Goal: Information Seeking & Learning: Check status

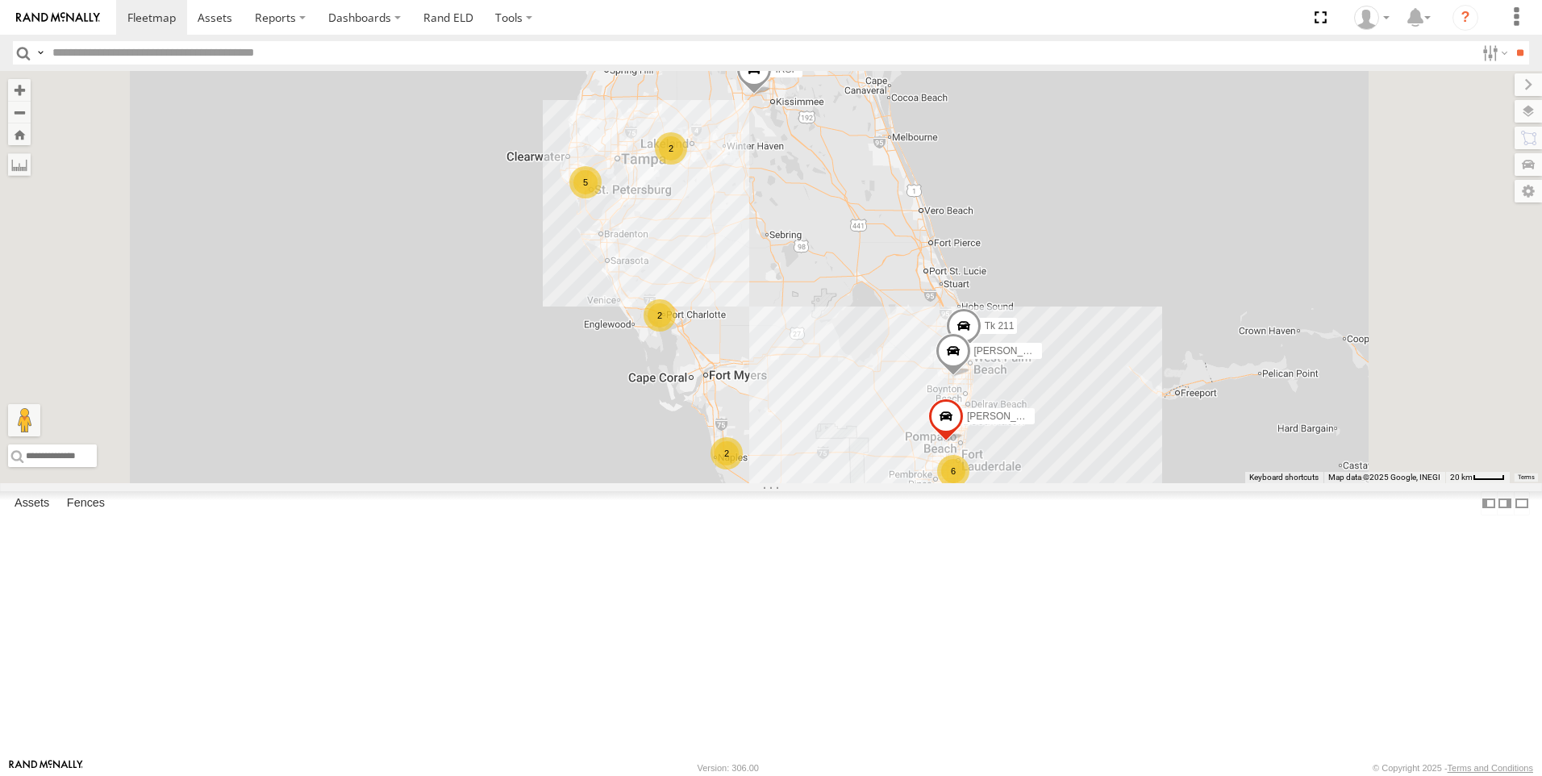
scroll to position [323, 0]
click at [0, 0] on div "Tk 211" at bounding box center [0, 0] width 0 height 0
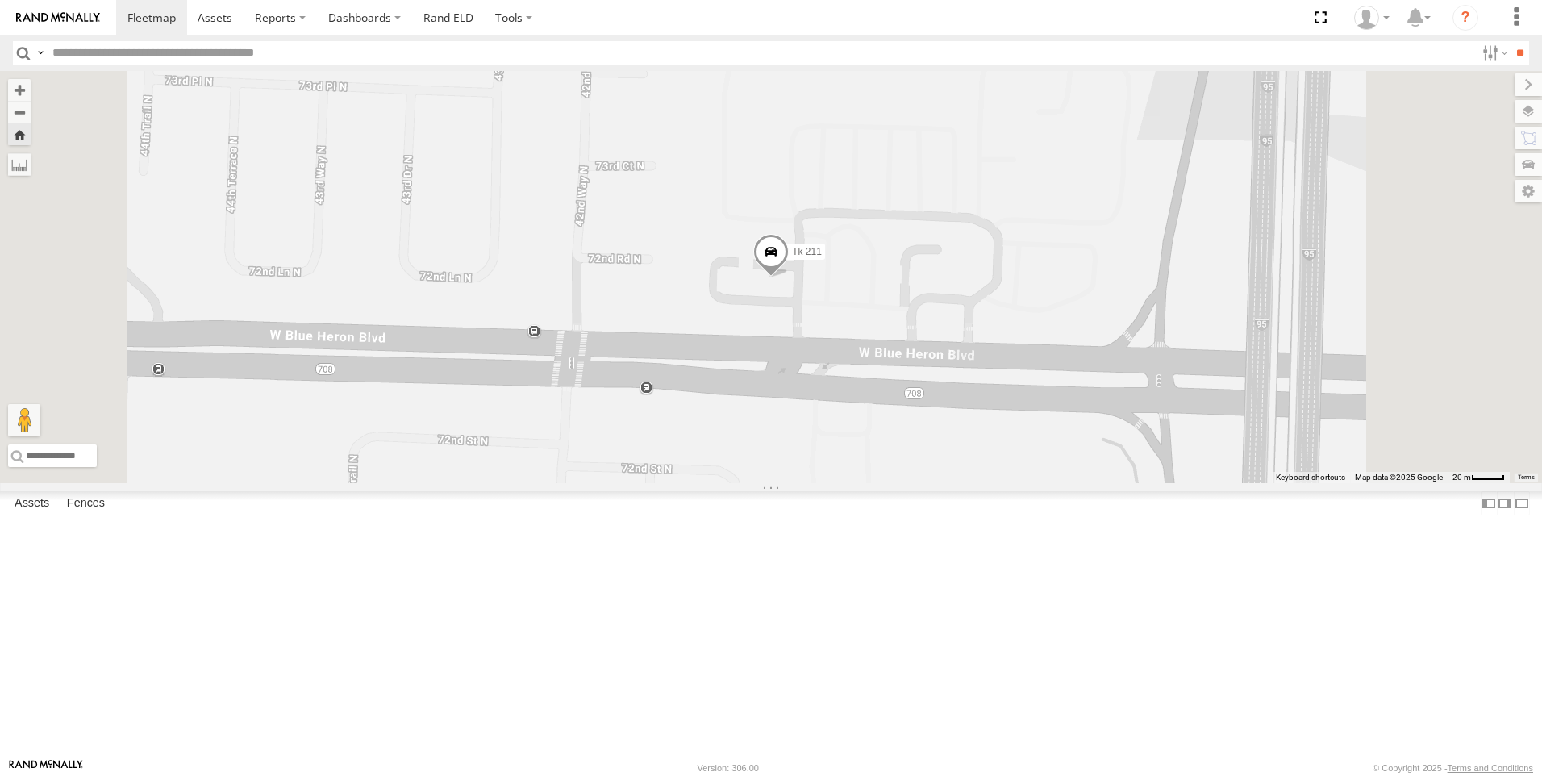
click at [789, 277] on span at bounding box center [770, 256] width 35 height 44
click at [703, 259] on label at bounding box center [688, 253] width 29 height 11
click at [1528, 111] on label at bounding box center [1512, 111] width 59 height 23
click at [0, 0] on span "Basemaps" at bounding box center [0, 0] width 0 height 0
click at [0, 0] on span "Satellite + Roadmap" at bounding box center [0, 0] width 0 height 0
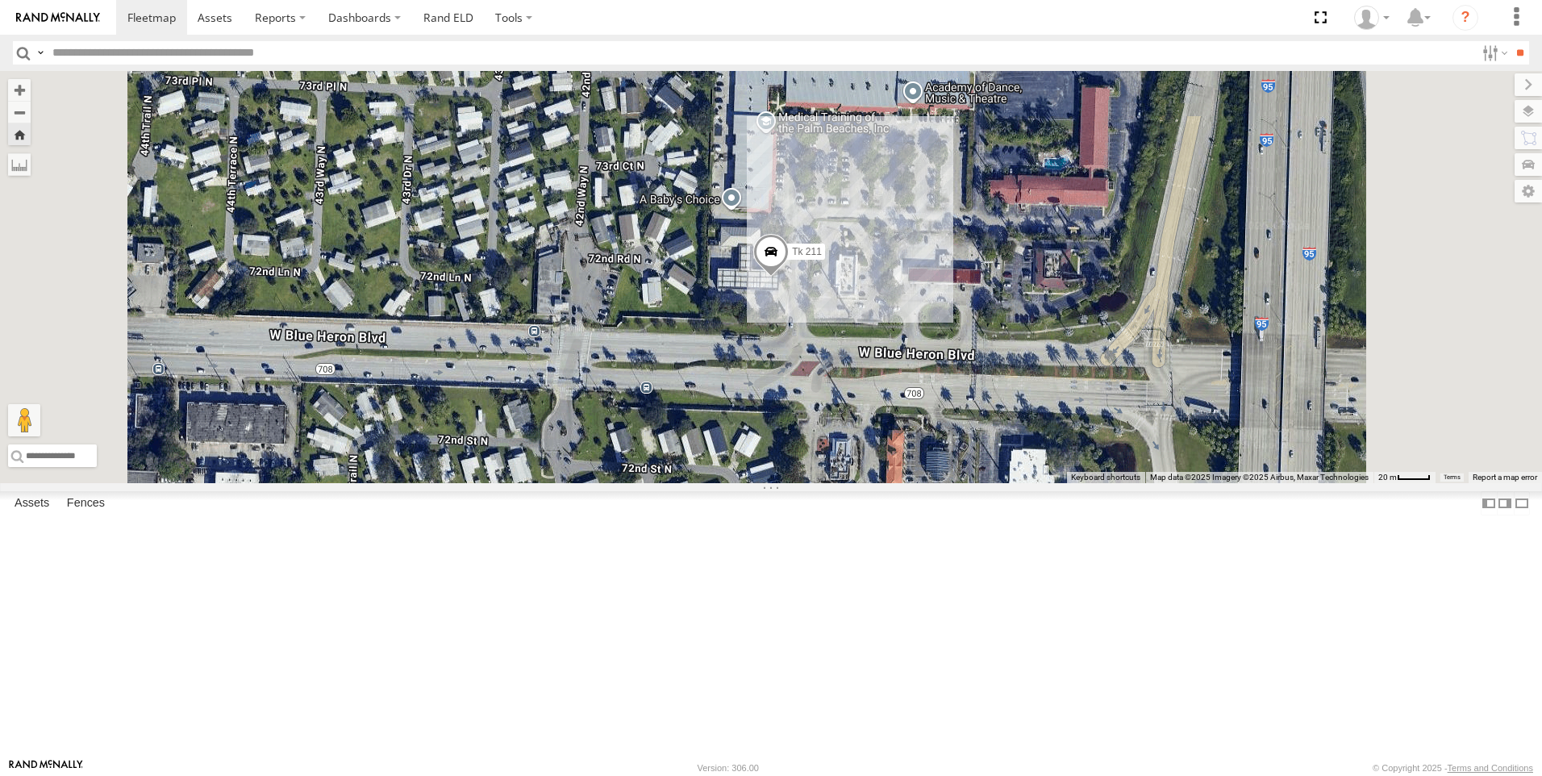
click at [0, 0] on span "Overlays" at bounding box center [0, 0] width 0 height 0
click at [0, 0] on span "Traffic" at bounding box center [0, 0] width 0 height 0
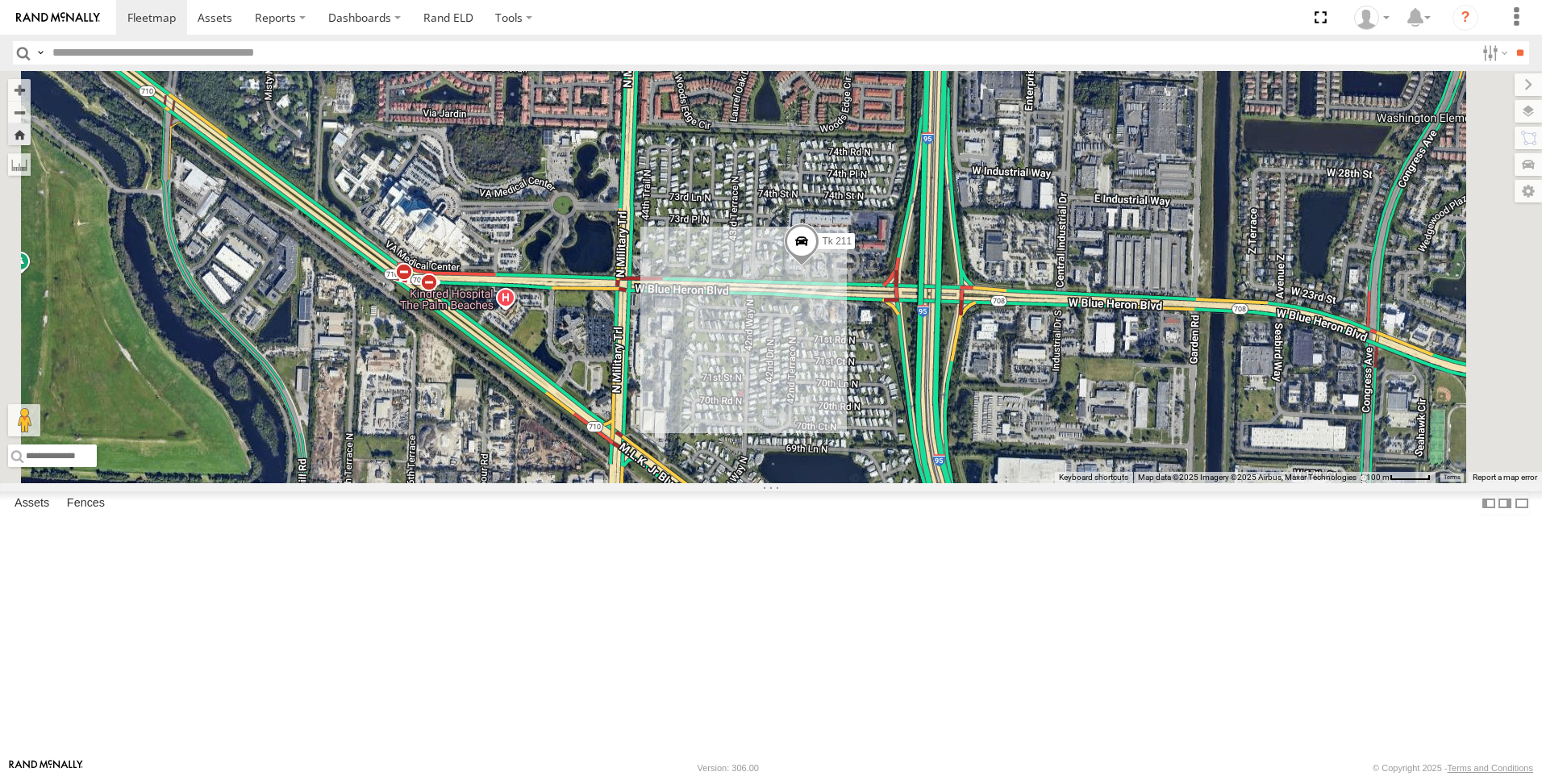
click at [819, 267] on span at bounding box center [801, 245] width 35 height 44
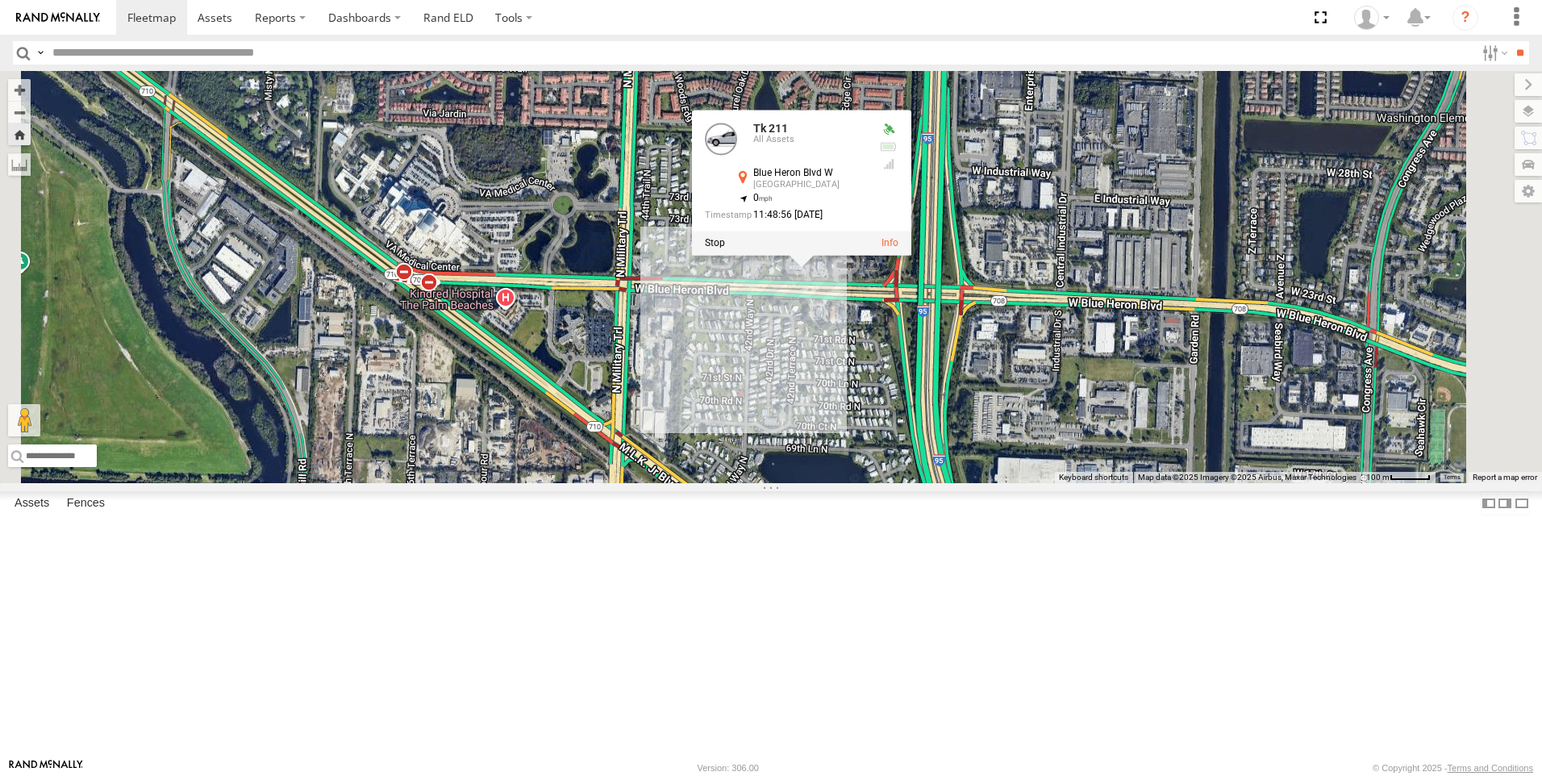
click at [911, 255] on div at bounding box center [801, 243] width 219 height 24
click at [725, 248] on label at bounding box center [715, 242] width 20 height 11
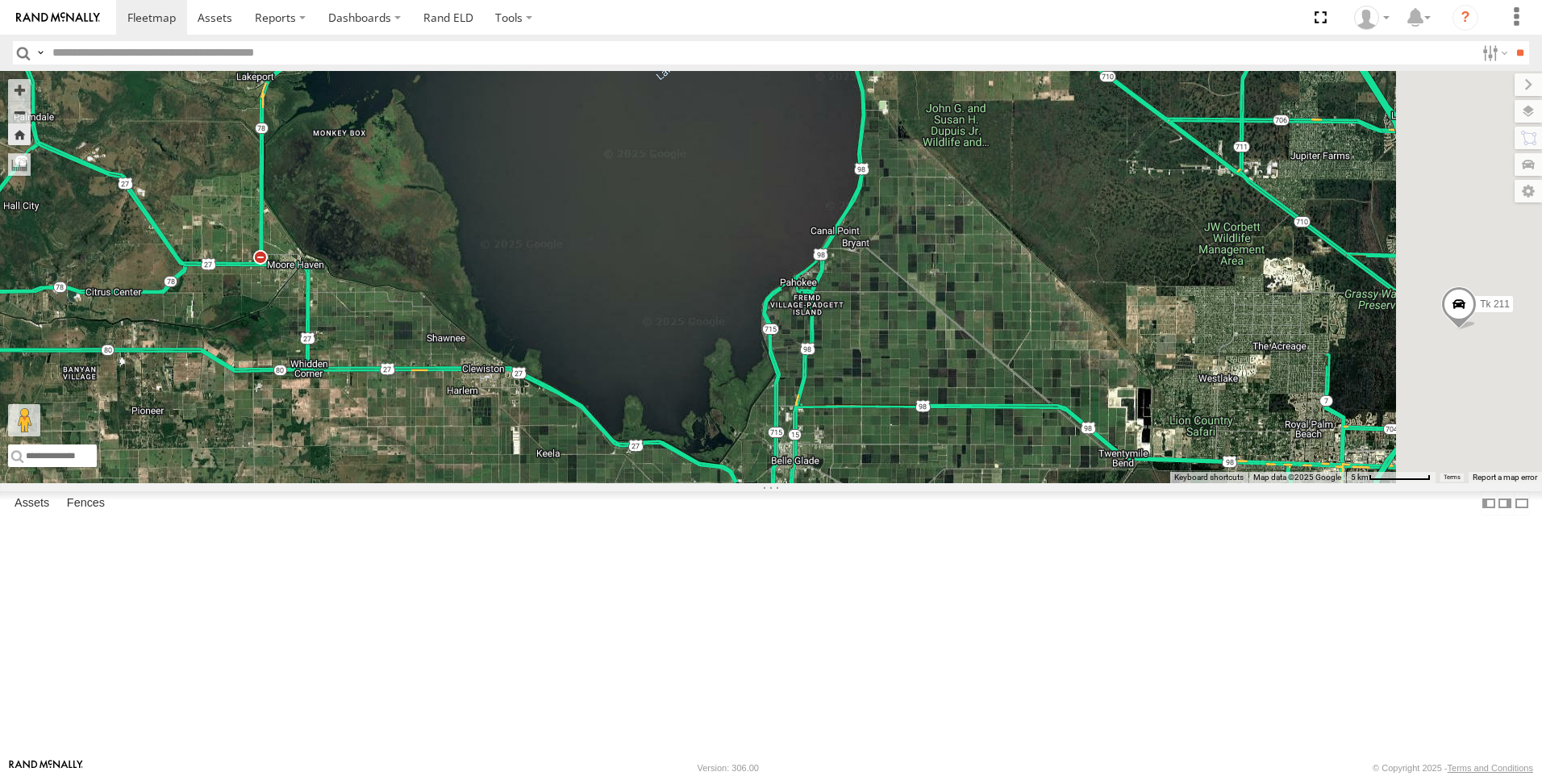
drag, startPoint x: 1208, startPoint y: 519, endPoint x: 766, endPoint y: 452, distance: 447.0
click at [766, 452] on div "120 Tk 209 IRSI Tk 211 Steve Saumell Laz Martinez" at bounding box center [771, 277] width 1542 height 412
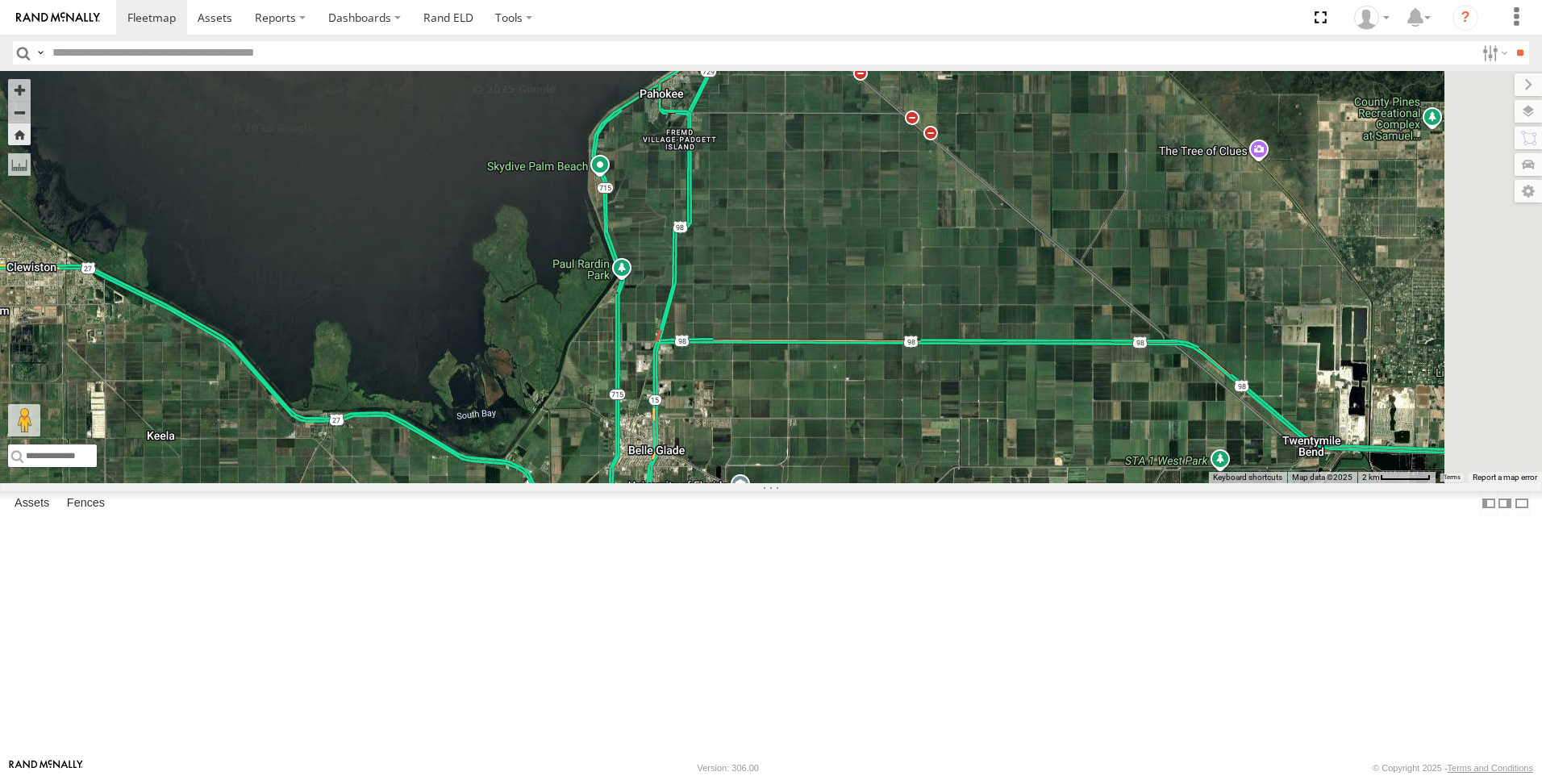
drag, startPoint x: 1091, startPoint y: 557, endPoint x: 861, endPoint y: 431, distance: 262.0
click at [861, 431] on div "120 Tk 209 IRSI Tk 211 Steve Saumell Laz Martinez" at bounding box center [771, 277] width 1542 height 412
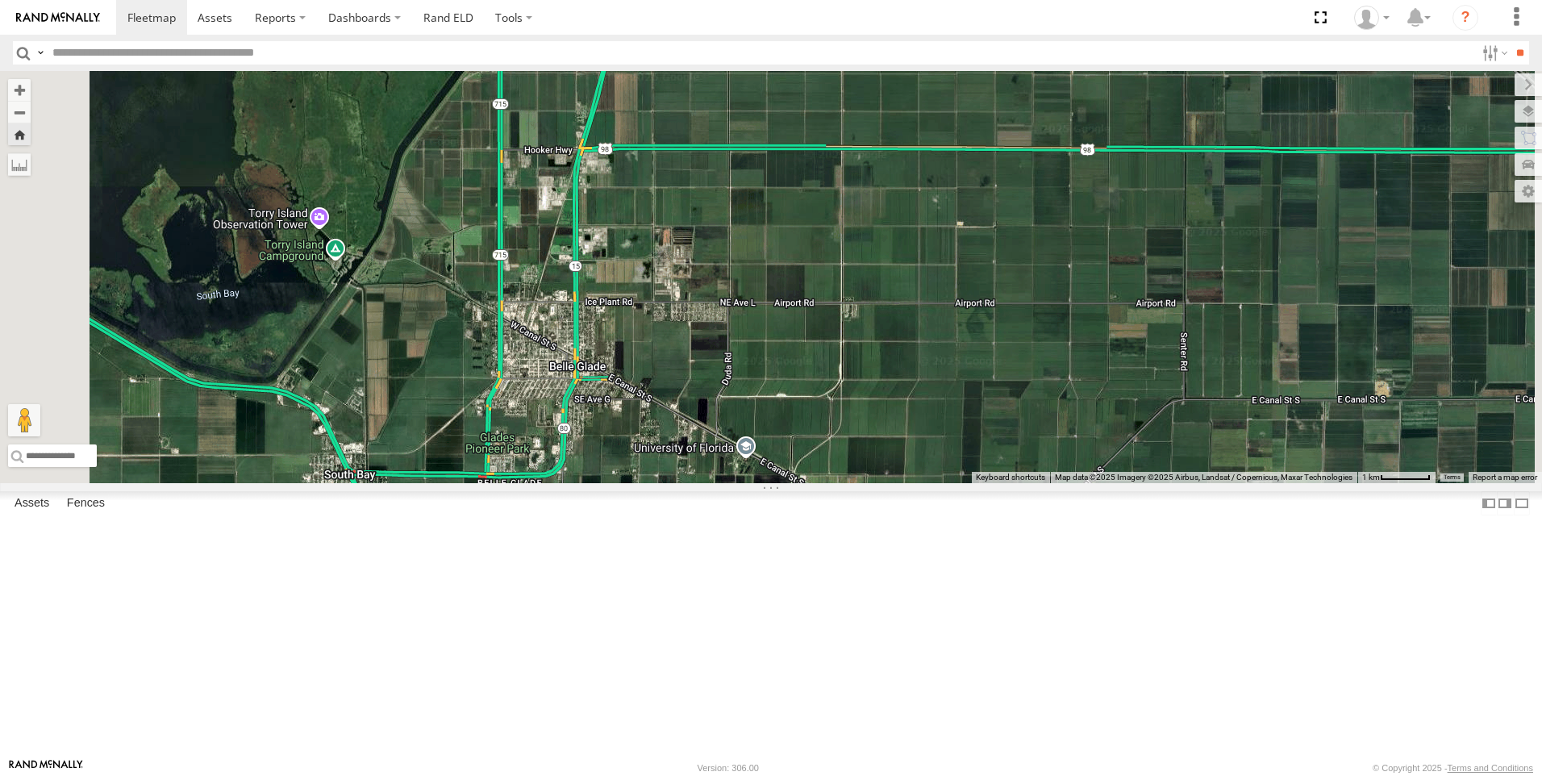
drag, startPoint x: 973, startPoint y: 562, endPoint x: 894, endPoint y: 320, distance: 254.5
click at [894, 320] on div "120 Tk 209 IRSI Tk 211 Steve Saumell Laz Martinez" at bounding box center [771, 277] width 1542 height 412
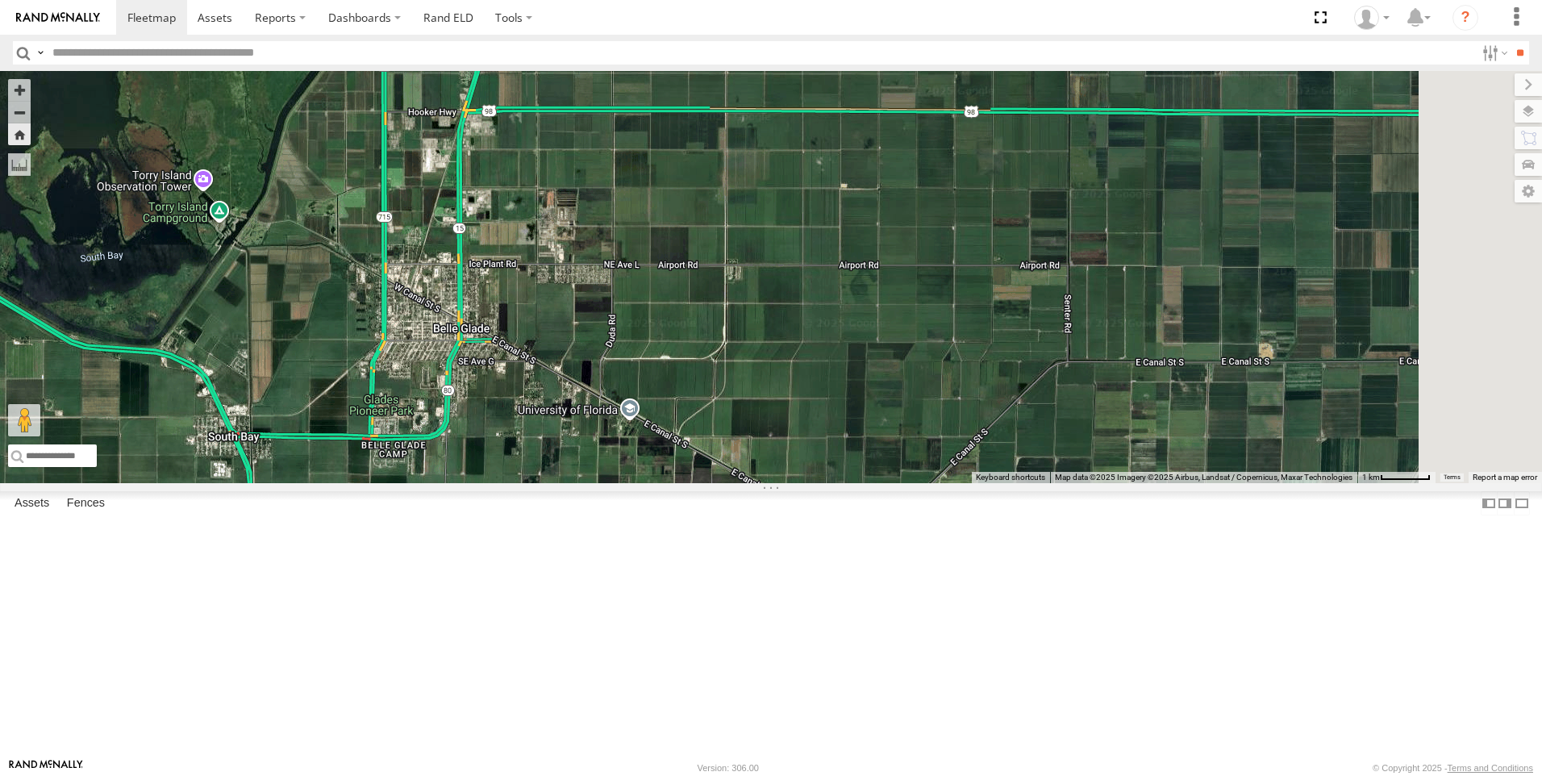
drag, startPoint x: 597, startPoint y: 438, endPoint x: 479, endPoint y: 401, distance: 123.4
click at [479, 401] on div "120 Tk 209 IRSI Tk 211 Steve Saumell Laz Martinez" at bounding box center [771, 277] width 1542 height 412
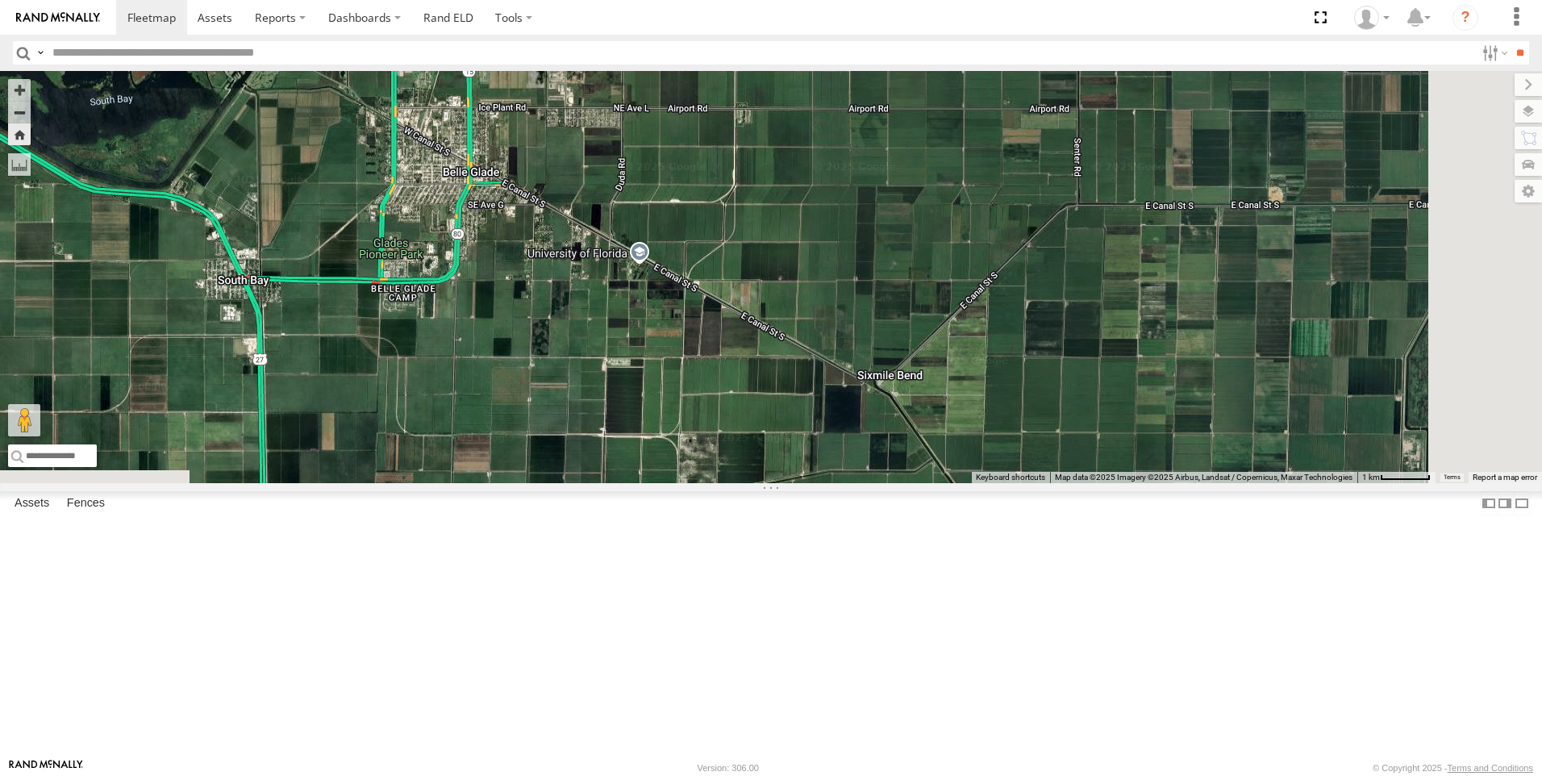
drag, startPoint x: 484, startPoint y: 383, endPoint x: 494, endPoint y: 224, distance: 159.2
click at [494, 224] on div "120 Tk 209 IRSI Tk 211 Steve Saumell Laz Martinez" at bounding box center [771, 277] width 1542 height 412
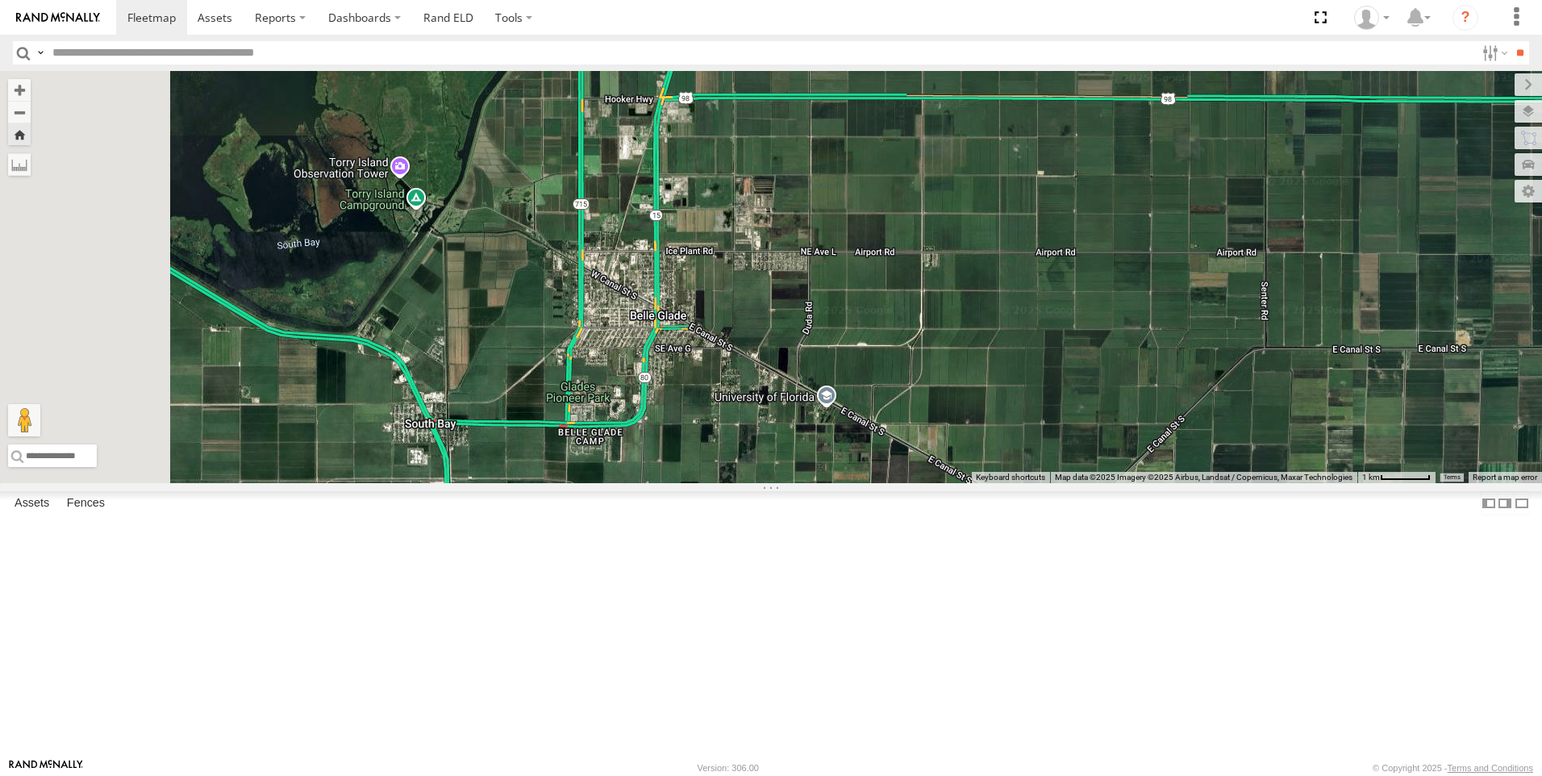
drag, startPoint x: 927, startPoint y: 548, endPoint x: 1113, endPoint y: 689, distance: 233.7
click at [1113, 483] on div "120 Tk 209 IRSI Tk 211 Steve Saumell Laz Martinez" at bounding box center [771, 277] width 1542 height 412
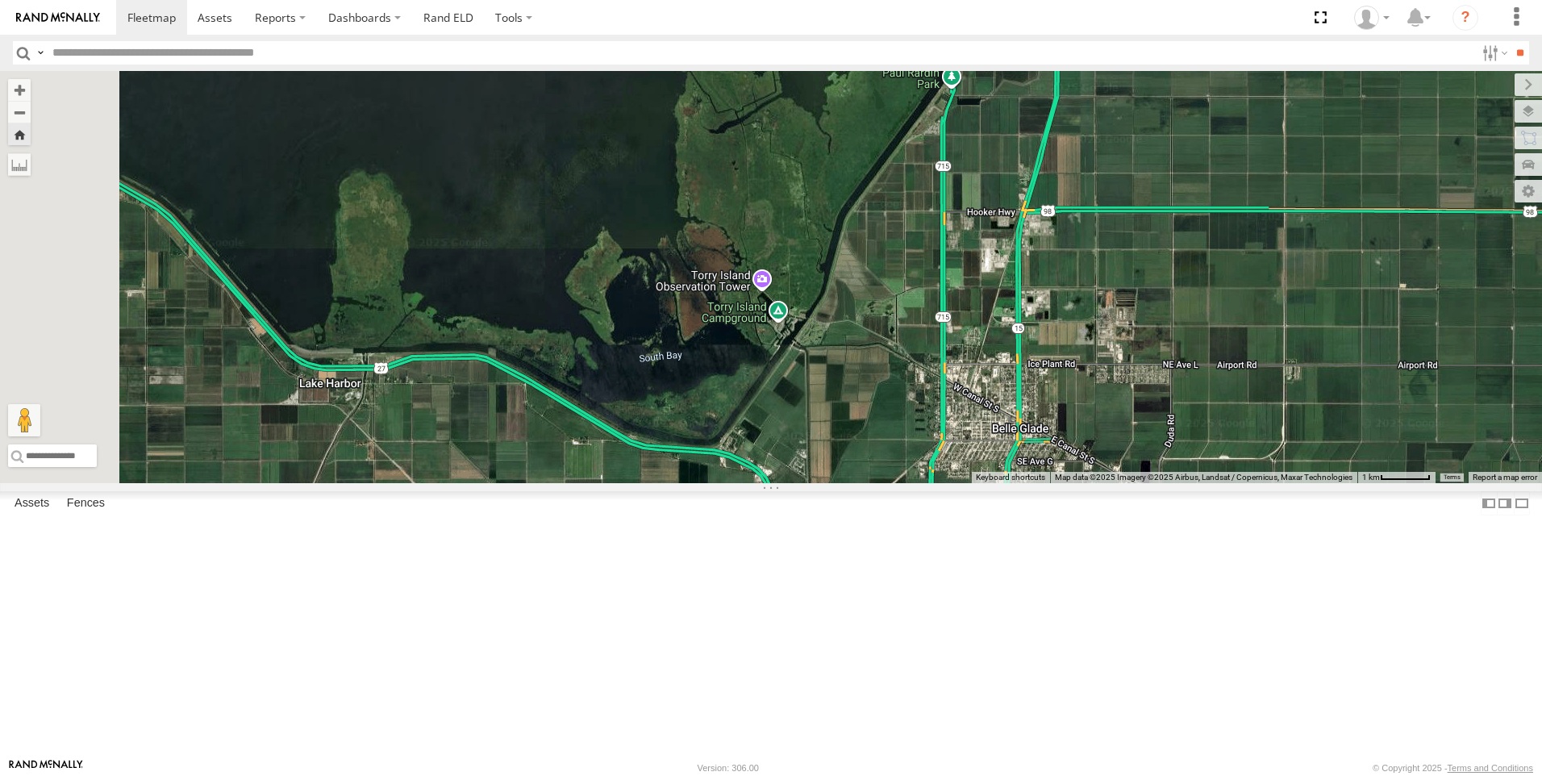
drag, startPoint x: 764, startPoint y: 516, endPoint x: 1128, endPoint y: 631, distance: 382.3
click at [1128, 483] on div "120 Tk 209 IRSI Tk 211 Steve Saumell Laz Martinez" at bounding box center [771, 277] width 1542 height 412
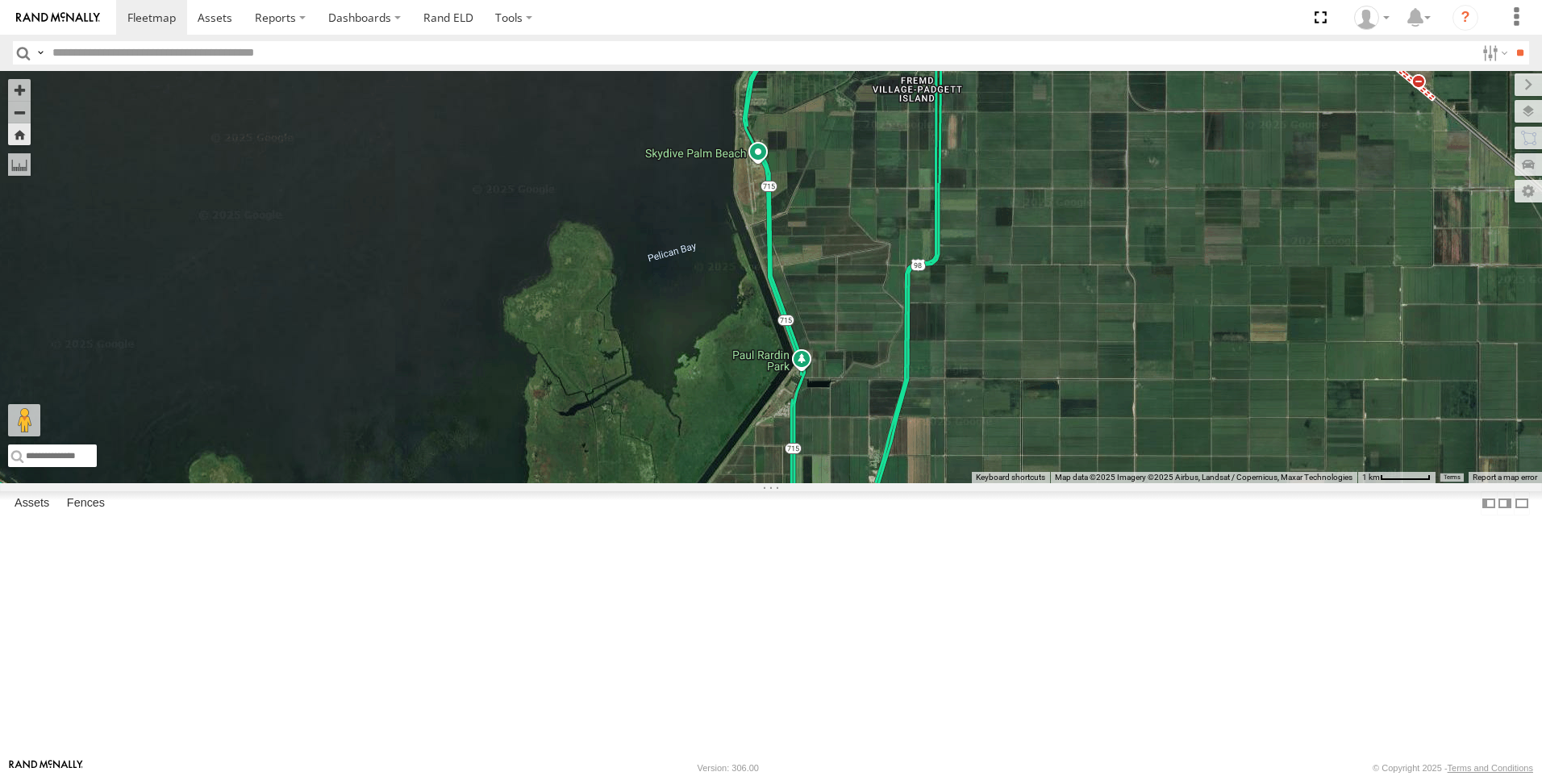
drag, startPoint x: 1209, startPoint y: 472, endPoint x: 1056, endPoint y: 759, distance: 325.0
click at [1056, 760] on body at bounding box center [771, 388] width 1542 height 776
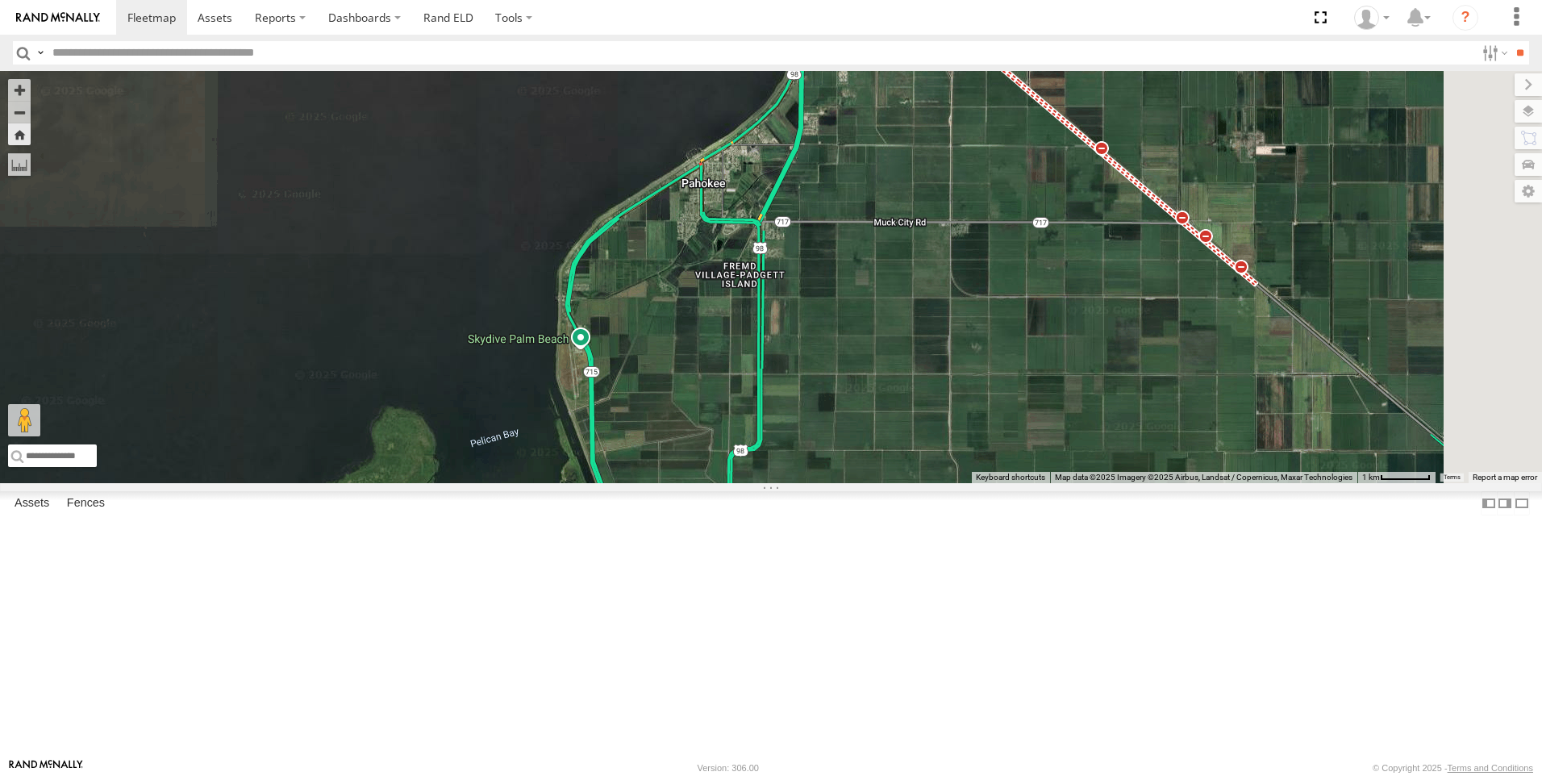
drag, startPoint x: 1124, startPoint y: 509, endPoint x: 947, endPoint y: 694, distance: 256.7
click at [947, 483] on div "120 Tk 209 IRSI Tk 211 Steve Saumell Laz Martinez" at bounding box center [771, 277] width 1542 height 412
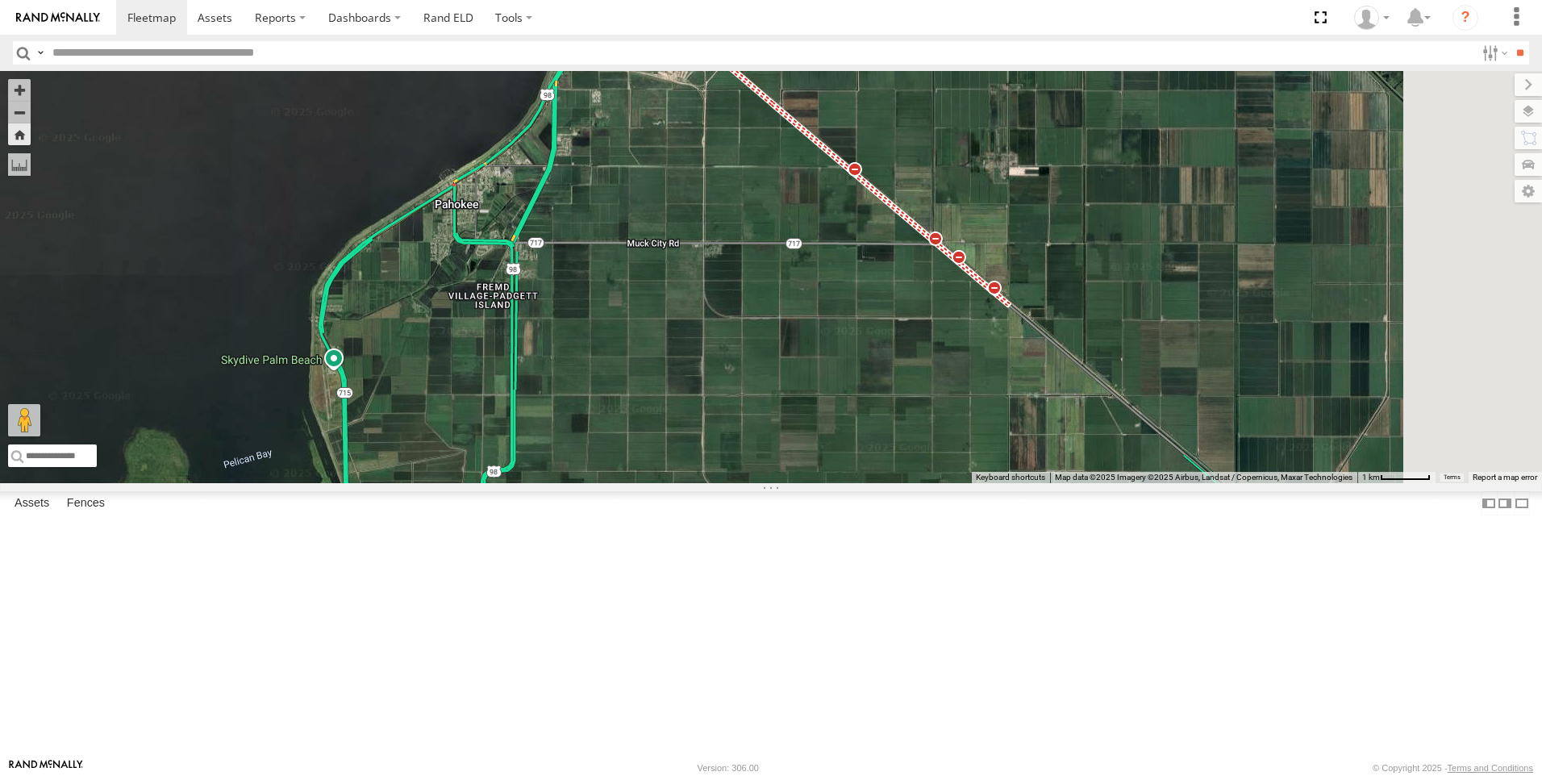
drag, startPoint x: 1106, startPoint y: 520, endPoint x: 855, endPoint y: 543, distance: 251.8
click at [855, 483] on div "120 Tk 209 IRSI Tk 211 Steve Saumell Laz Martinez" at bounding box center [771, 277] width 1542 height 412
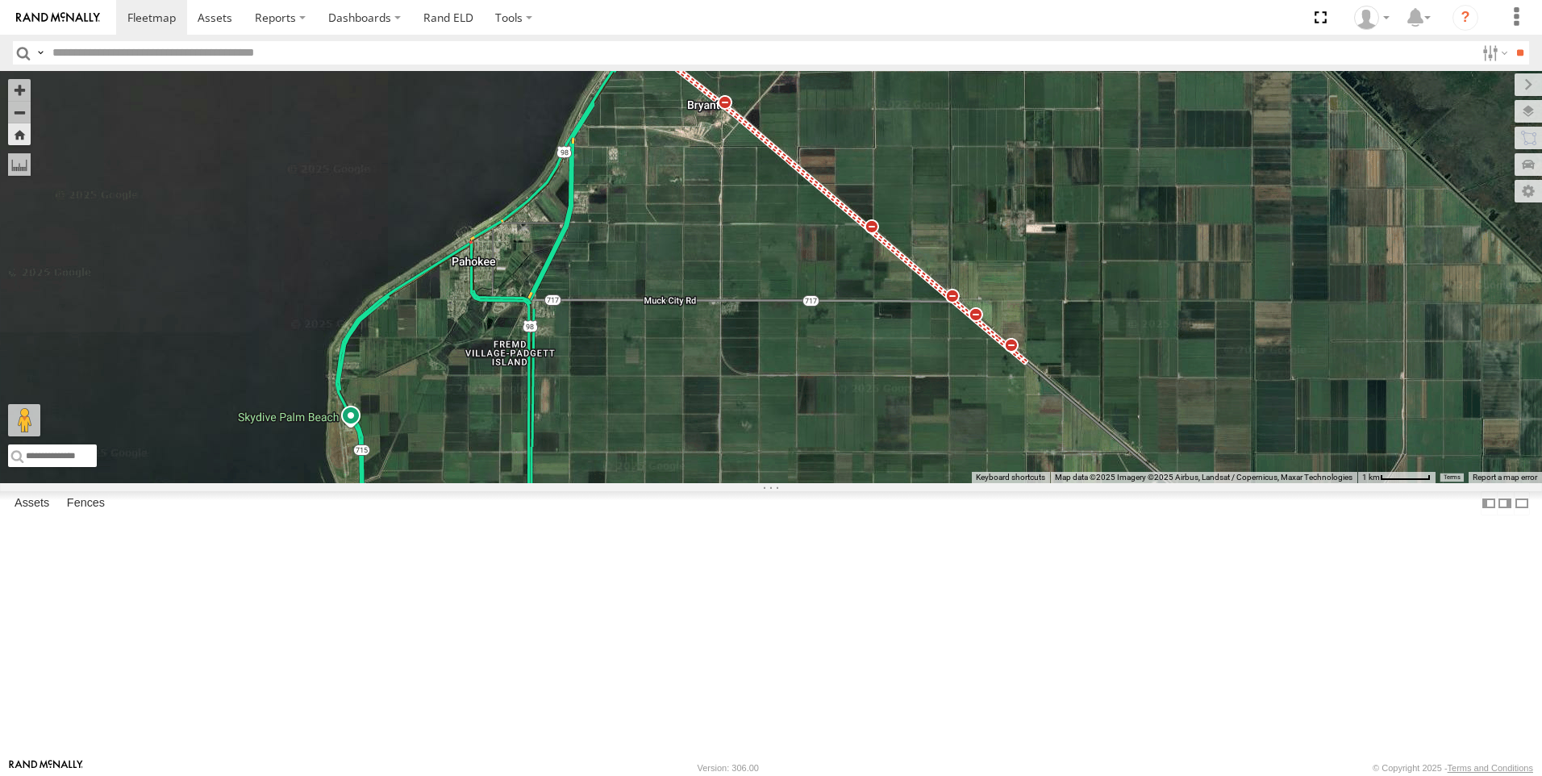
drag, startPoint x: 979, startPoint y: 516, endPoint x: 996, endPoint y: 560, distance: 46.7
click at [996, 483] on div "120 Tk 209 IRSI Tk 211 Steve Saumell Laz Martinez" at bounding box center [771, 277] width 1542 height 412
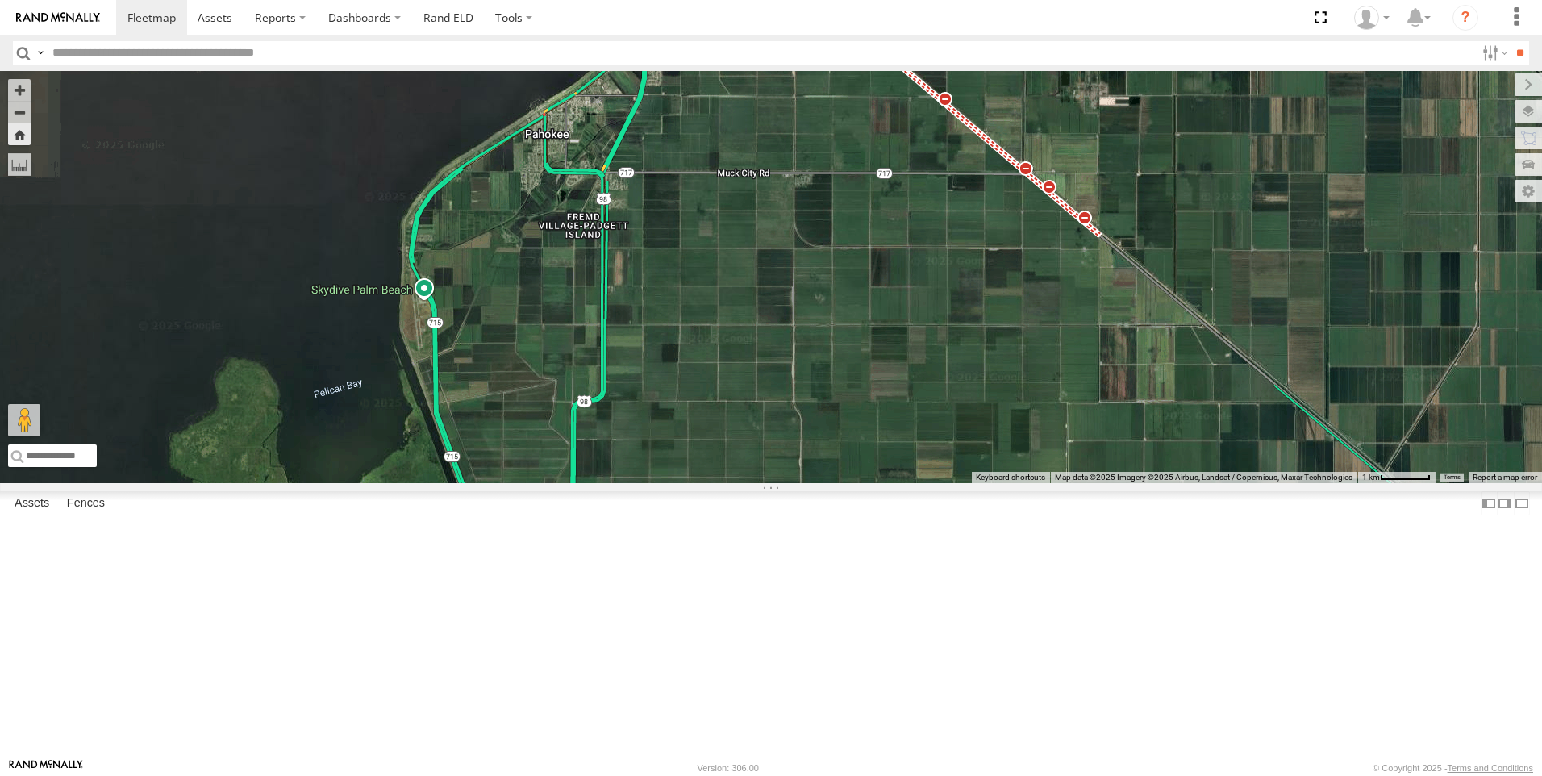
drag, startPoint x: 837, startPoint y: 481, endPoint x: 913, endPoint y: 350, distance: 151.7
click at [913, 350] on div "120 Tk 209 IRSI Tk 211 Steve Saumell Laz Martinez" at bounding box center [771, 277] width 1542 height 412
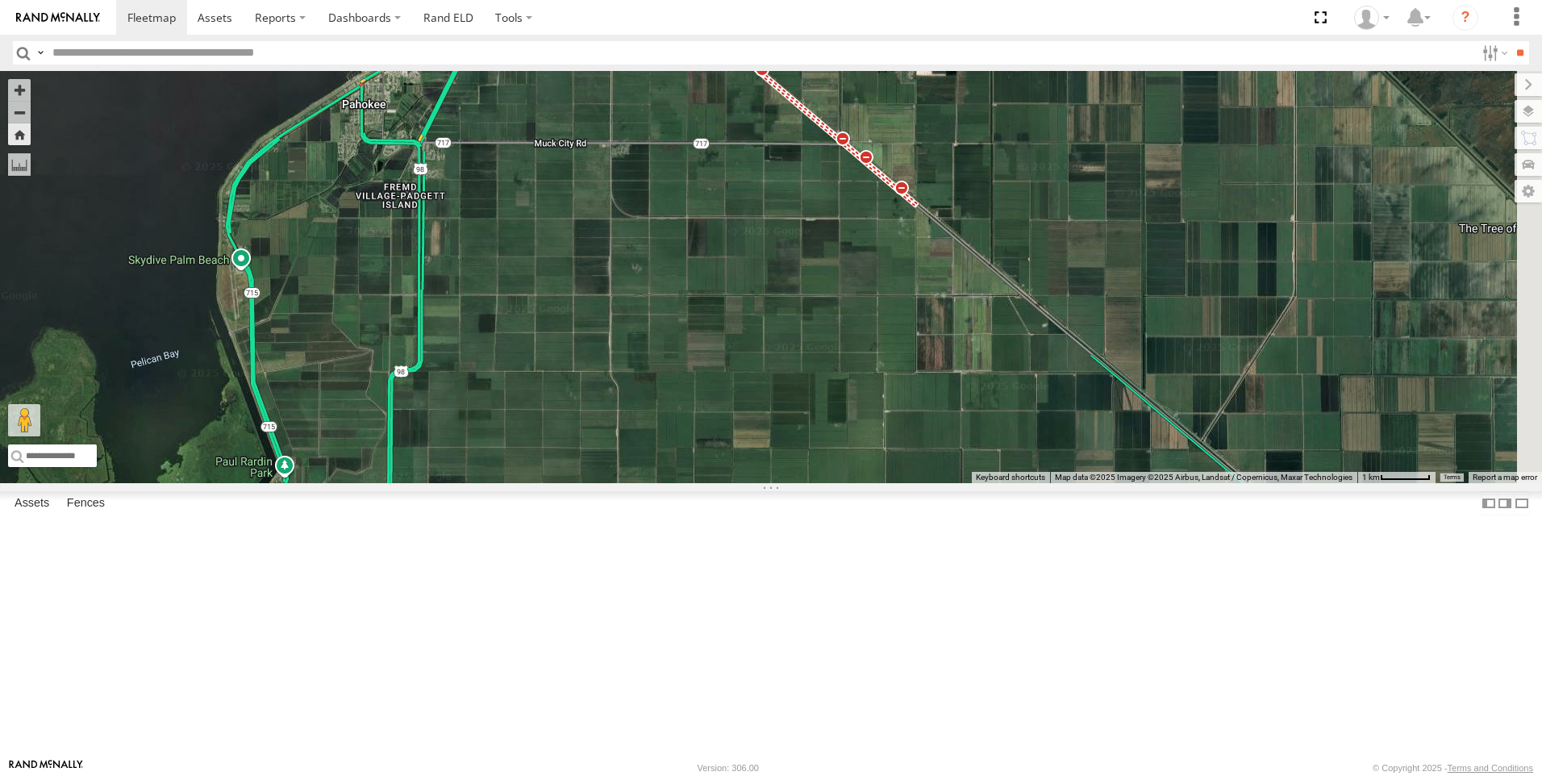
drag, startPoint x: 1105, startPoint y: 402, endPoint x: 919, endPoint y: 375, distance: 188.2
click at [919, 375] on div "120 Tk 209 IRSI Tk 211 Steve Saumell Laz Martinez" at bounding box center [771, 277] width 1542 height 412
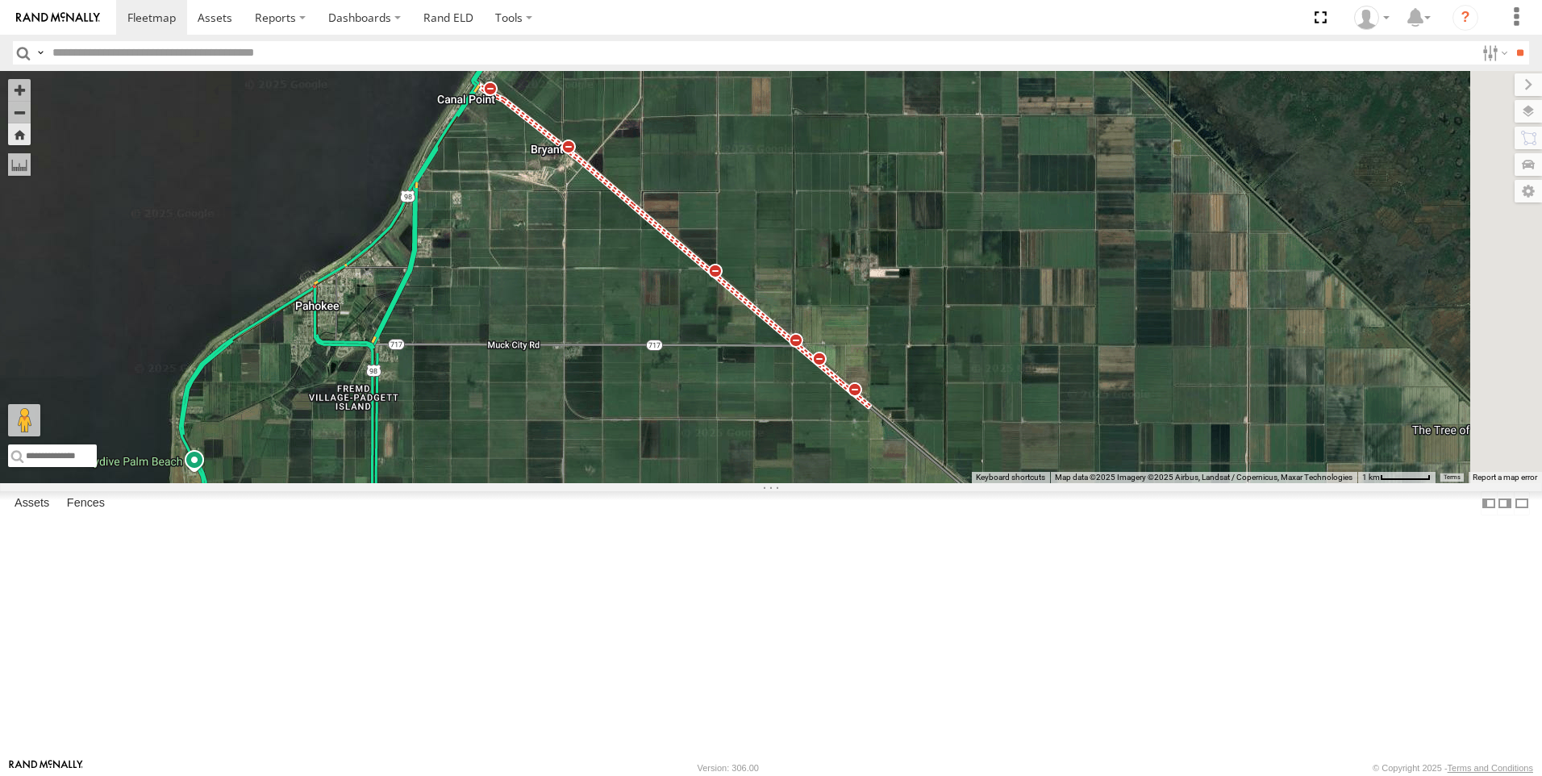
drag, startPoint x: 1081, startPoint y: 536, endPoint x: 1038, endPoint y: 725, distance: 193.5
click at [1036, 483] on div "120 Tk 209 IRSI Tk 211 Steve Saumell Laz Martinez" at bounding box center [771, 277] width 1542 height 412
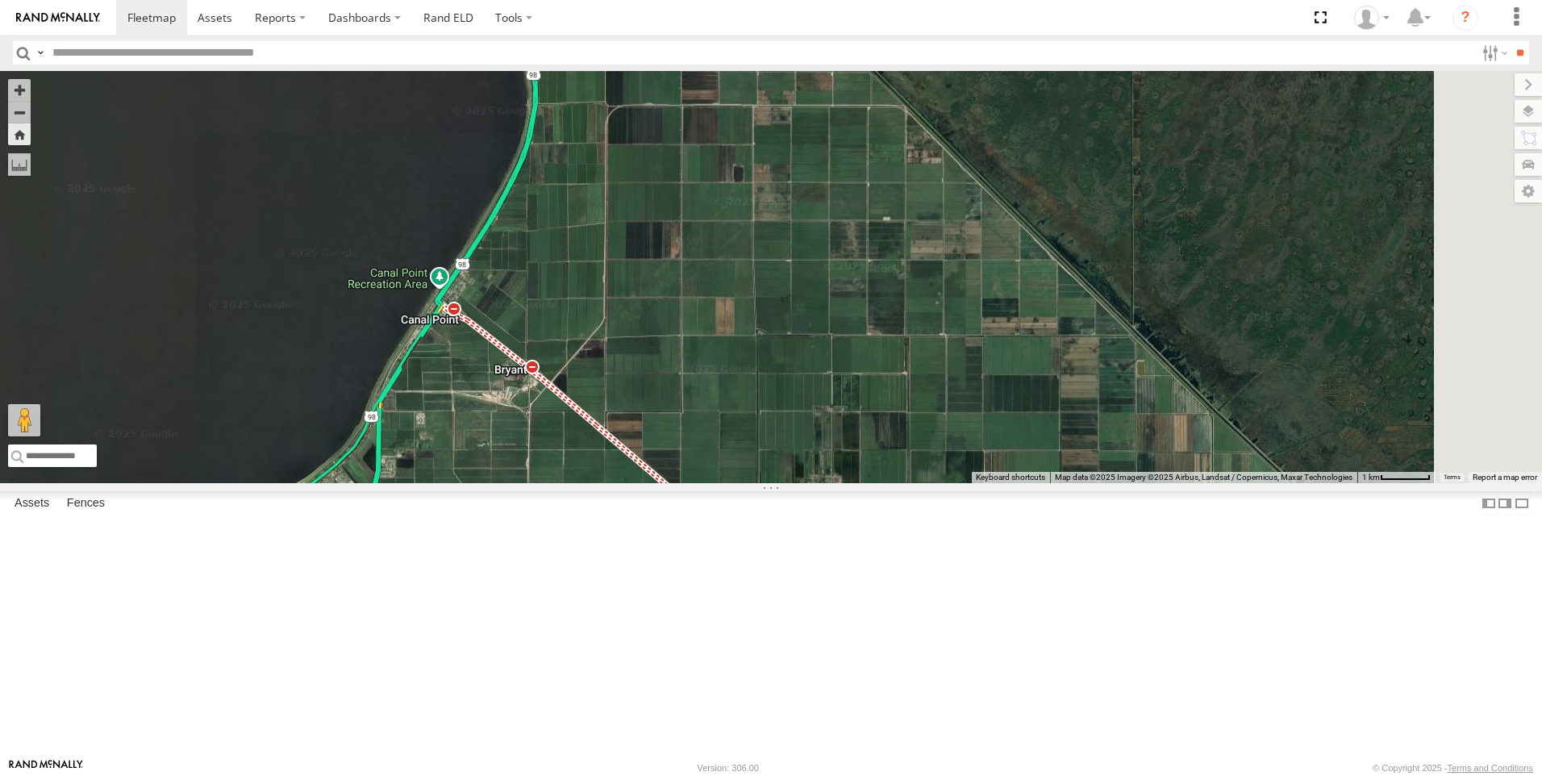
drag, startPoint x: 1083, startPoint y: 603, endPoint x: 1074, endPoint y: 769, distance: 166.4
click at [1065, 775] on html at bounding box center [771, 388] width 1542 height 776
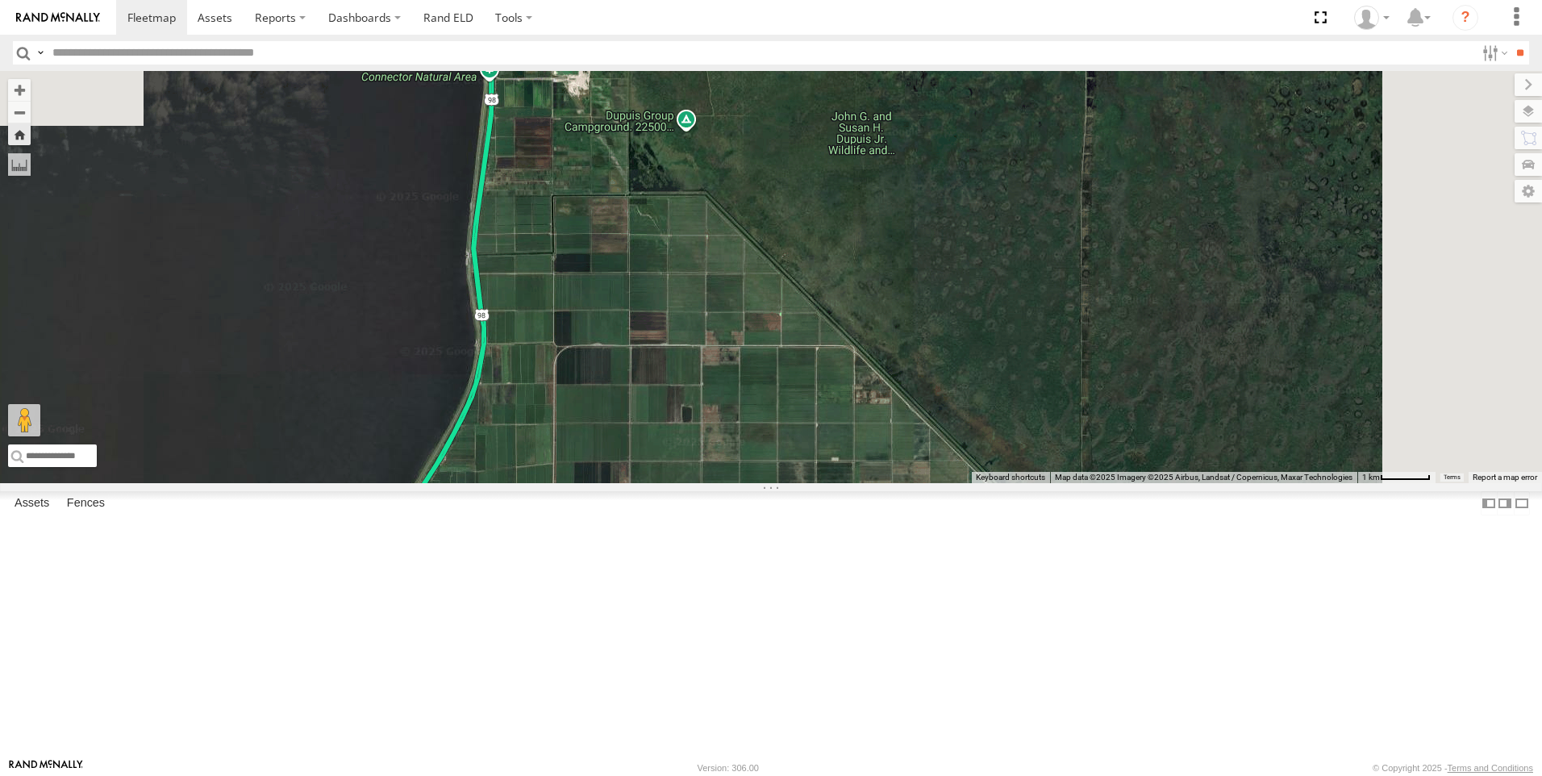
drag, startPoint x: 1102, startPoint y: 565, endPoint x: 1048, endPoint y: 810, distance: 251.0
click at [1048, 775] on html at bounding box center [771, 388] width 1542 height 776
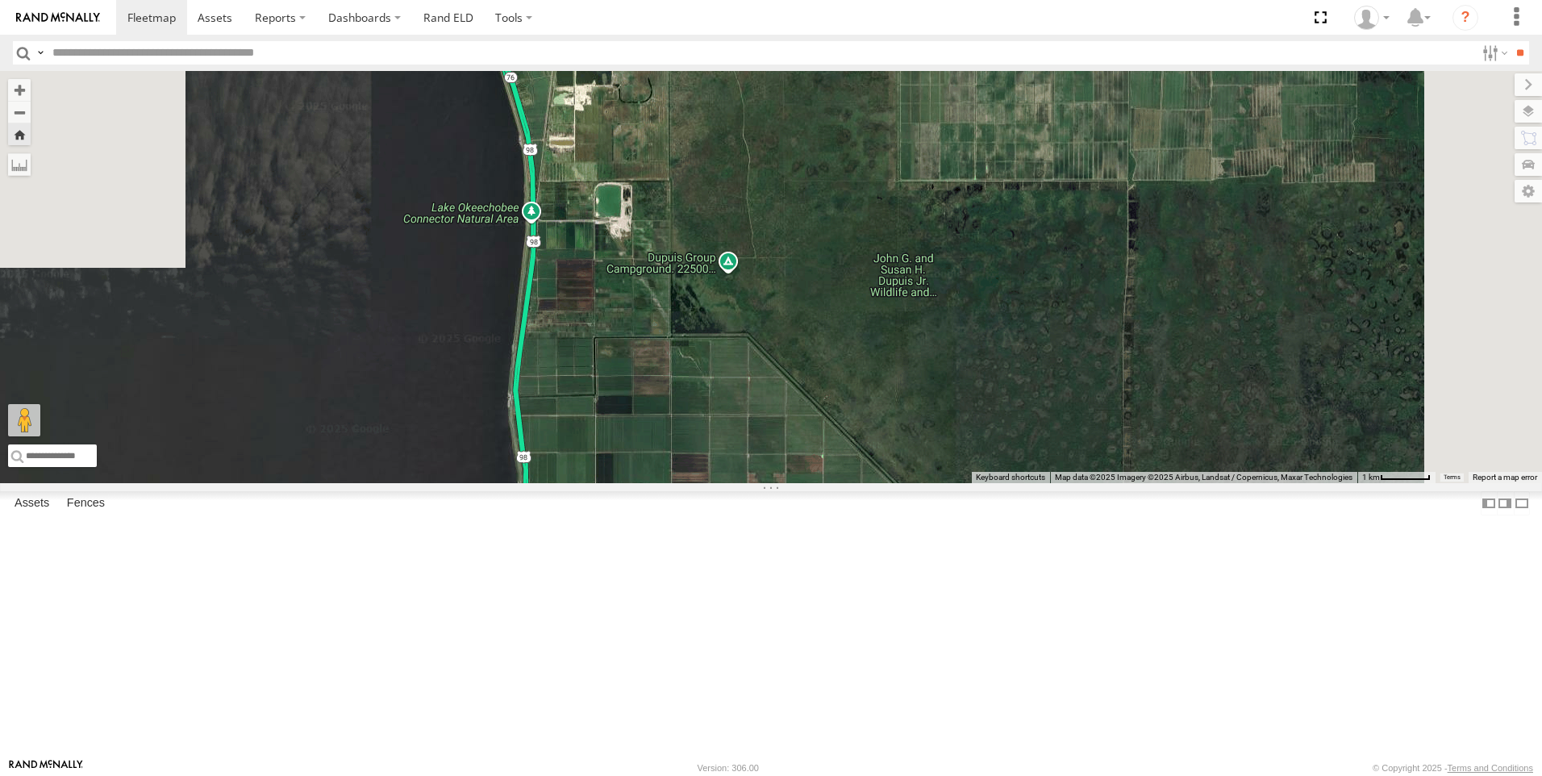
drag, startPoint x: 1010, startPoint y: 669, endPoint x: 1048, endPoint y: 810, distance: 146.1
click at [1048, 775] on html at bounding box center [771, 388] width 1542 height 776
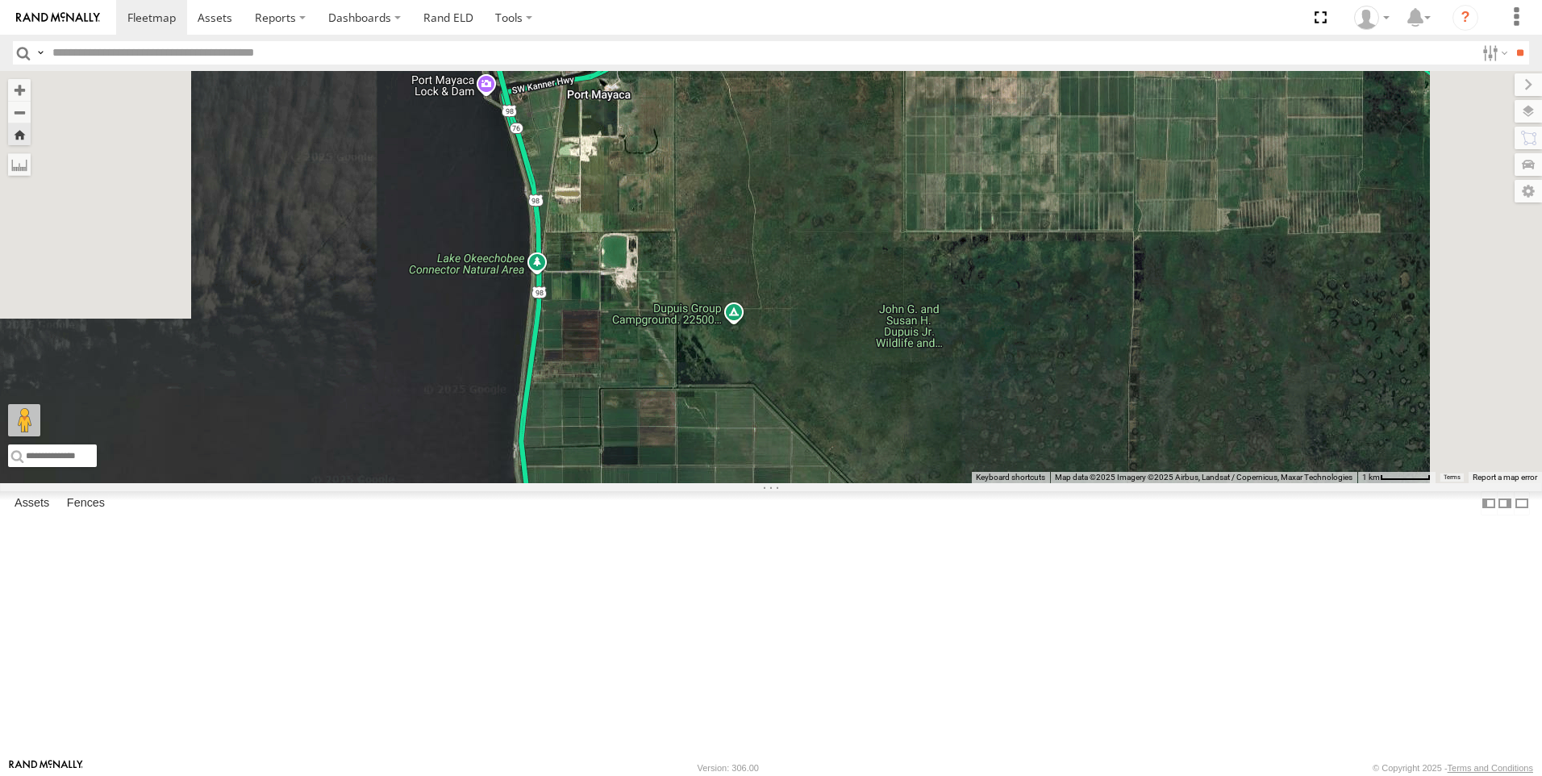
drag, startPoint x: 999, startPoint y: 697, endPoint x: 1005, endPoint y: 748, distance: 51.1
click at [1005, 483] on div "120 Tk 209 IRSI Tk 211 Steve Saumell Laz Martinez Keyboard shortcuts Map Data M…" at bounding box center [771, 277] width 1542 height 412
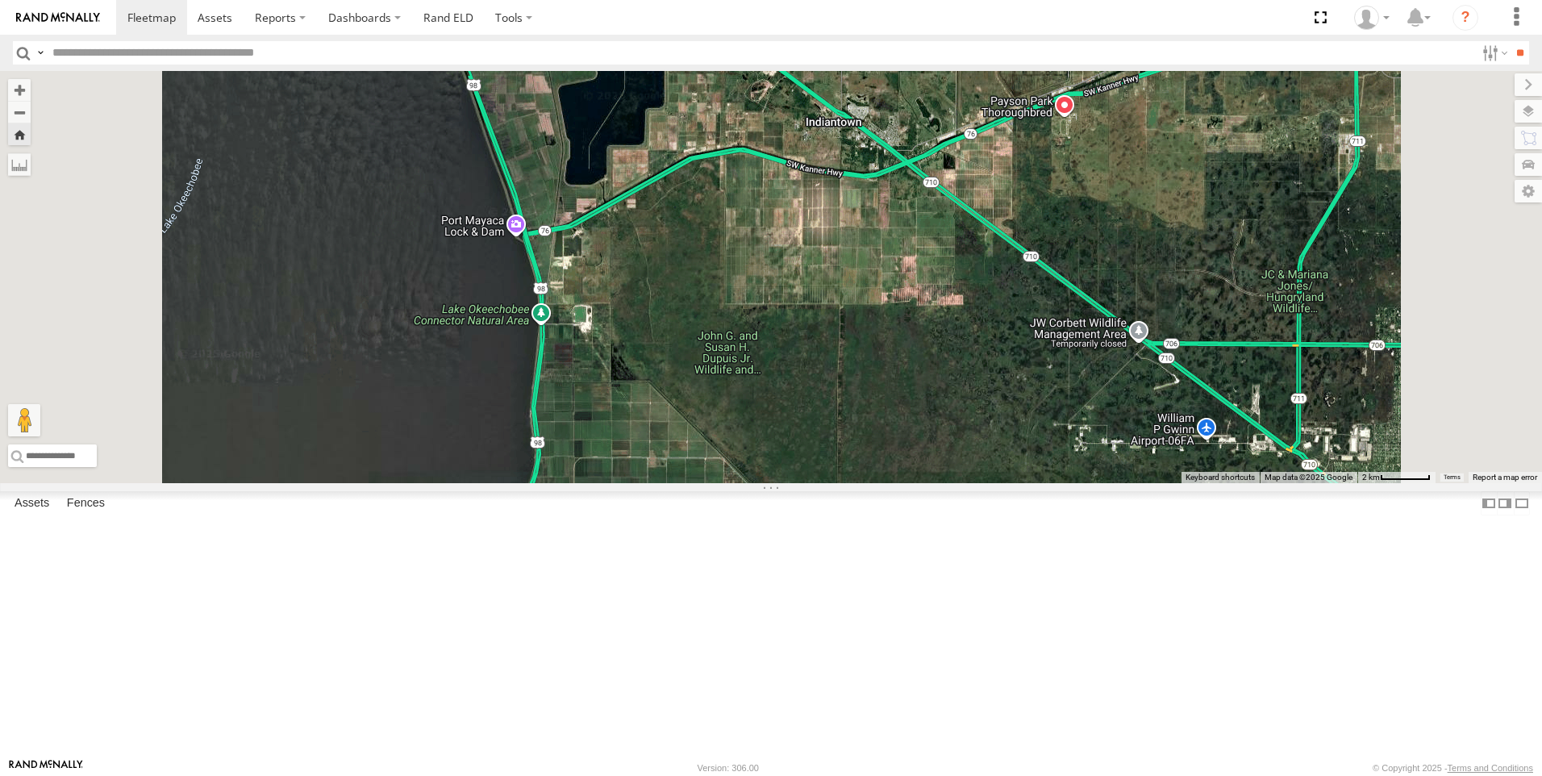
scroll to position [0, 0]
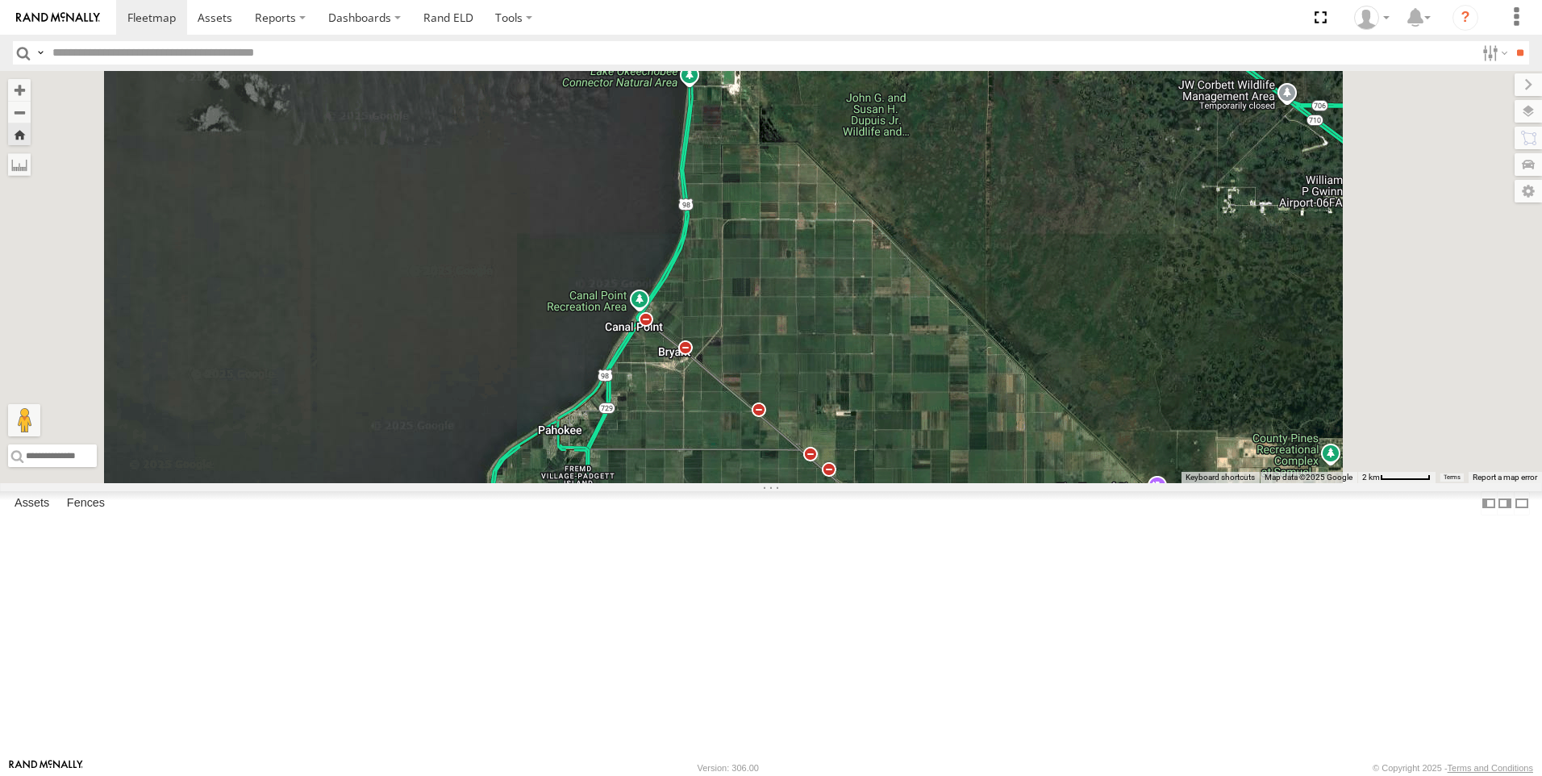
click at [889, 483] on div "Tk 211 Steve Saumell IRSI" at bounding box center [771, 277] width 1542 height 412
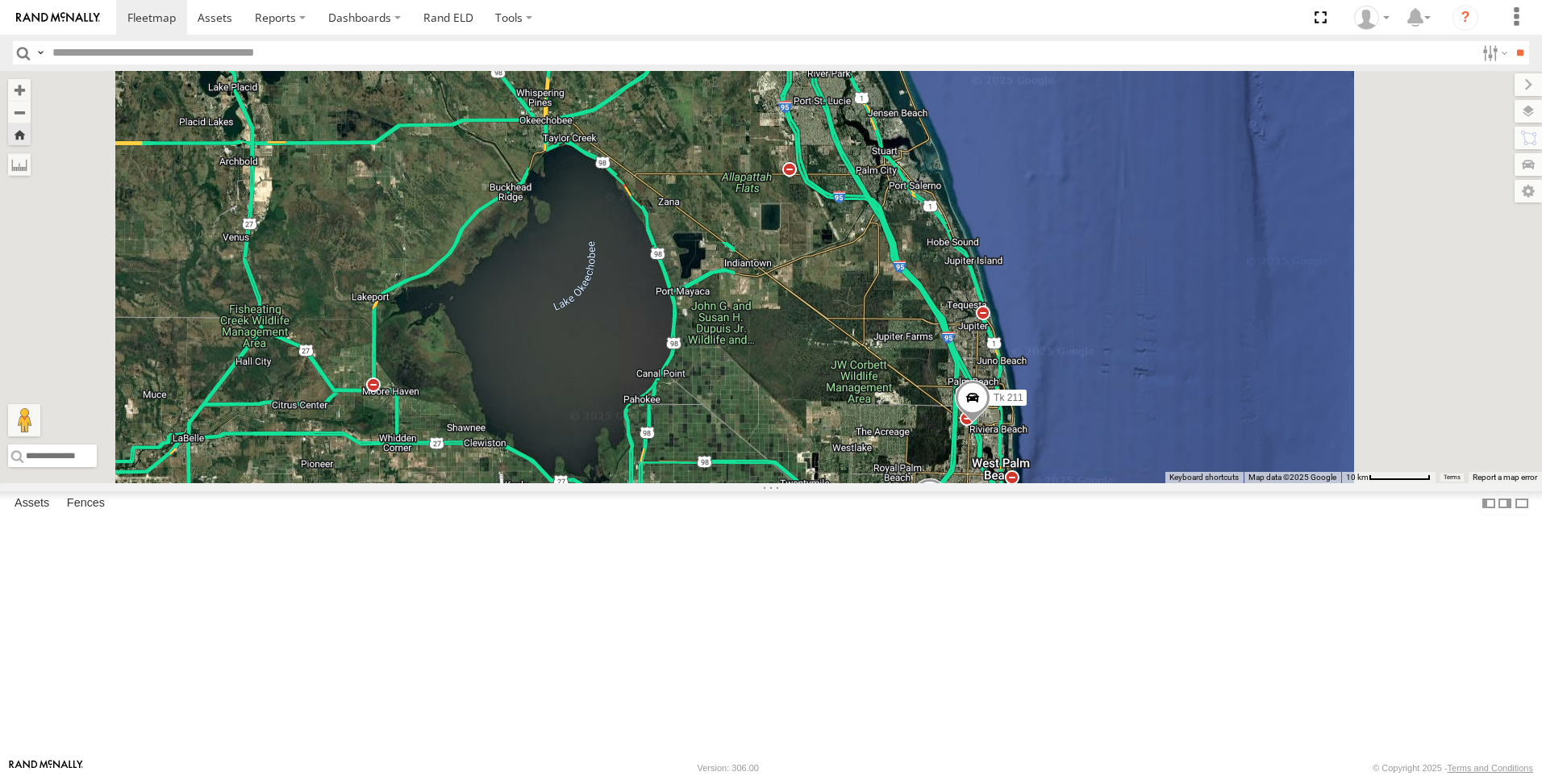
click at [990, 423] on span at bounding box center [972, 402] width 35 height 44
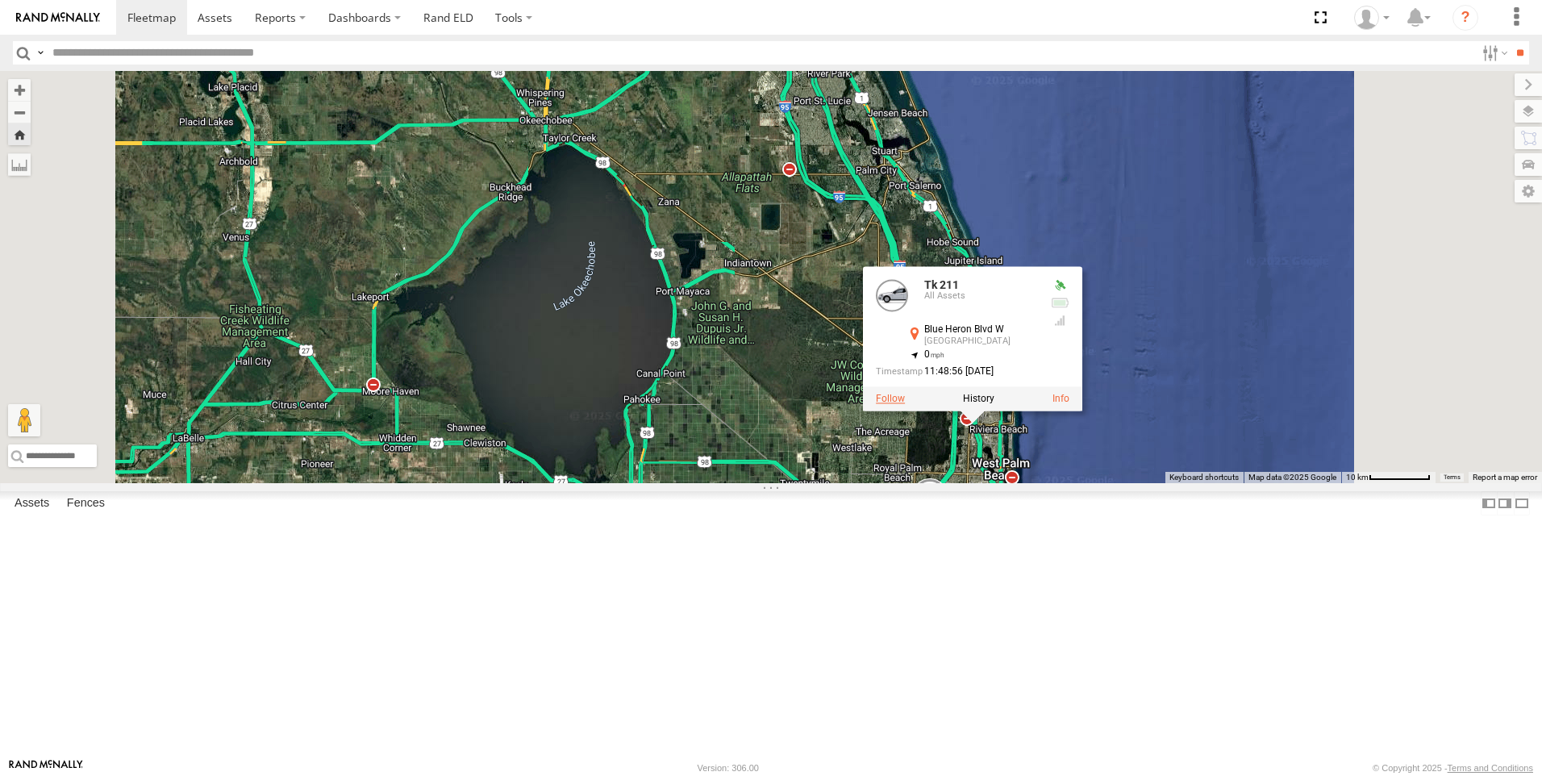
click at [905, 405] on label at bounding box center [890, 399] width 29 height 11
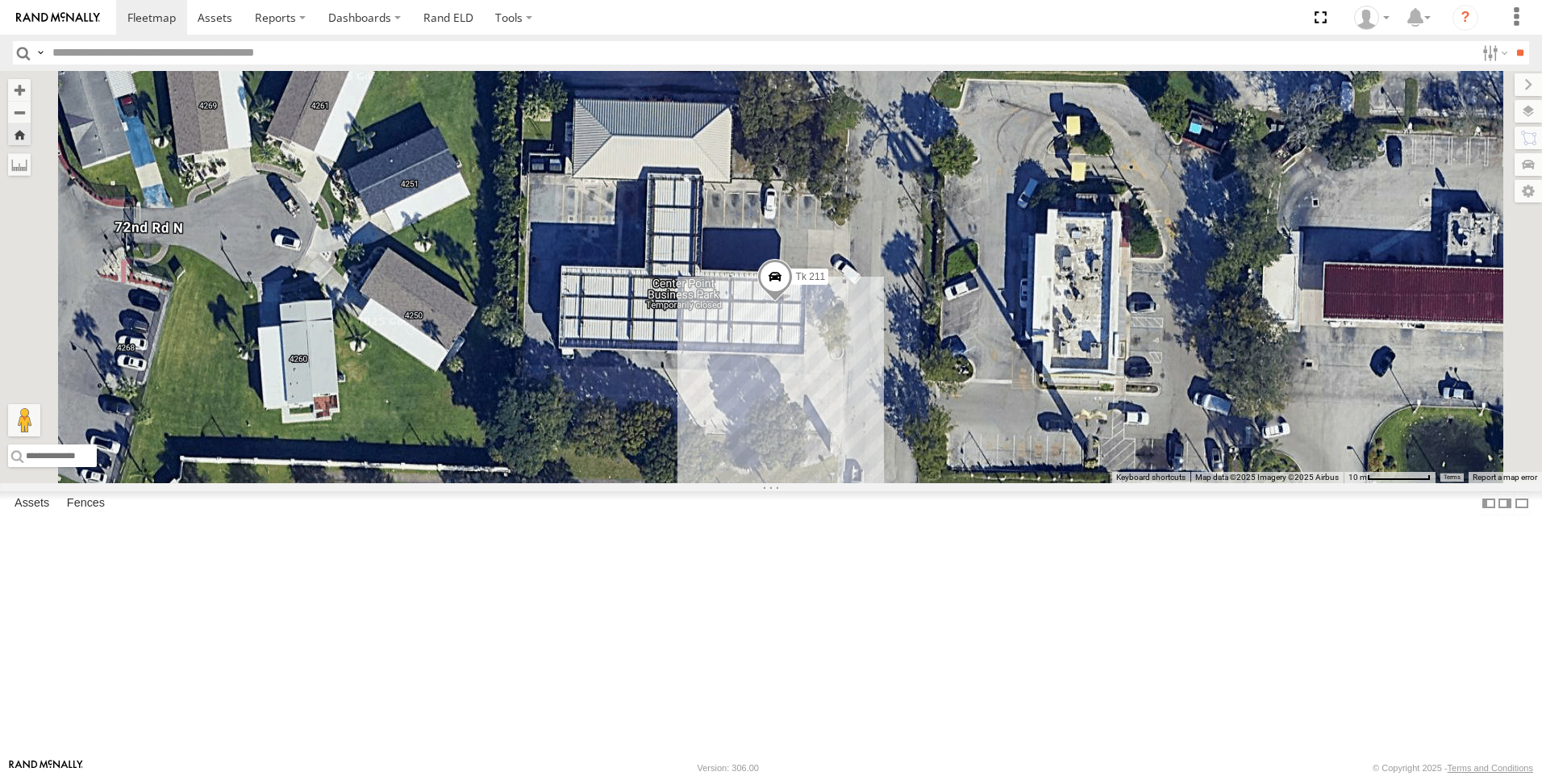
drag, startPoint x: 944, startPoint y: 458, endPoint x: 1043, endPoint y: 523, distance: 118.8
click at [1043, 483] on div "Tk 211" at bounding box center [771, 277] width 1542 height 412
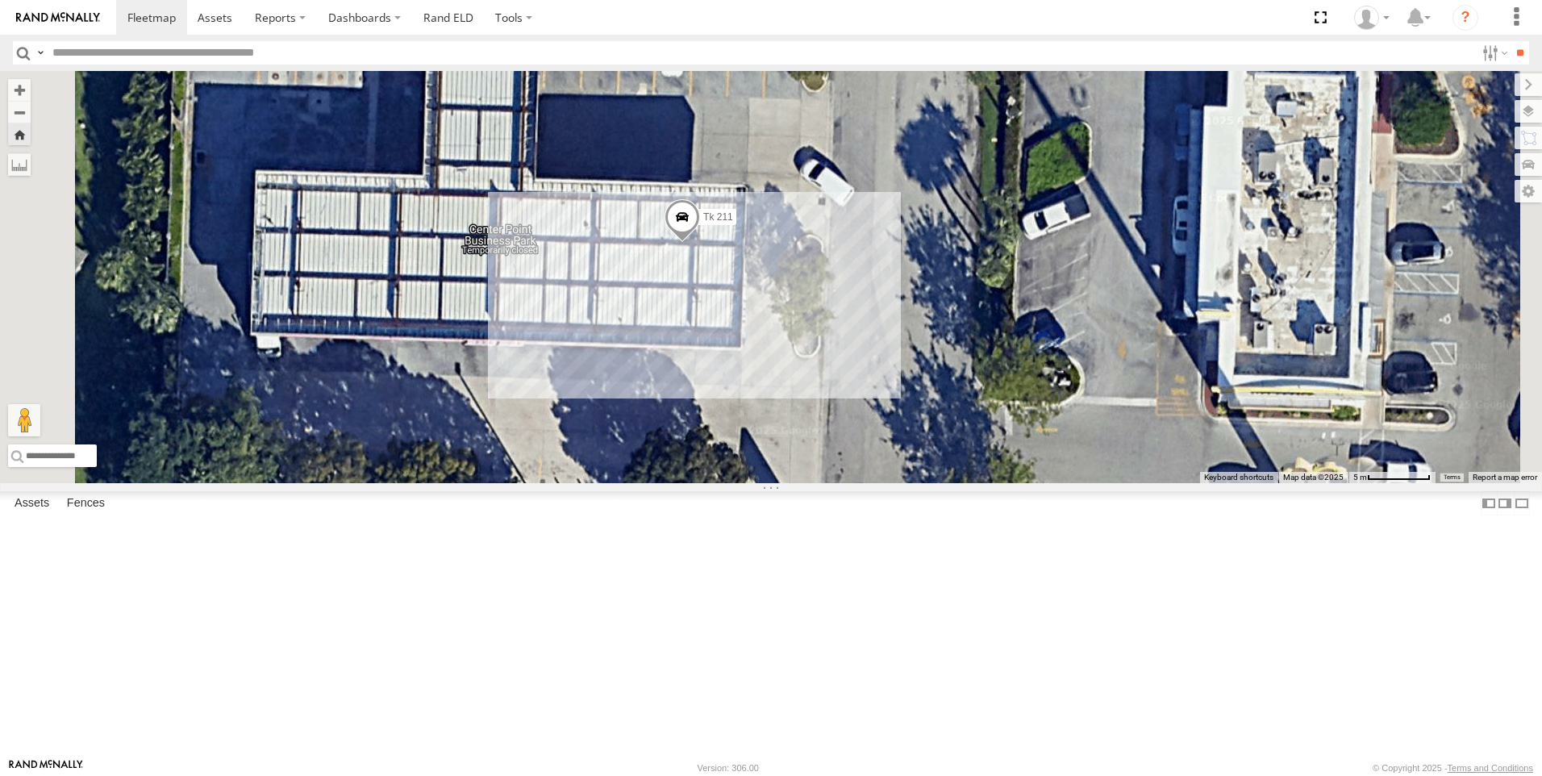
click at [700, 243] on span at bounding box center [682, 221] width 35 height 44
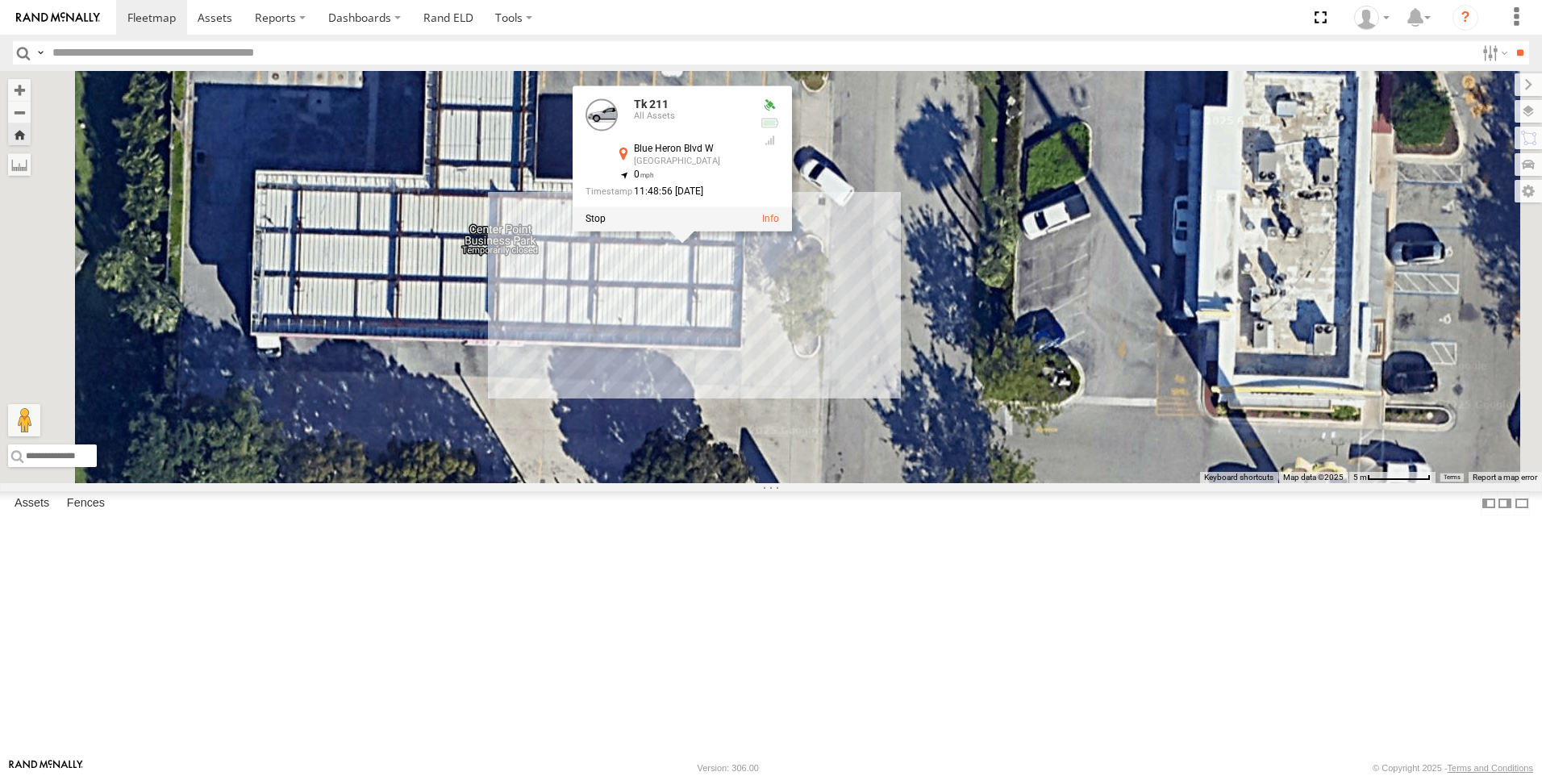
click at [792, 231] on div at bounding box center [682, 218] width 219 height 24
click at [606, 224] on label at bounding box center [595, 218] width 20 height 11
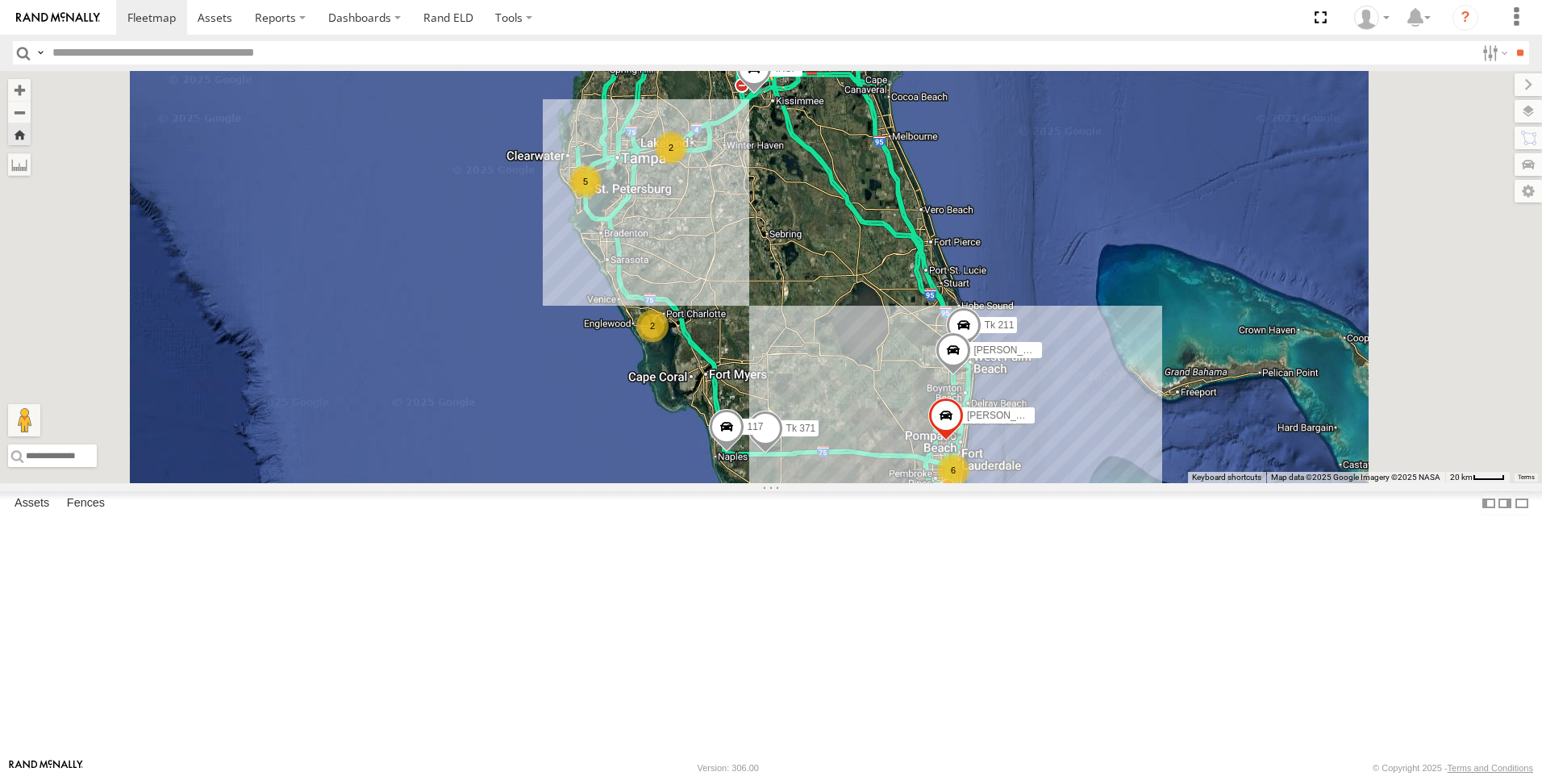
click at [981, 351] on span at bounding box center [963, 329] width 35 height 44
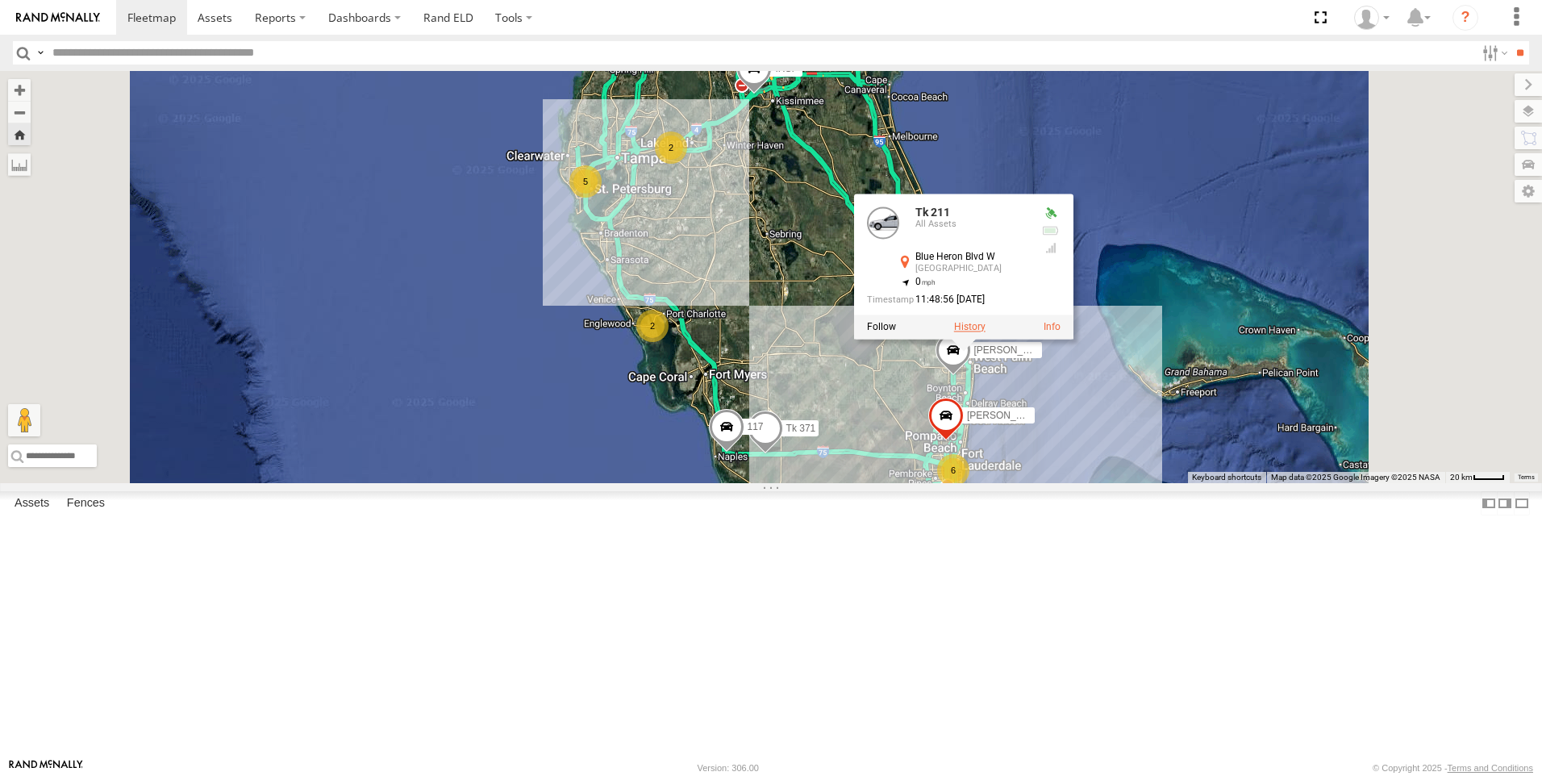
click at [985, 332] on label at bounding box center [969, 326] width 31 height 11
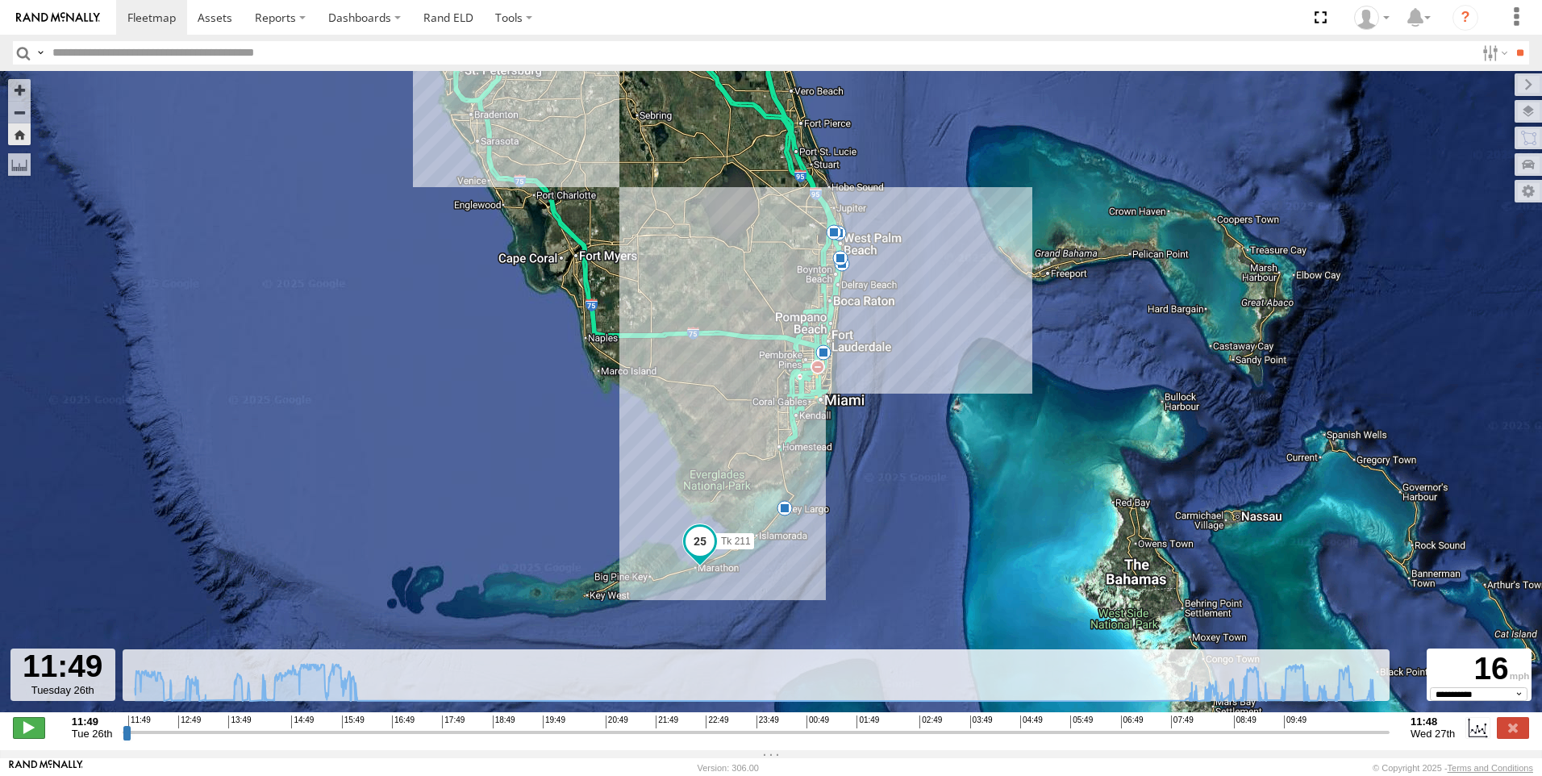
click at [20, 735] on span at bounding box center [29, 727] width 32 height 21
drag, startPoint x: 157, startPoint y: 741, endPoint x: 1190, endPoint y: 747, distance: 1033.1
click at [1190, 740] on input "range" at bounding box center [756, 731] width 1267 height 15
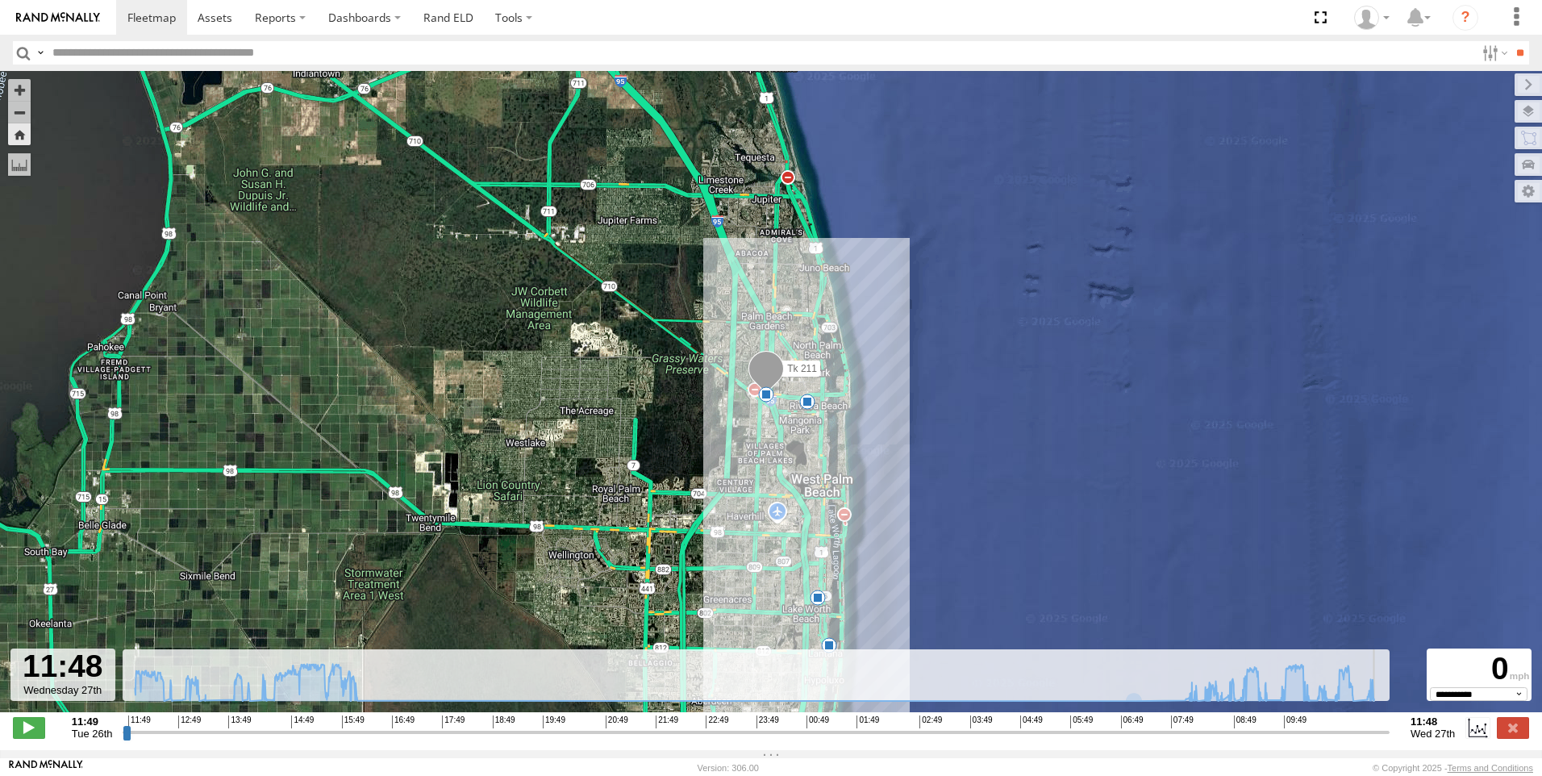
click at [764, 398] on span at bounding box center [766, 394] width 16 height 16
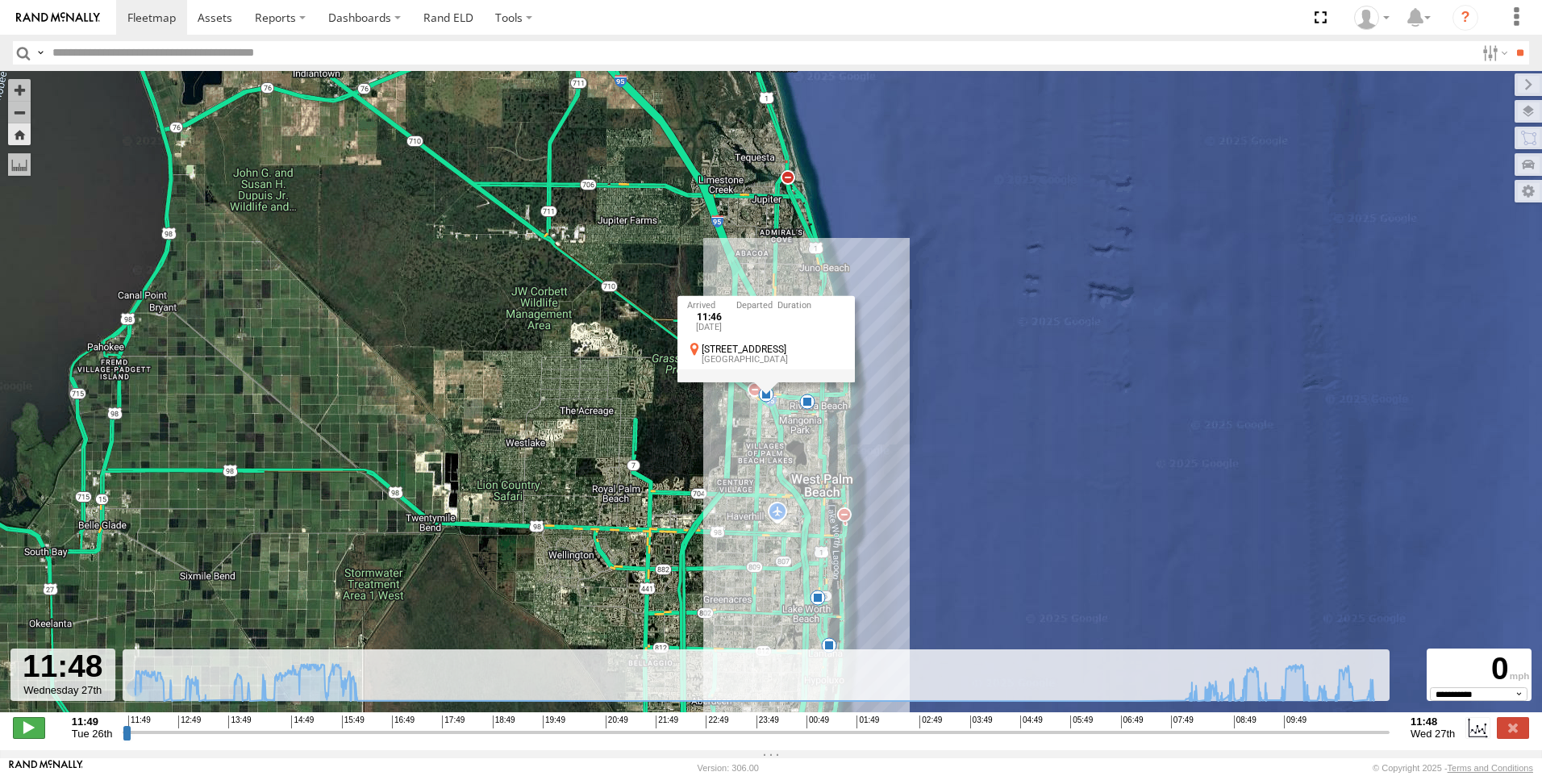
click at [28, 733] on span at bounding box center [29, 727] width 32 height 21
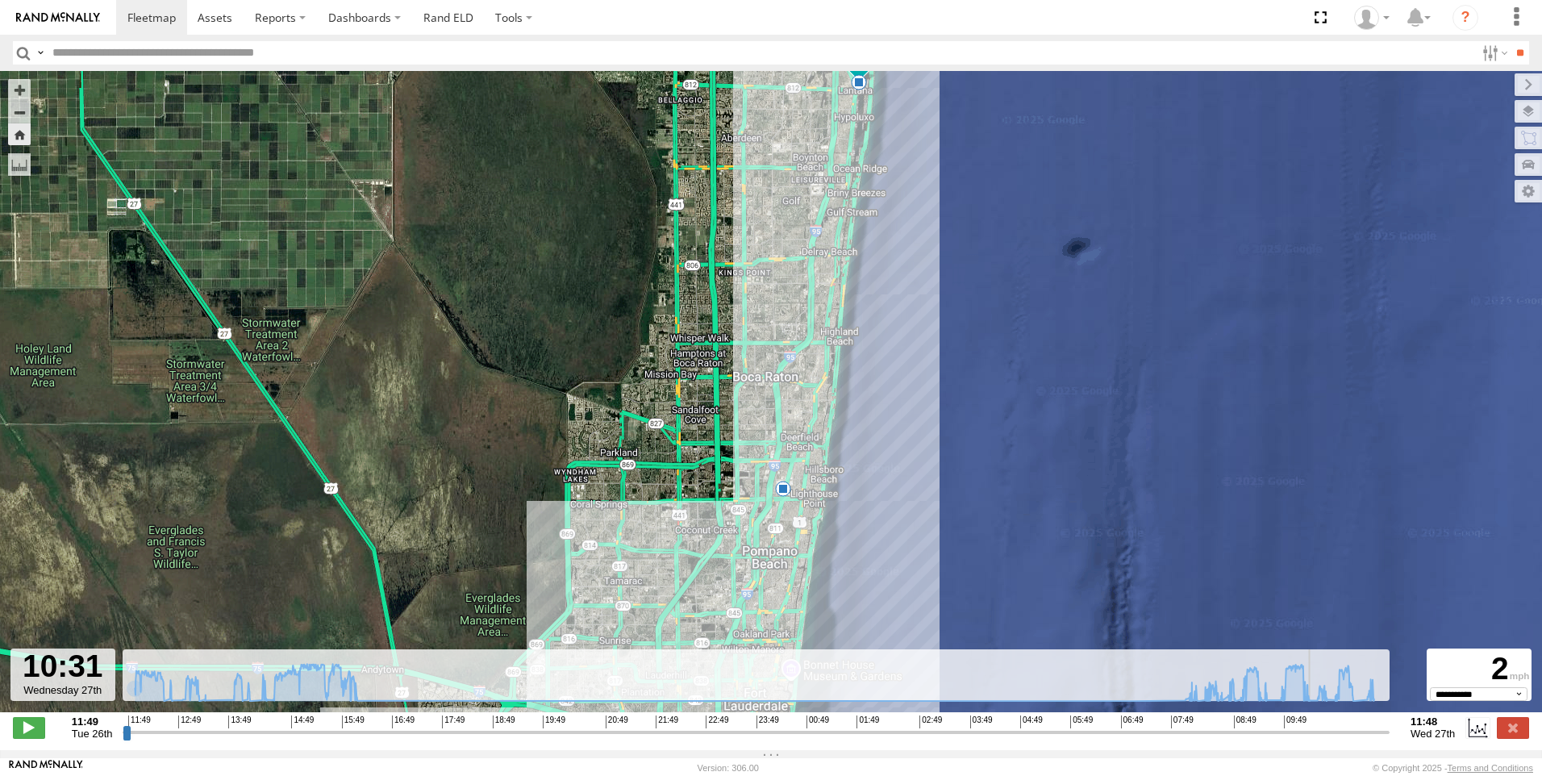
drag, startPoint x: 135, startPoint y: 738, endPoint x: 1317, endPoint y: 735, distance: 1182.2
click at [1317, 735] on input "range" at bounding box center [756, 731] width 1267 height 15
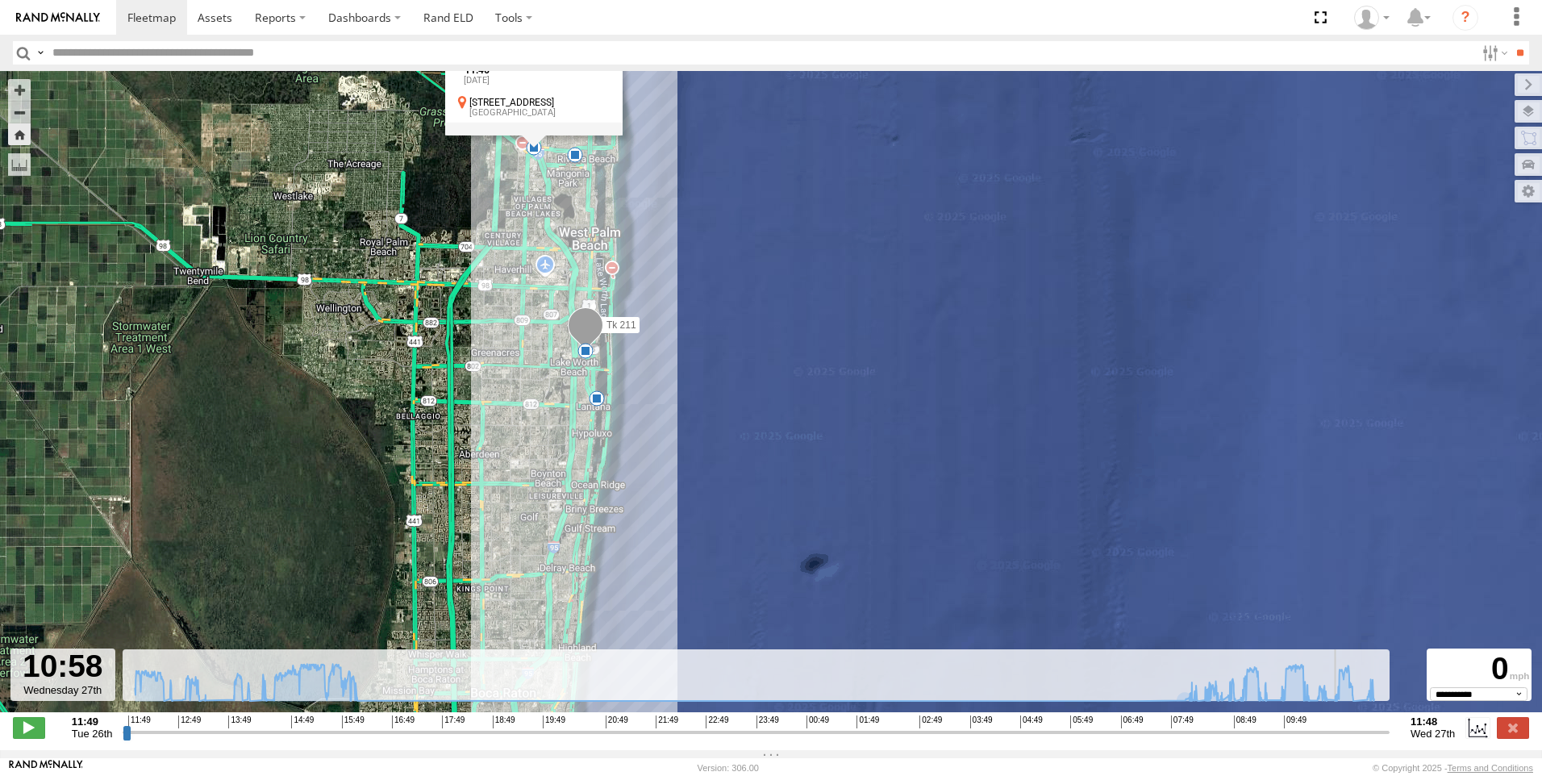
drag, startPoint x: 1164, startPoint y: 620, endPoint x: 975, endPoint y: 627, distance: 188.8
click at [975, 627] on div "Tk 211 14:05 Tue 10:32 Wed 10:52 Wed 11:23 Wed 11:46 Wed 09:45 Wed 16:24 Tue 07…" at bounding box center [771, 400] width 1542 height 658
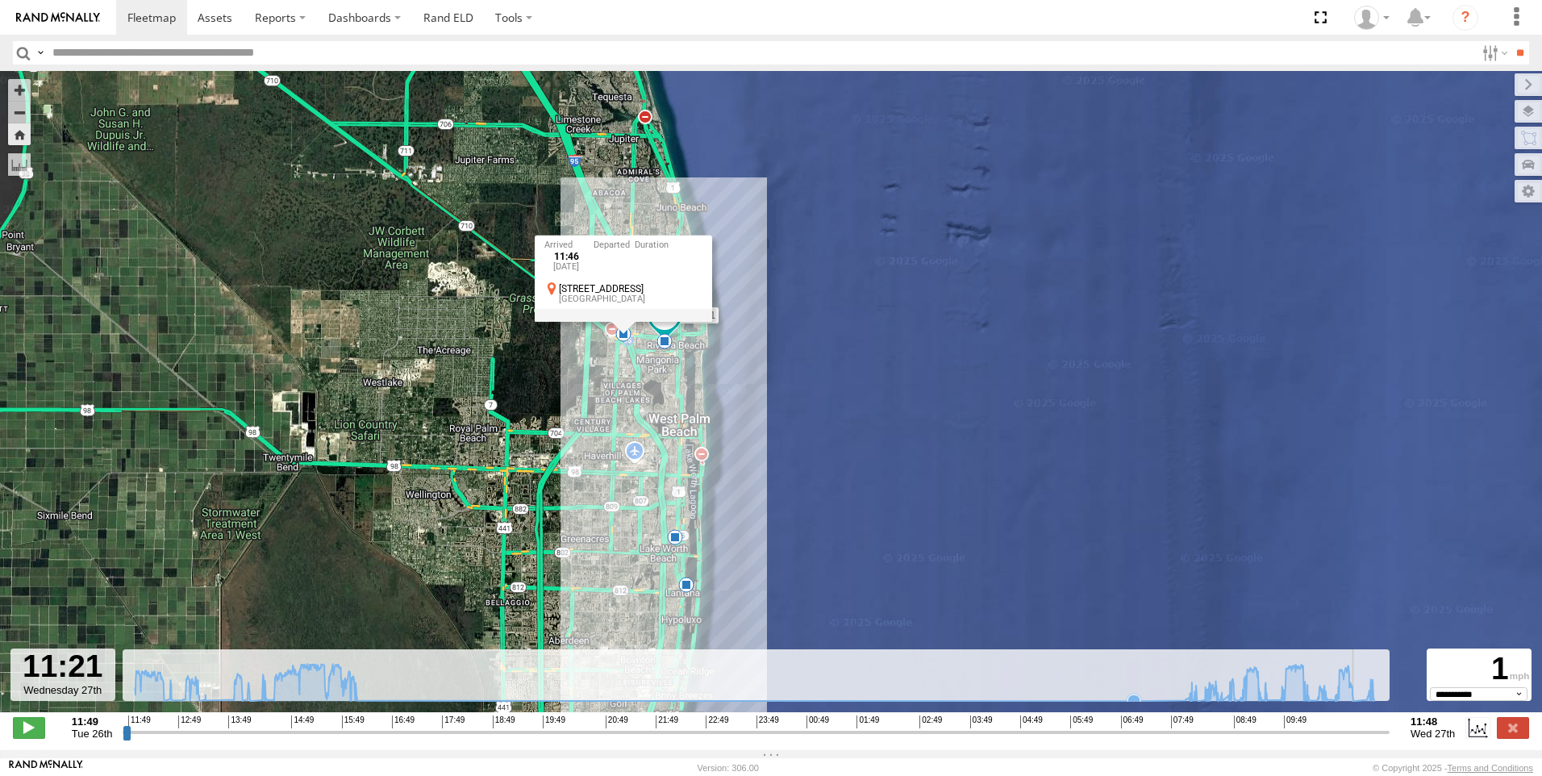
drag, startPoint x: 938, startPoint y: 471, endPoint x: 1027, endPoint y: 660, distance: 209.6
click at [1027, 660] on div "← Move left → Move right ↑ Move up ↓ Move down + Zoom in - Zoom out Home Jump l…" at bounding box center [771, 410] width 1542 height 679
type input "**********"
click at [567, 321] on div at bounding box center [623, 316] width 177 height 13
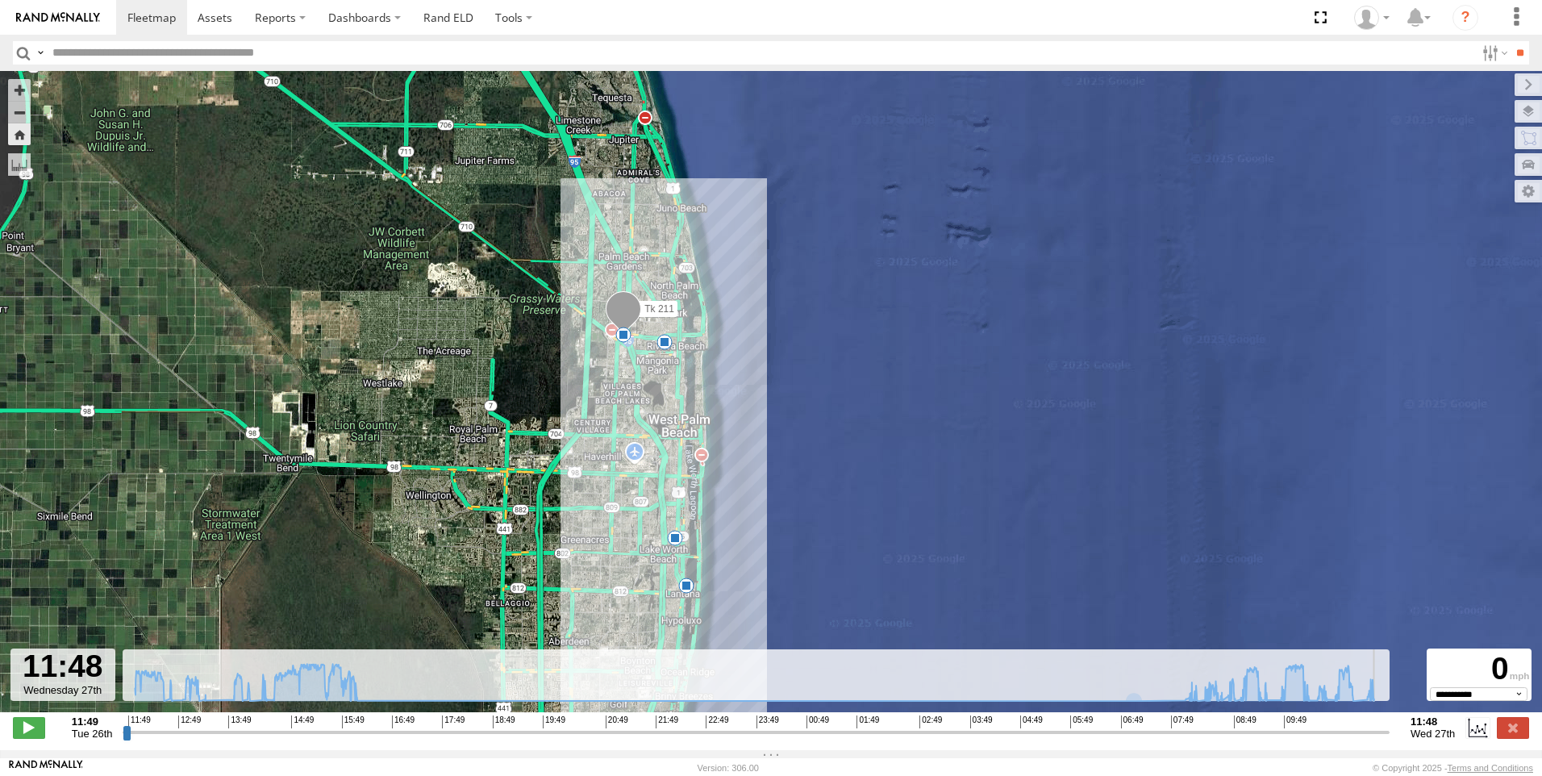
click at [622, 305] on span at bounding box center [623, 313] width 35 height 44
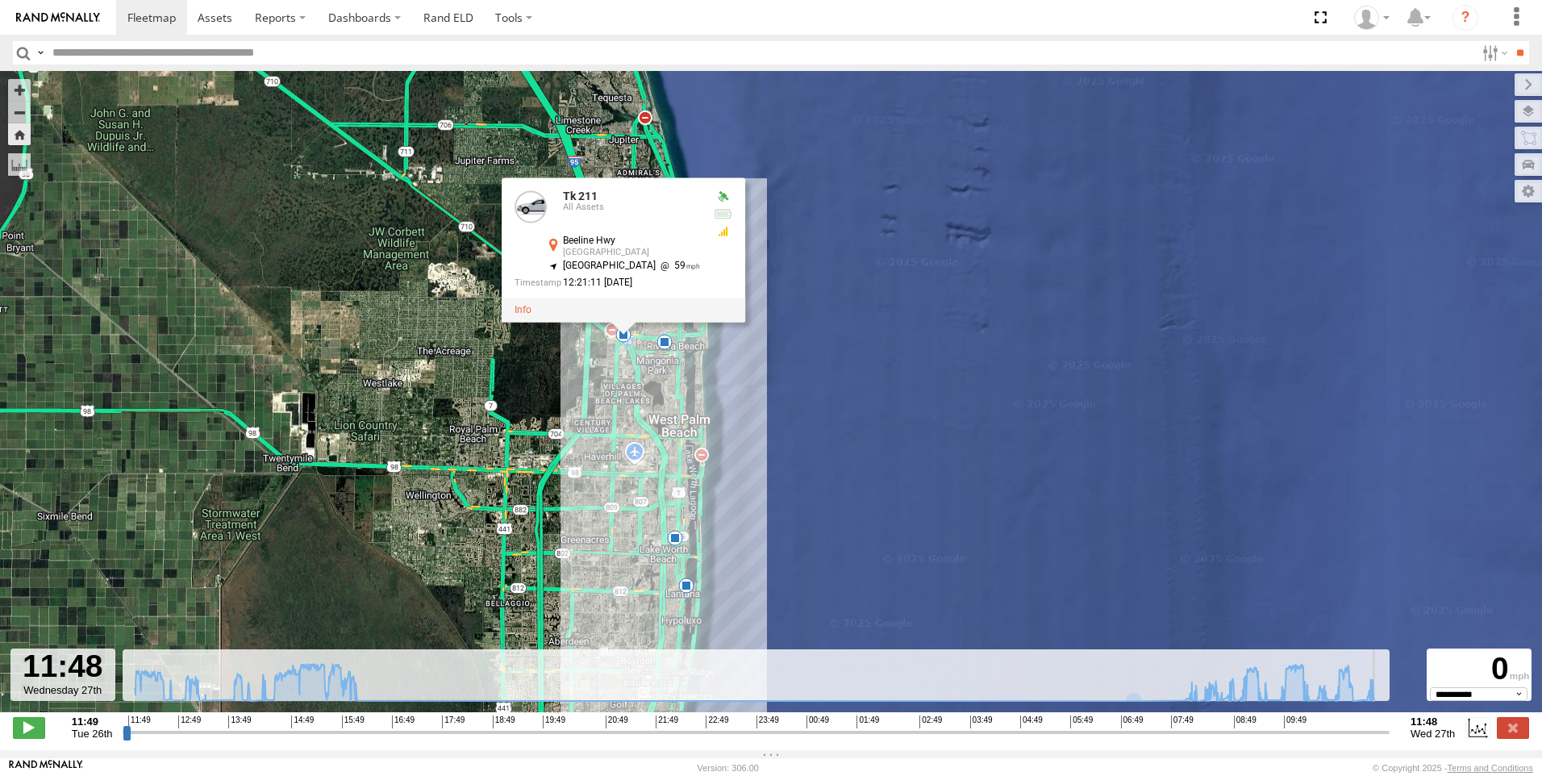
click at [786, 261] on div "Tk 211 14:05 Tue 10:32 Wed 10:52 Wed 11:23 Wed 11:46 Wed 09:45 Wed 16:24 Tue 07…" at bounding box center [771, 400] width 1542 height 658
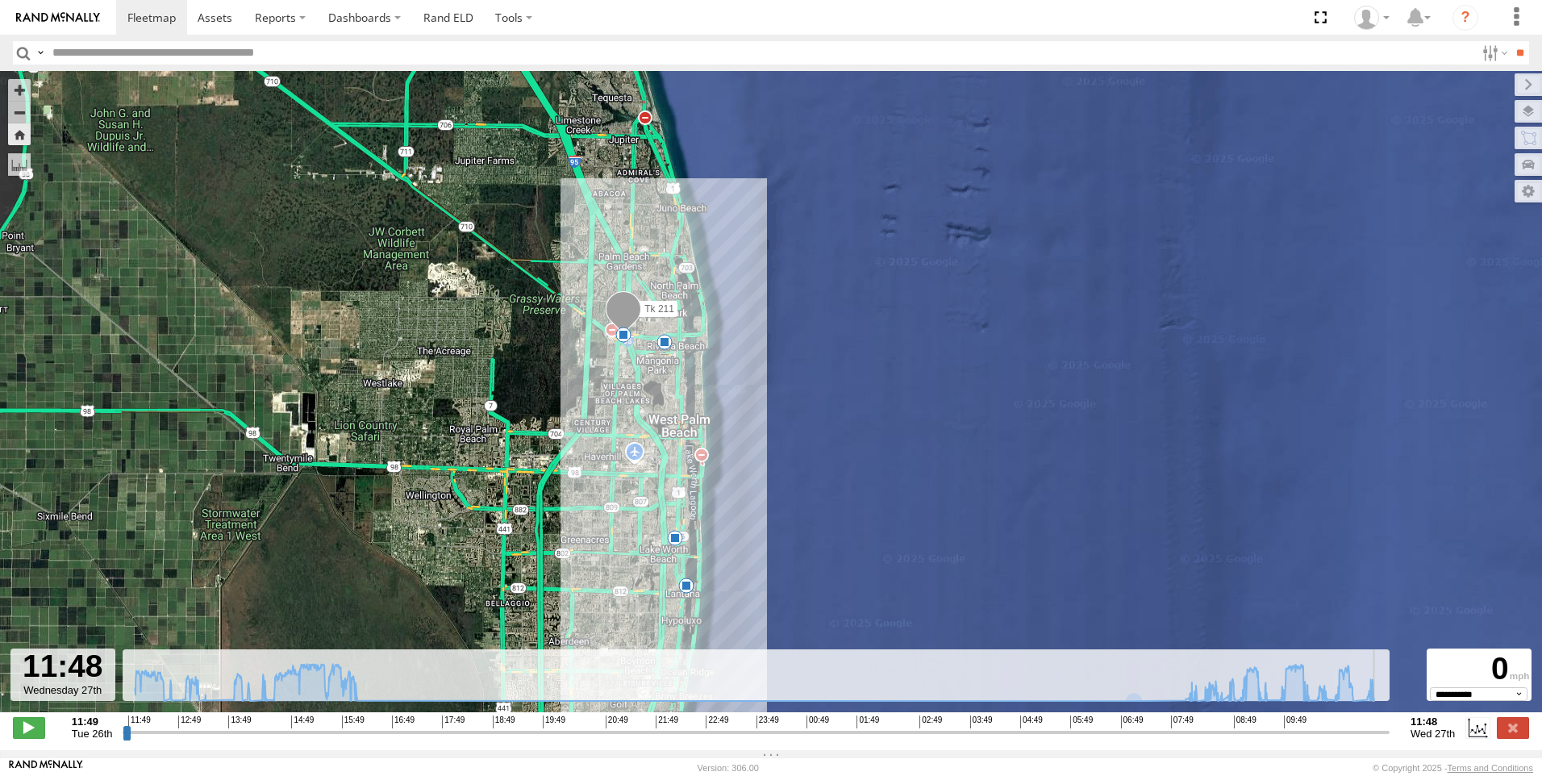
click at [622, 322] on span at bounding box center [623, 313] width 35 height 44
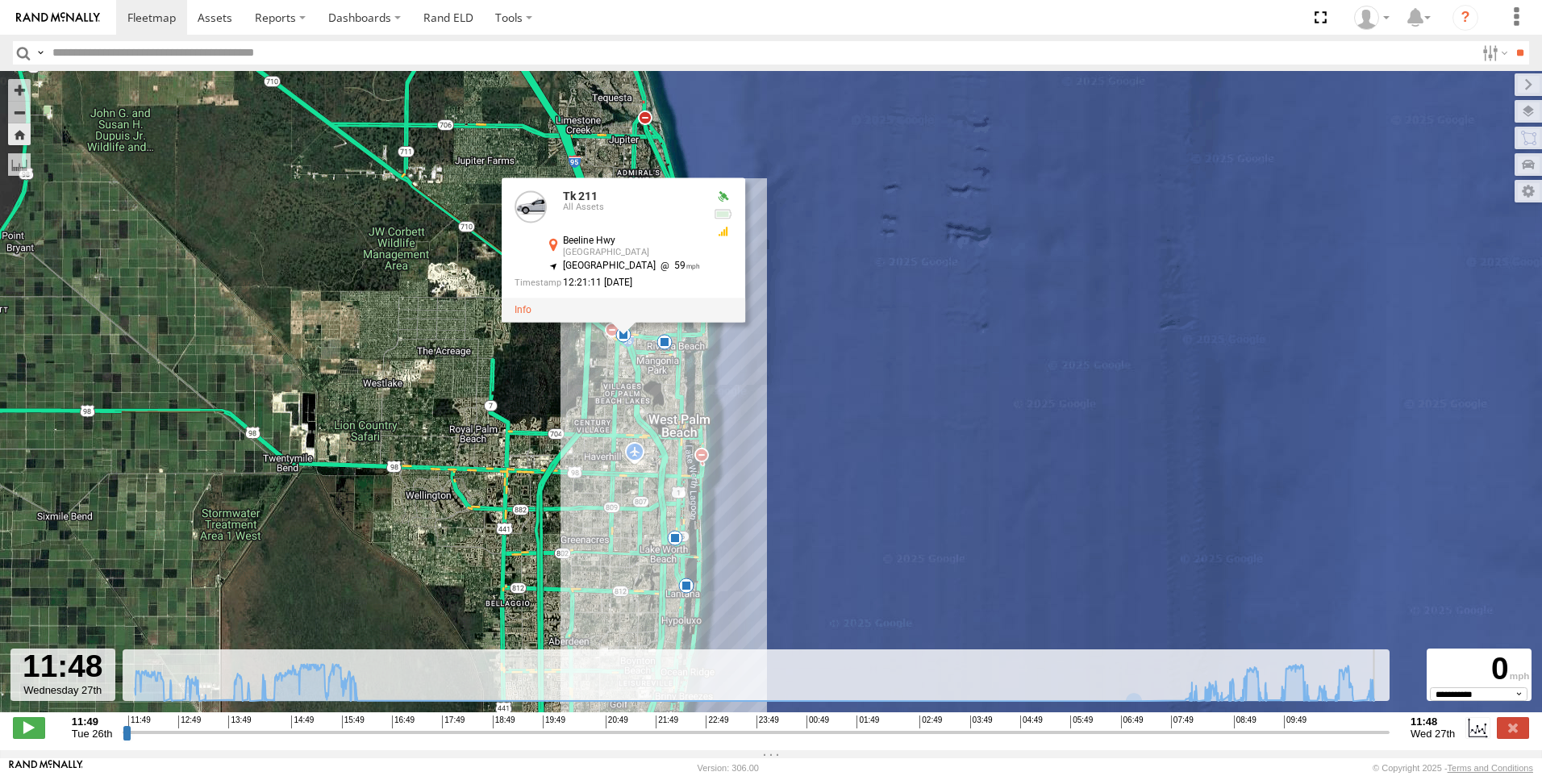
click at [604, 260] on div "Beeline Hwy West Palm Beach 26.78389 , -80.10253" at bounding box center [622, 247] width 156 height 25
click at [673, 307] on div at bounding box center [624, 310] width 244 height 24
click at [848, 298] on div "Tk 211 14:05 Tue 10:32 Wed 10:52 Wed 11:23 Wed 11:46 Wed 09:45 Wed 16:24 Tue 07…" at bounding box center [771, 400] width 1542 height 658
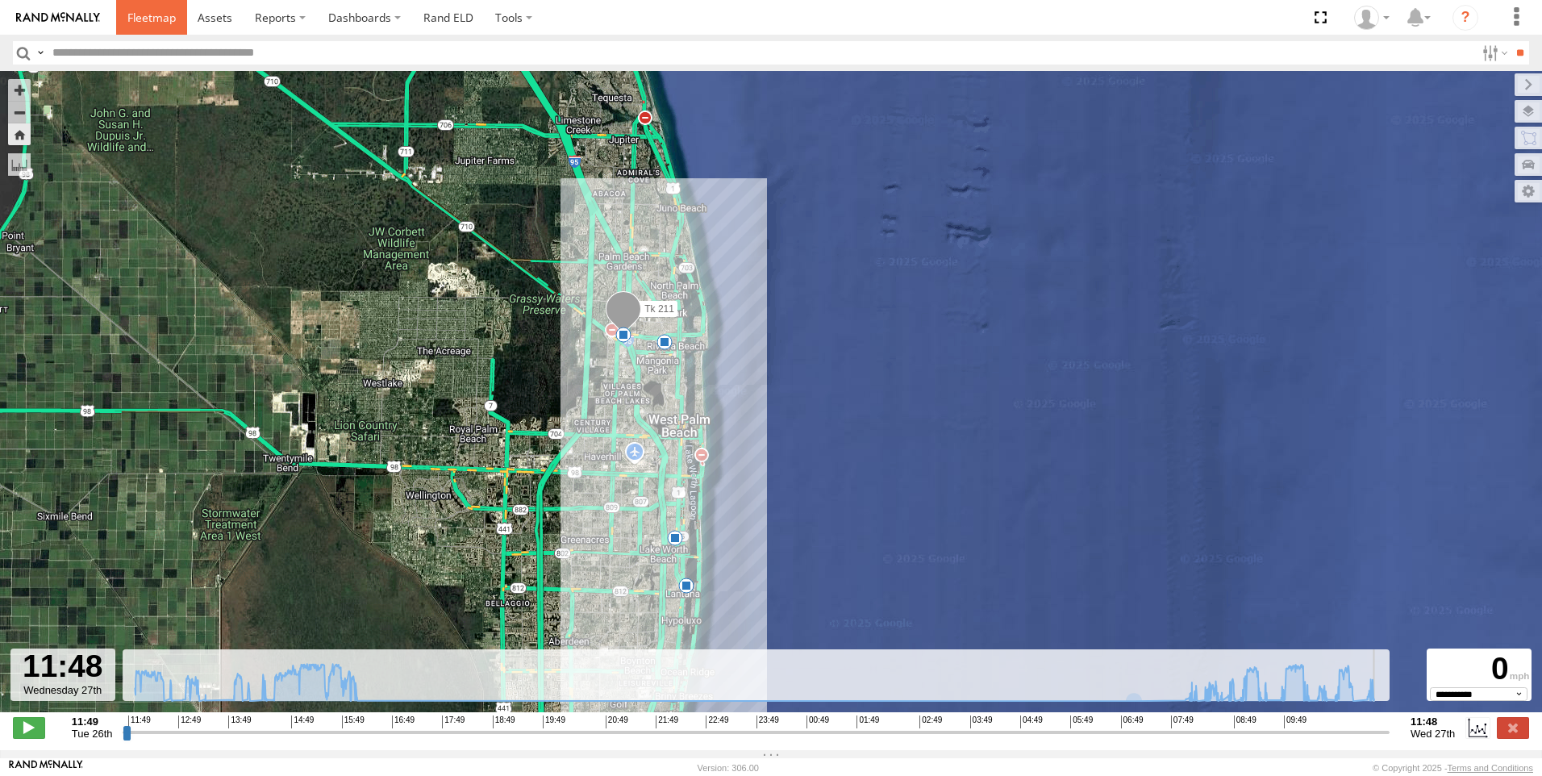
click at [137, 10] on span at bounding box center [151, 17] width 48 height 15
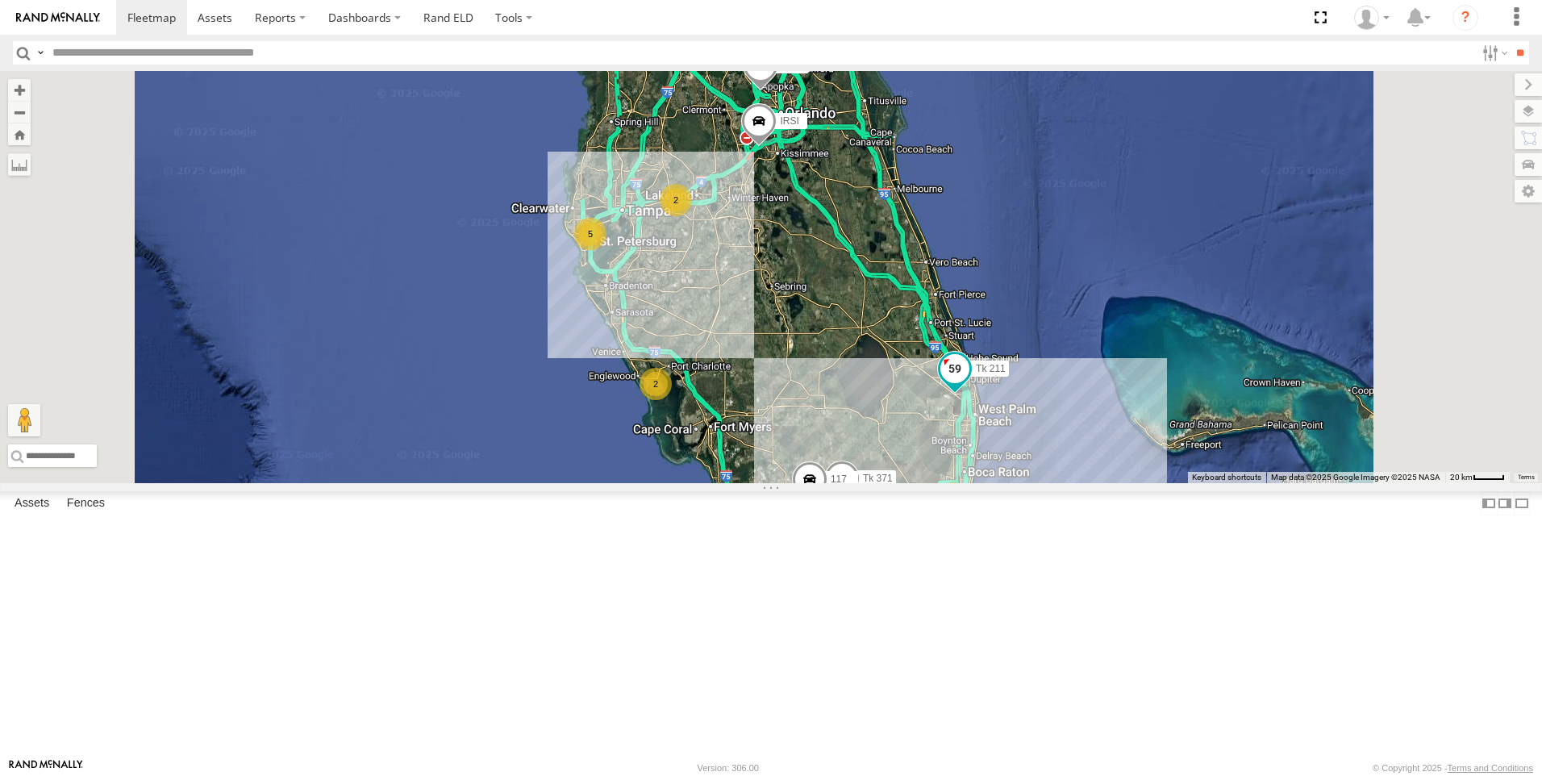
click at [969, 383] on span at bounding box center [954, 368] width 29 height 29
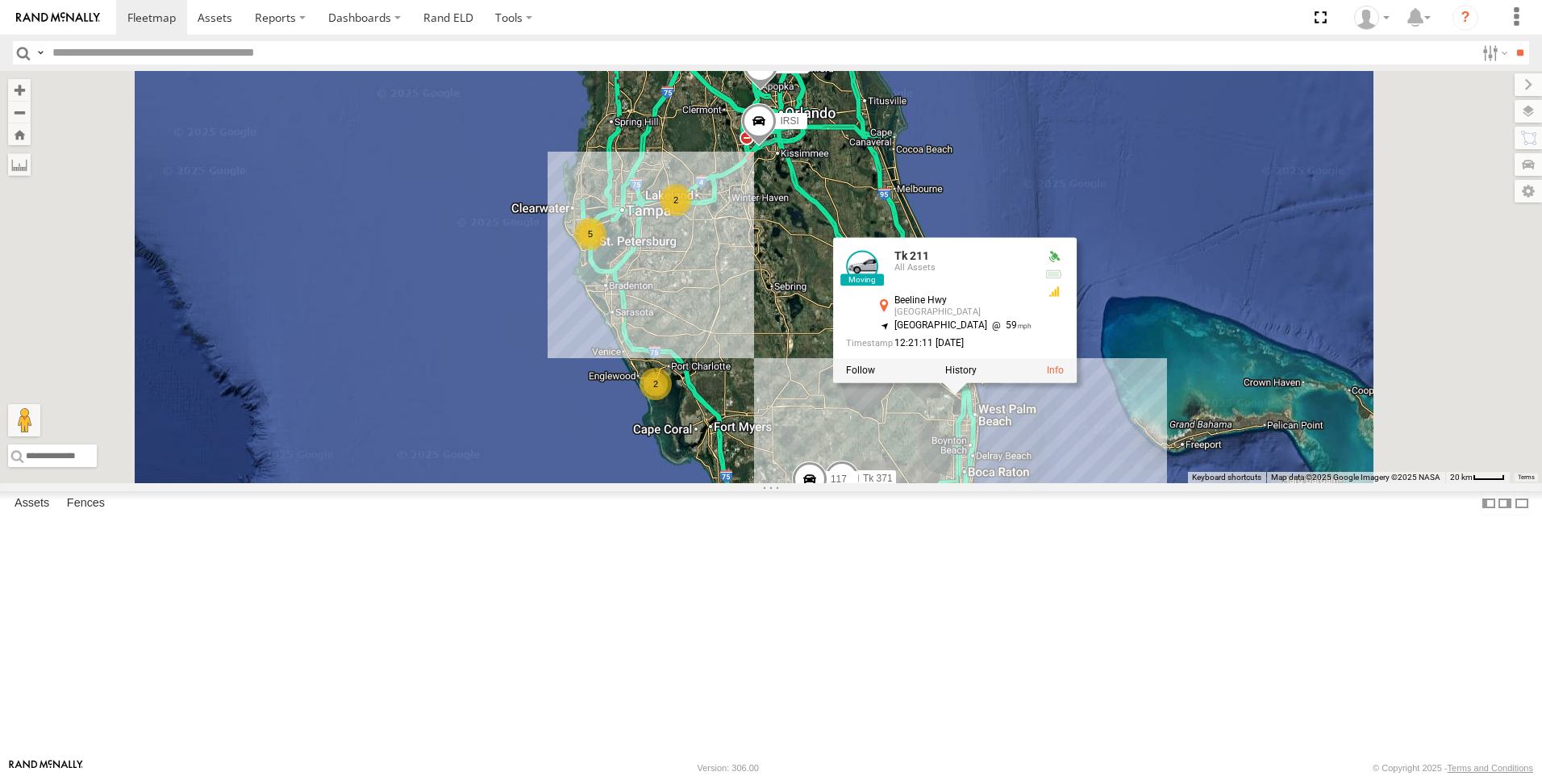
click at [1070, 382] on div at bounding box center [955, 370] width 244 height 24
click at [875, 376] on label at bounding box center [860, 370] width 29 height 11
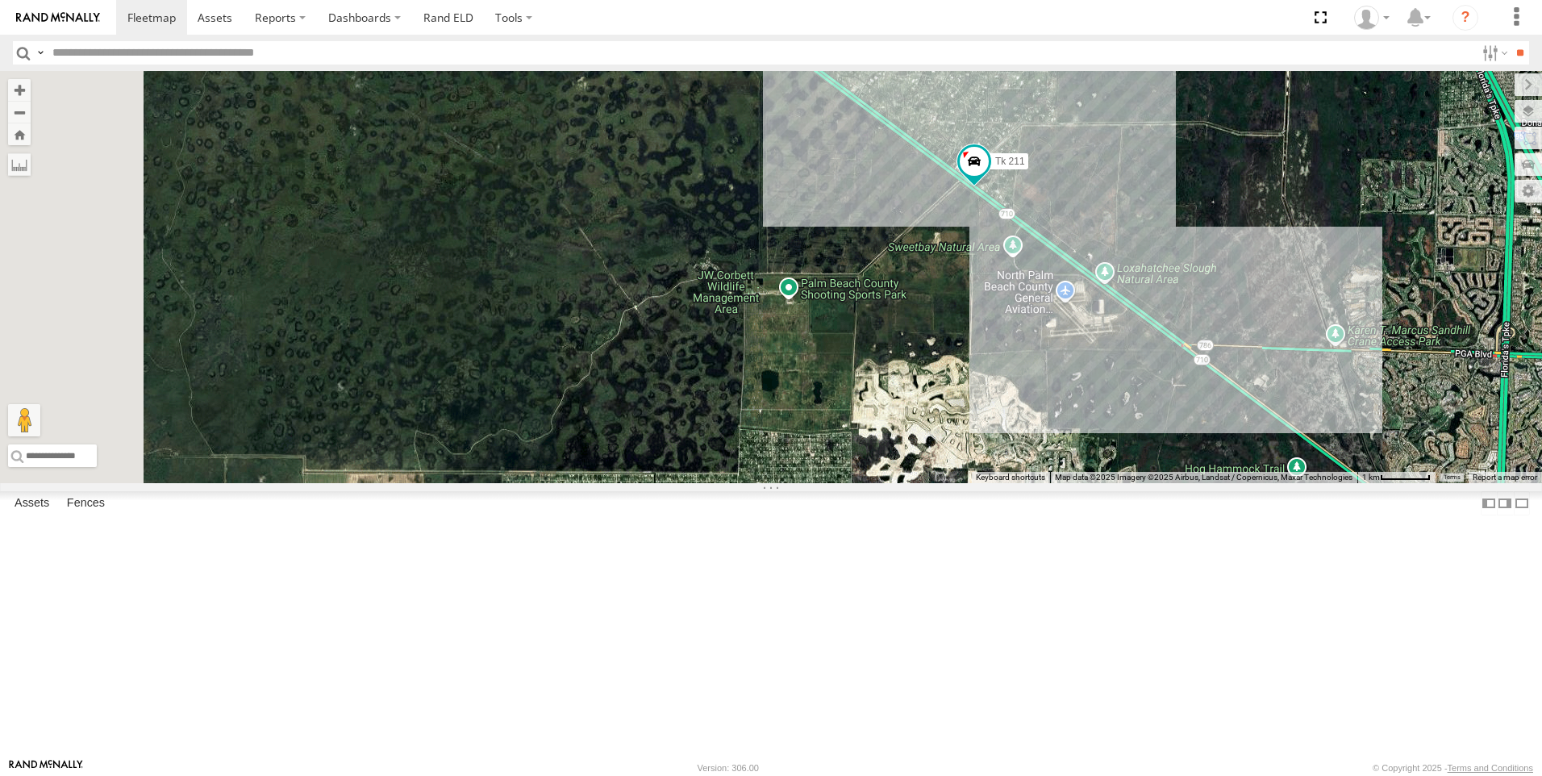
drag, startPoint x: 883, startPoint y: 540, endPoint x: 1225, endPoint y: 527, distance: 342.2
click at [1225, 483] on div "Tk 211" at bounding box center [771, 277] width 1542 height 412
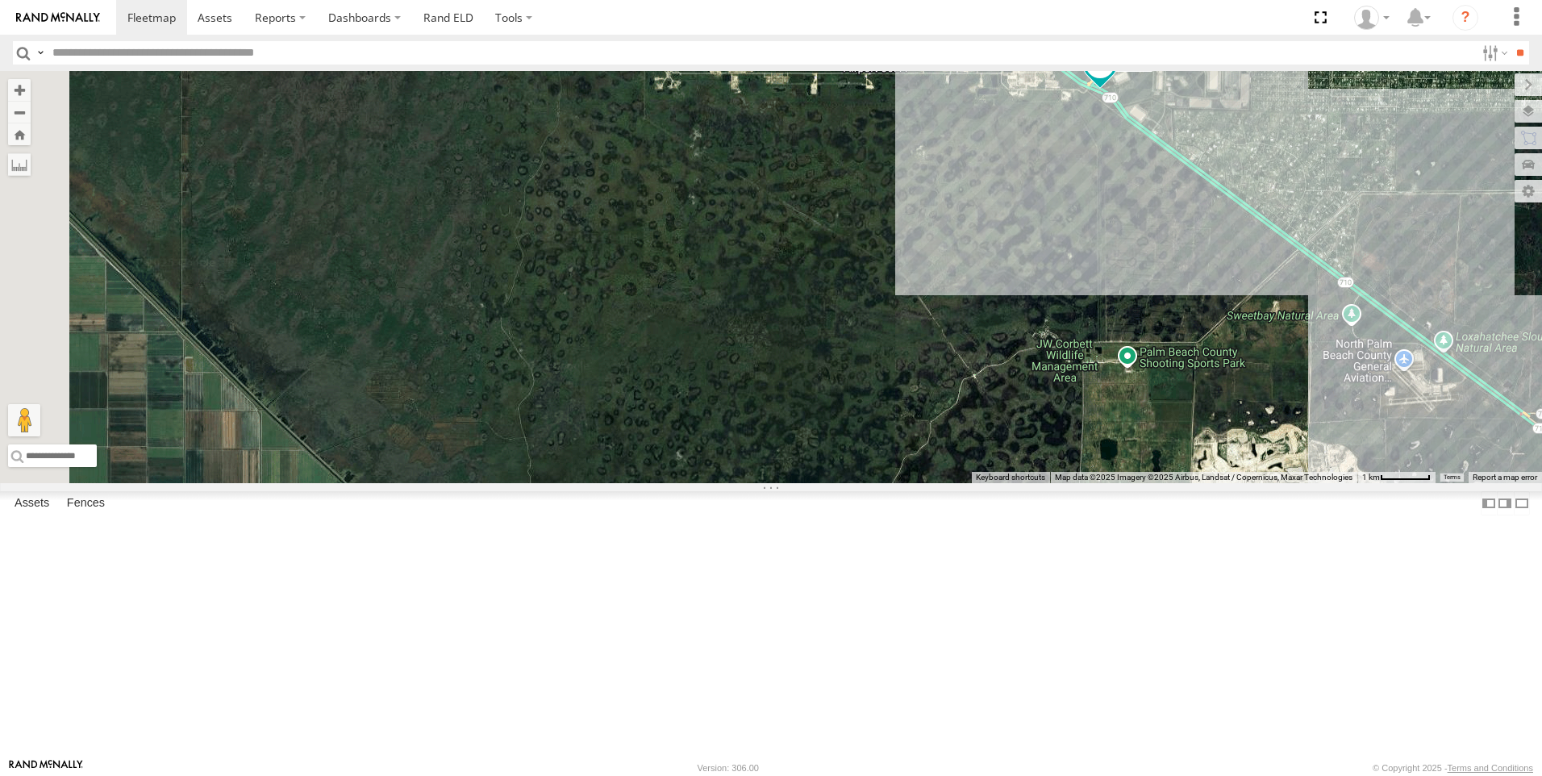
drag, startPoint x: 764, startPoint y: 449, endPoint x: 1106, endPoint y: 519, distance: 349.1
click at [1106, 483] on div "Tk 211" at bounding box center [771, 277] width 1542 height 412
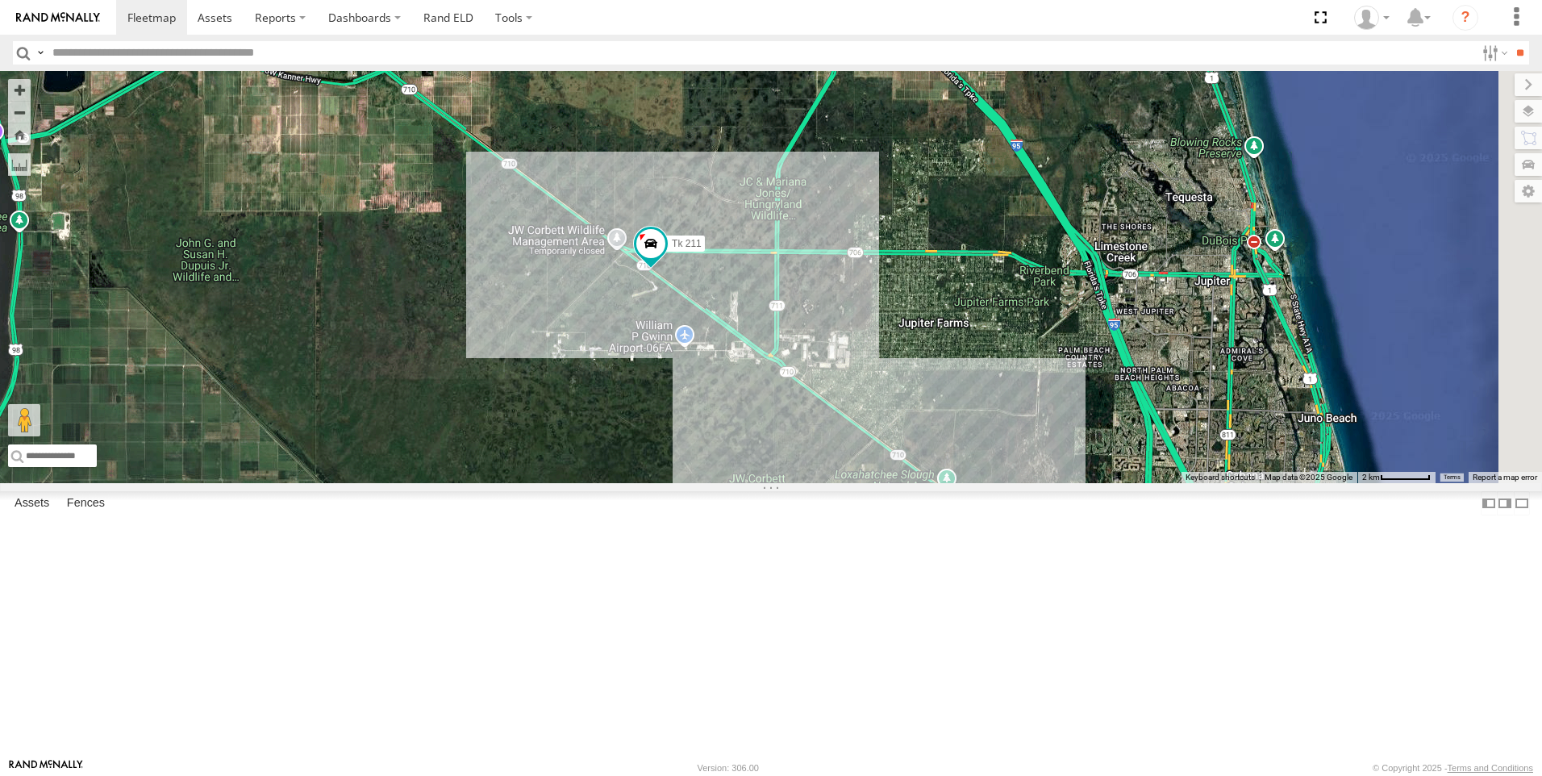
drag, startPoint x: 1276, startPoint y: 590, endPoint x: 709, endPoint y: 607, distance: 567.2
click at [709, 483] on div "Tk 211" at bounding box center [771, 277] width 1542 height 412
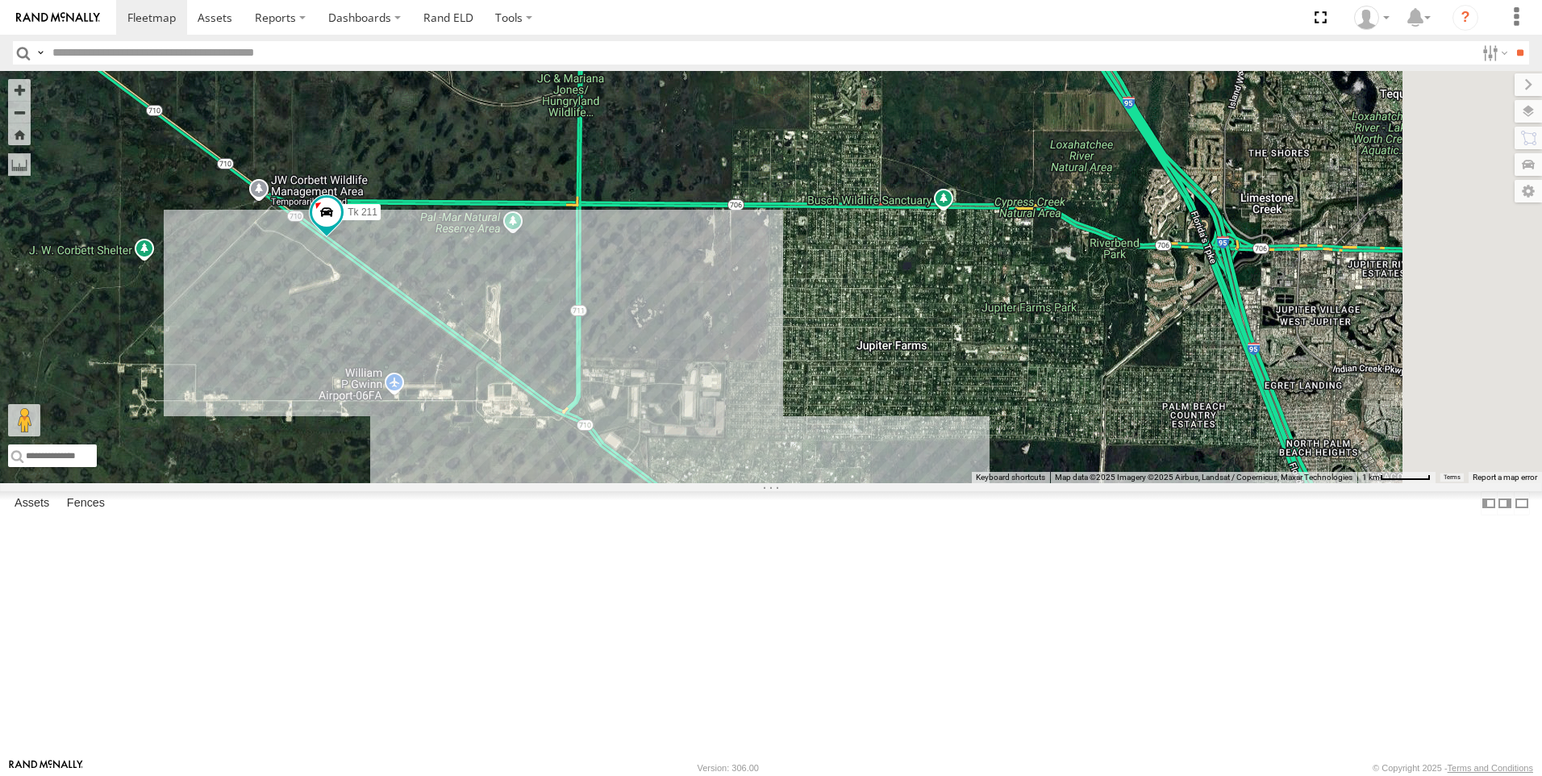
drag, startPoint x: 1092, startPoint y: 368, endPoint x: 977, endPoint y: 389, distance: 117.2
click at [977, 389] on div "Tk 211" at bounding box center [771, 277] width 1542 height 412
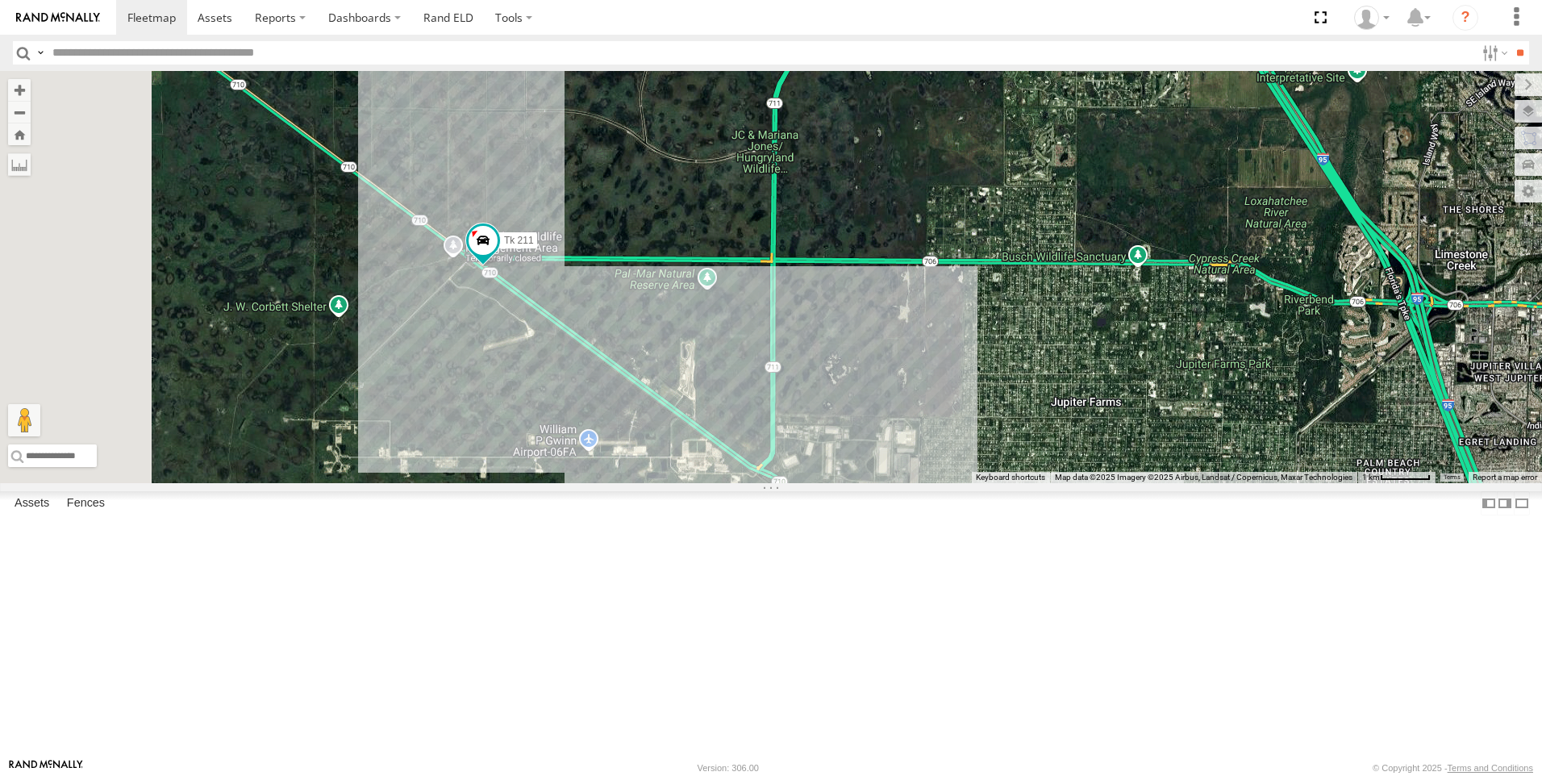
drag, startPoint x: 671, startPoint y: 361, endPoint x: 877, endPoint y: 419, distance: 213.5
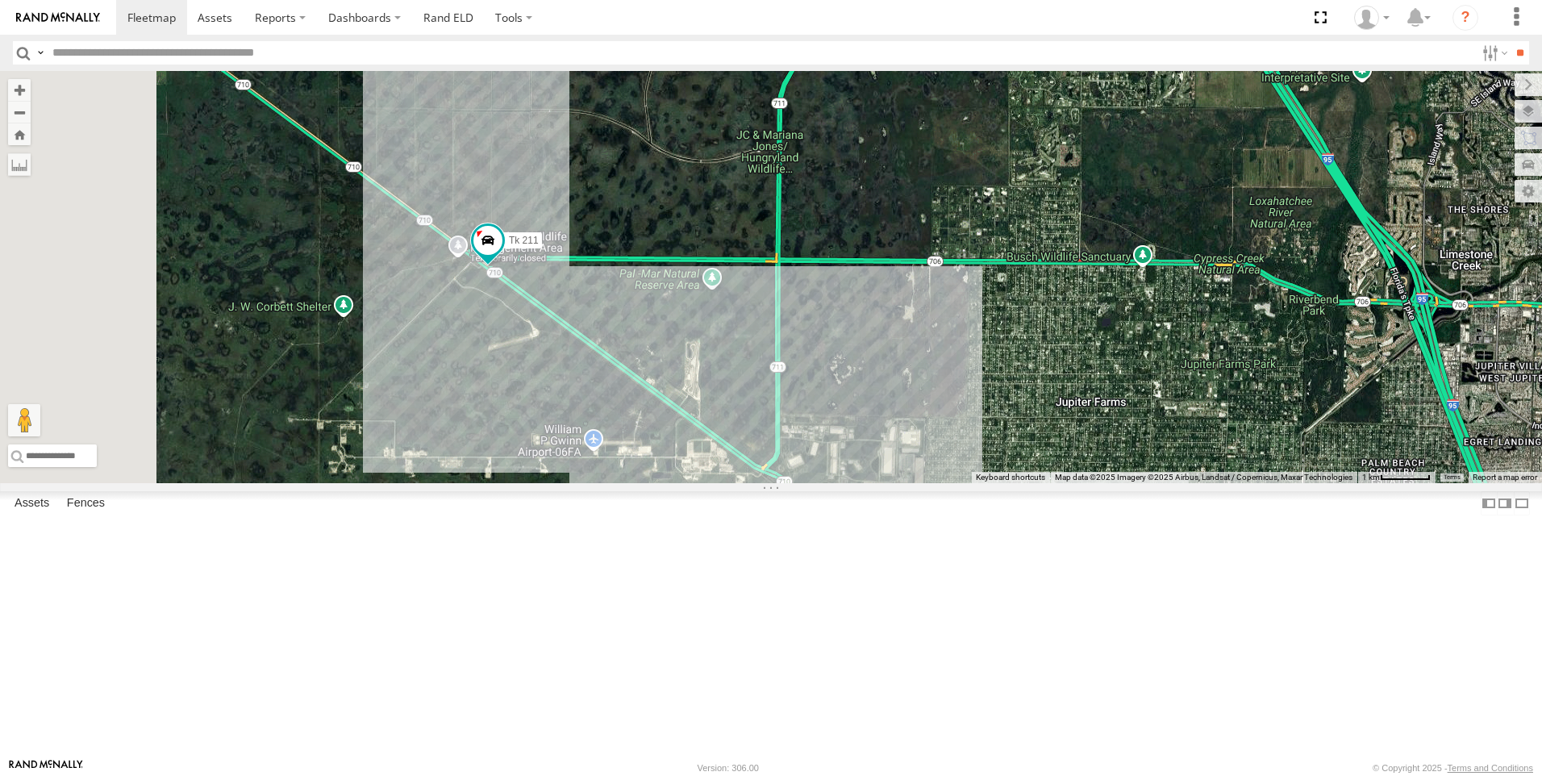
click at [877, 419] on div "Tk 211" at bounding box center [771, 277] width 1542 height 412
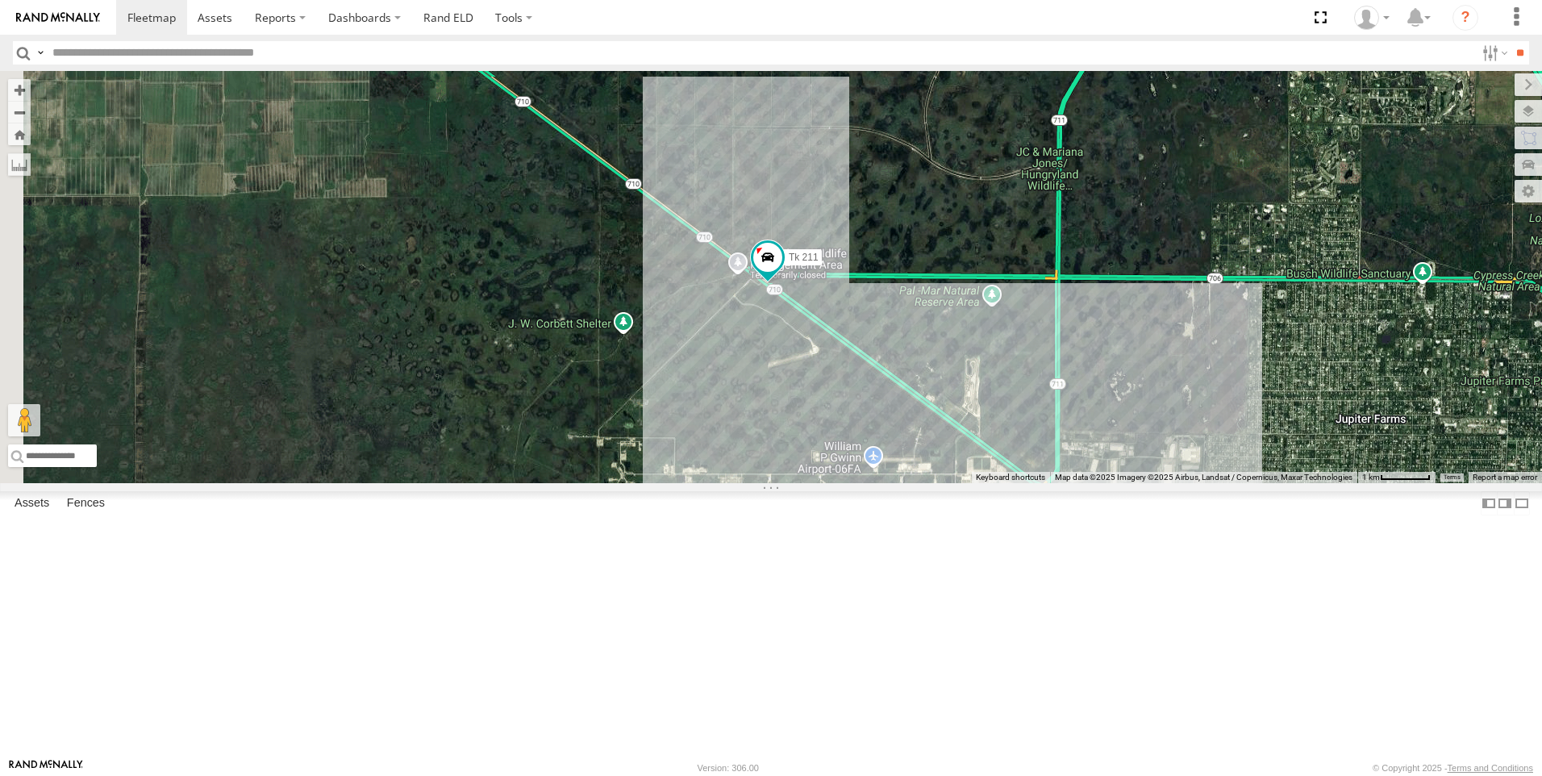
drag, startPoint x: 814, startPoint y: 390, endPoint x: 1088, endPoint y: 410, distance: 275.0
click at [1088, 410] on div "Tk 211" at bounding box center [771, 277] width 1542 height 412
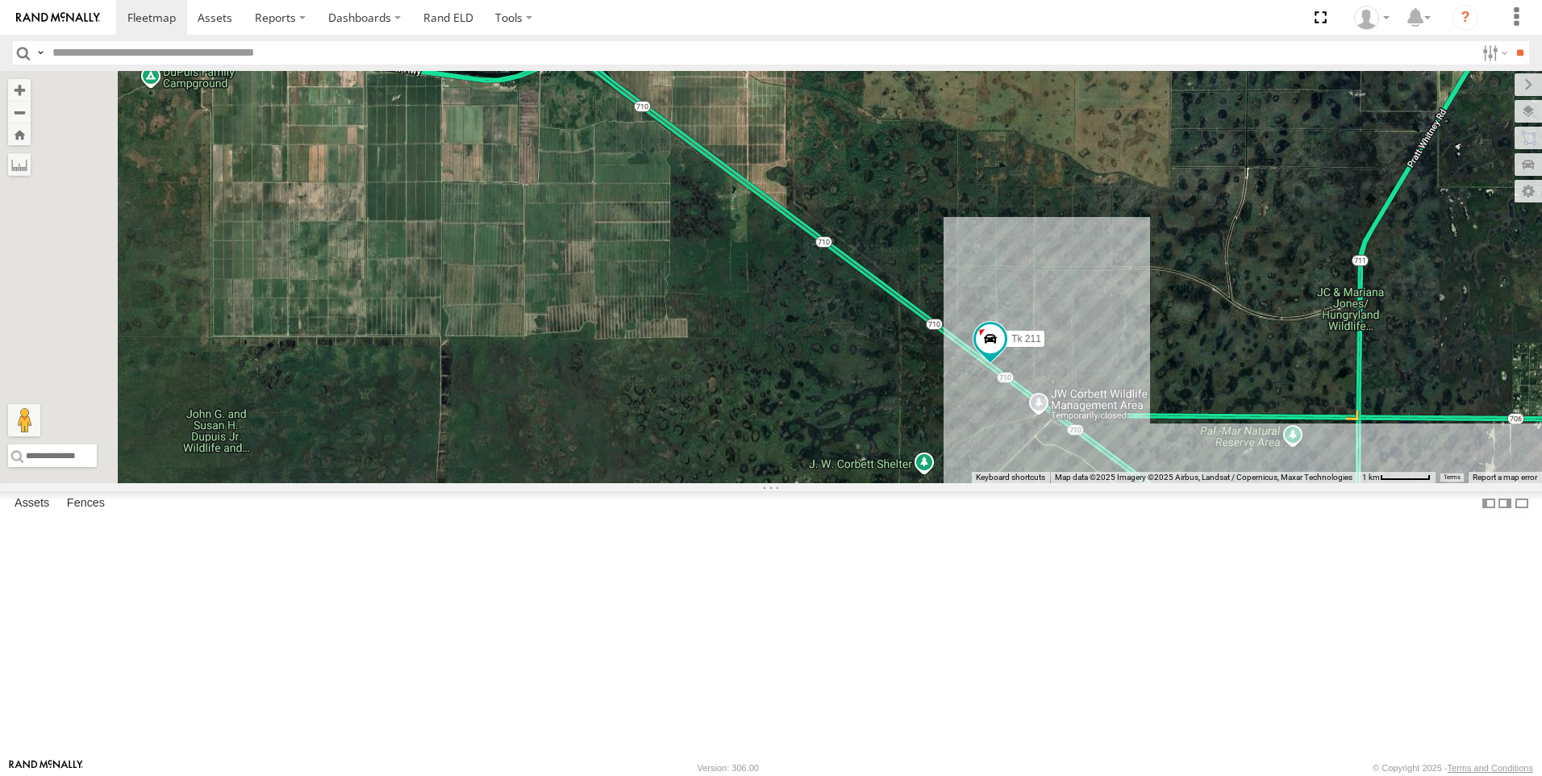
drag, startPoint x: 611, startPoint y: 440, endPoint x: 916, endPoint y: 583, distance: 336.6
click at [916, 483] on div "Tk 211" at bounding box center [771, 277] width 1542 height 412
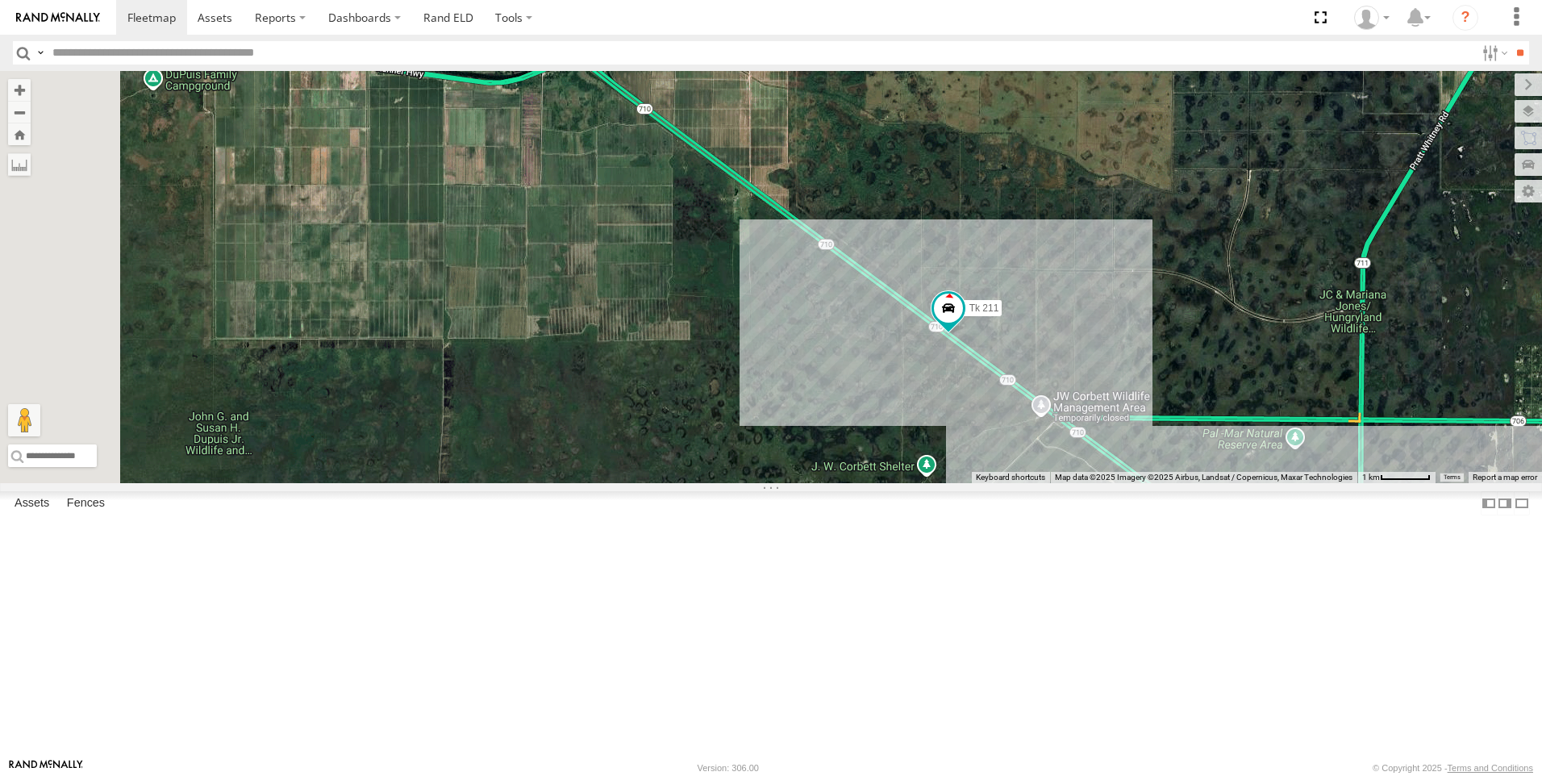
click at [0, 0] on div "Tk 185" at bounding box center [0, 0] width 0 height 0
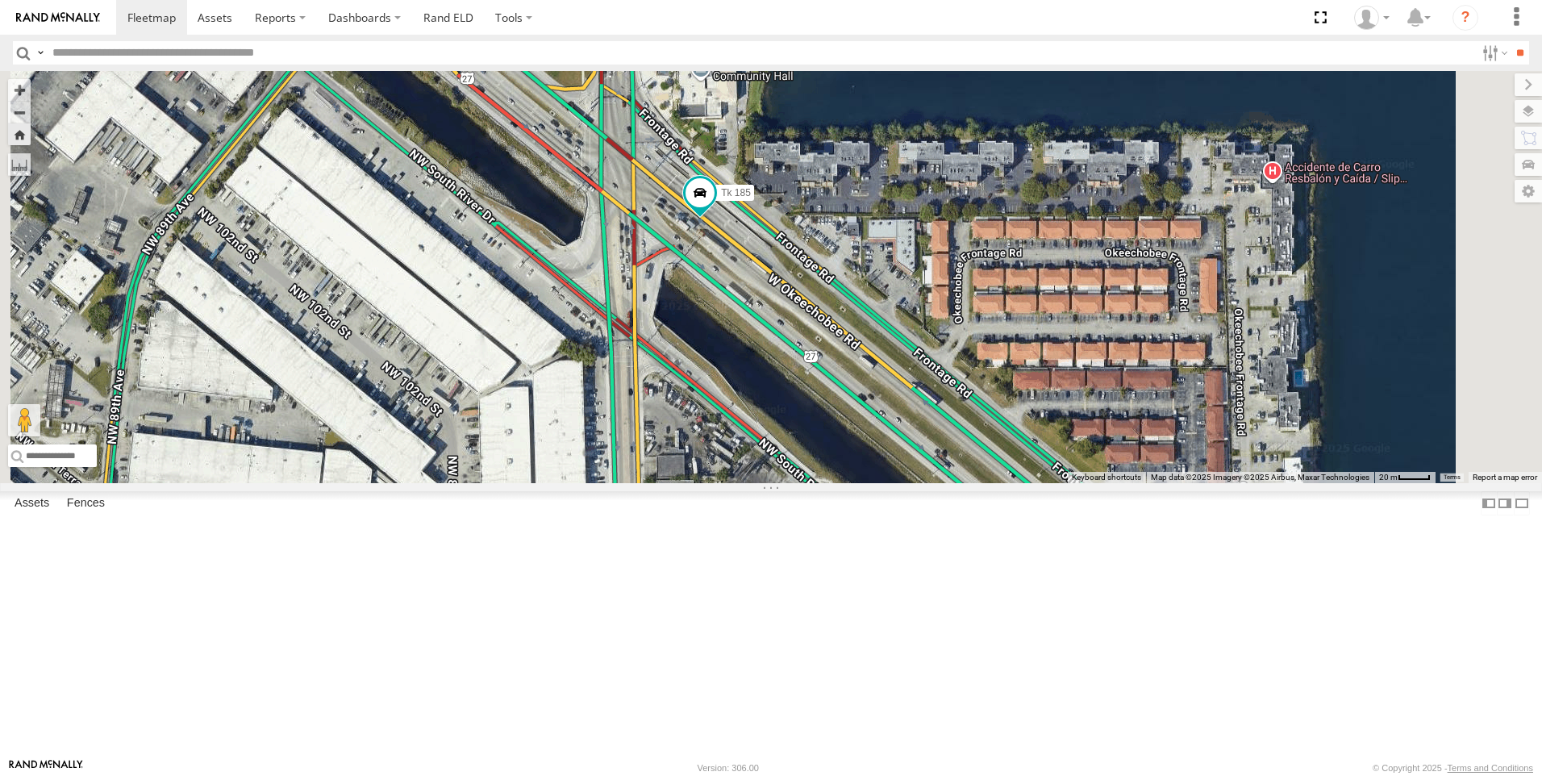
click at [0, 0] on div "Tk 209" at bounding box center [0, 0] width 0 height 0
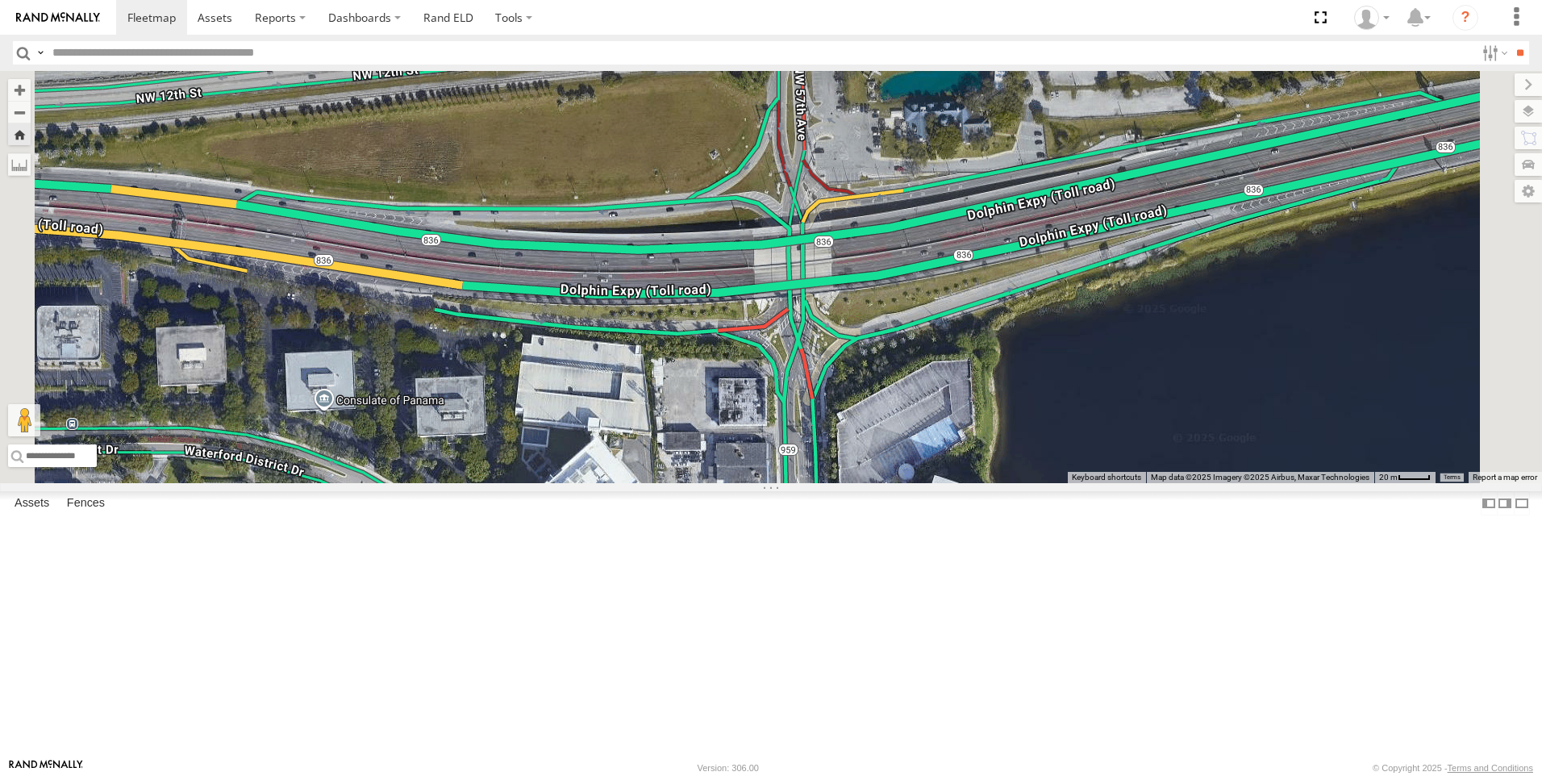
click at [0, 0] on div "Tk 211" at bounding box center [0, 0] width 0 height 0
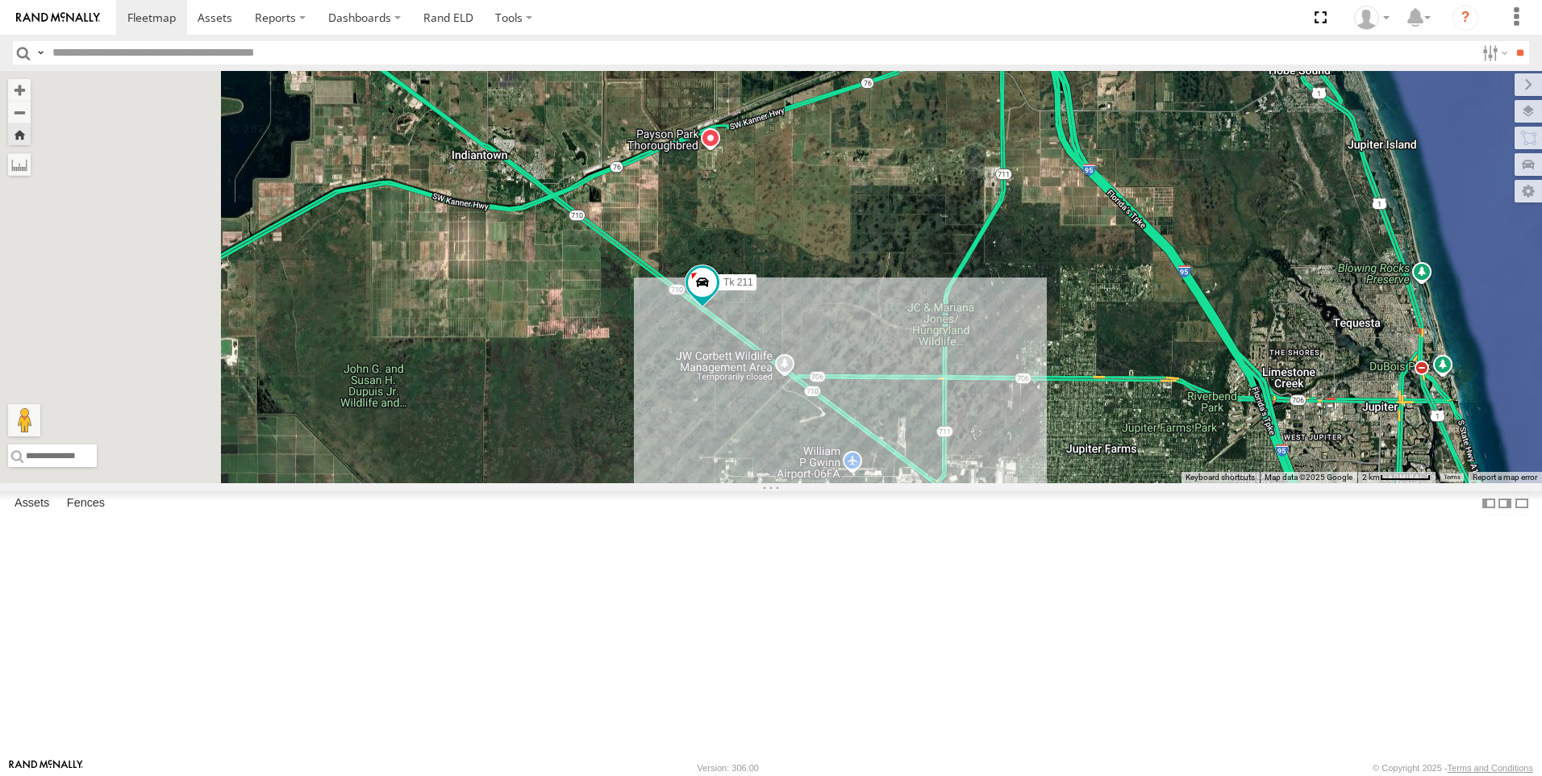
drag, startPoint x: 556, startPoint y: 338, endPoint x: 790, endPoint y: 418, distance: 247.1
click at [790, 418] on div "Tk 211" at bounding box center [771, 277] width 1542 height 412
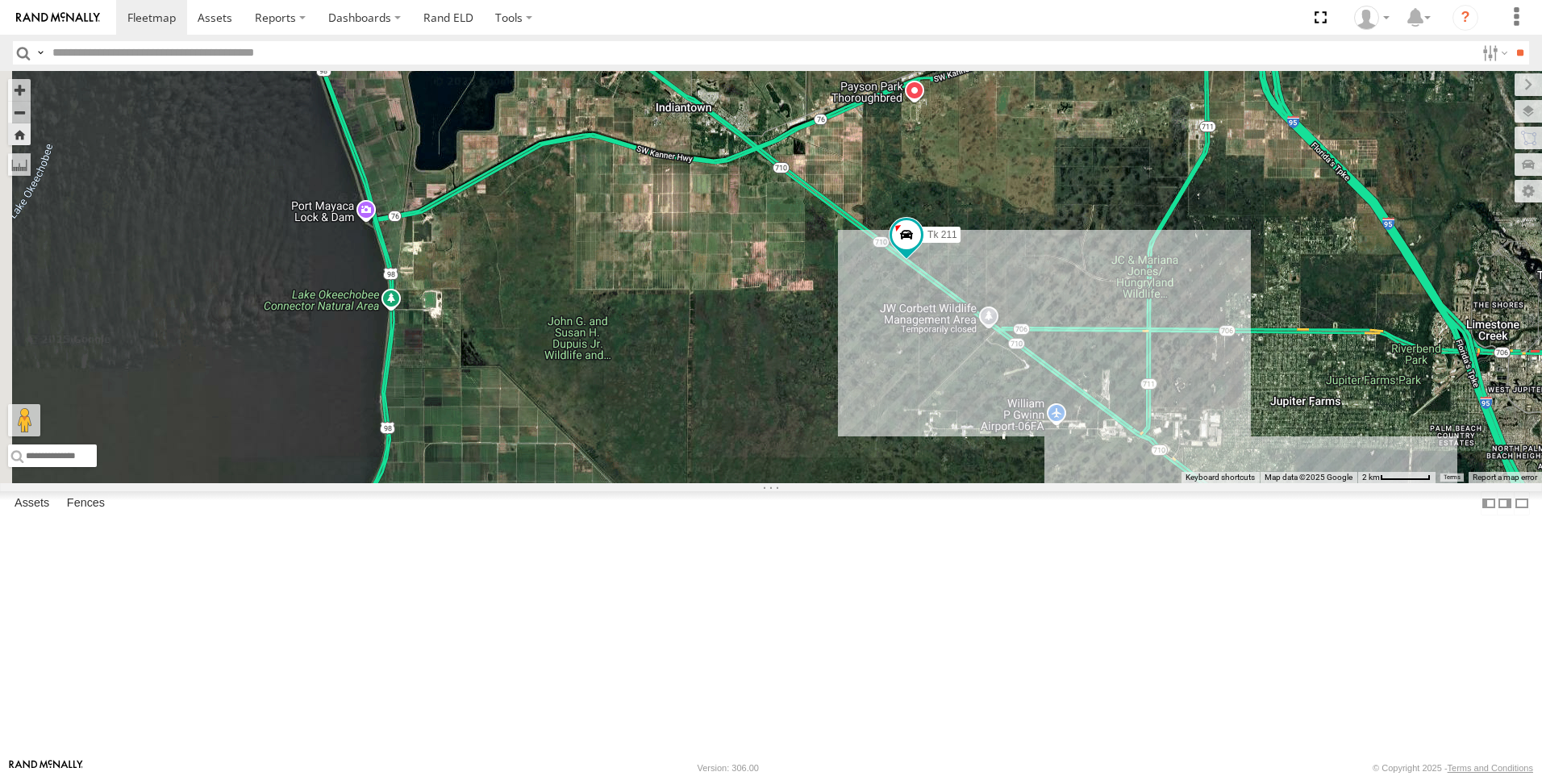
drag, startPoint x: 718, startPoint y: 421, endPoint x: 927, endPoint y: 370, distance: 215.7
click at [927, 370] on div "Tk 211" at bounding box center [771, 277] width 1542 height 412
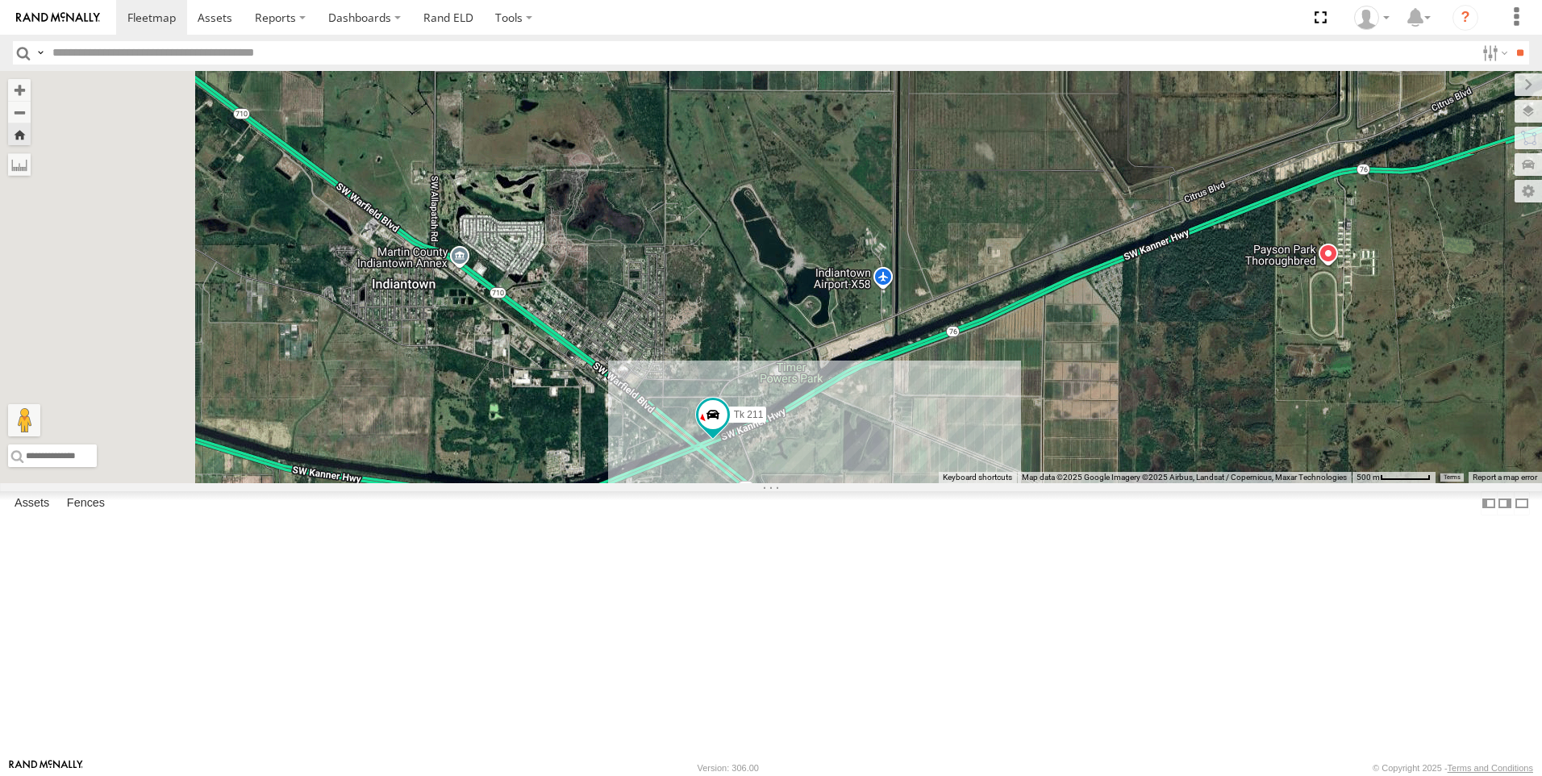
drag, startPoint x: 836, startPoint y: 449, endPoint x: 1702, endPoint y: 457, distance: 865.3
click at [1541, 457] on html at bounding box center [771, 388] width 1542 height 776
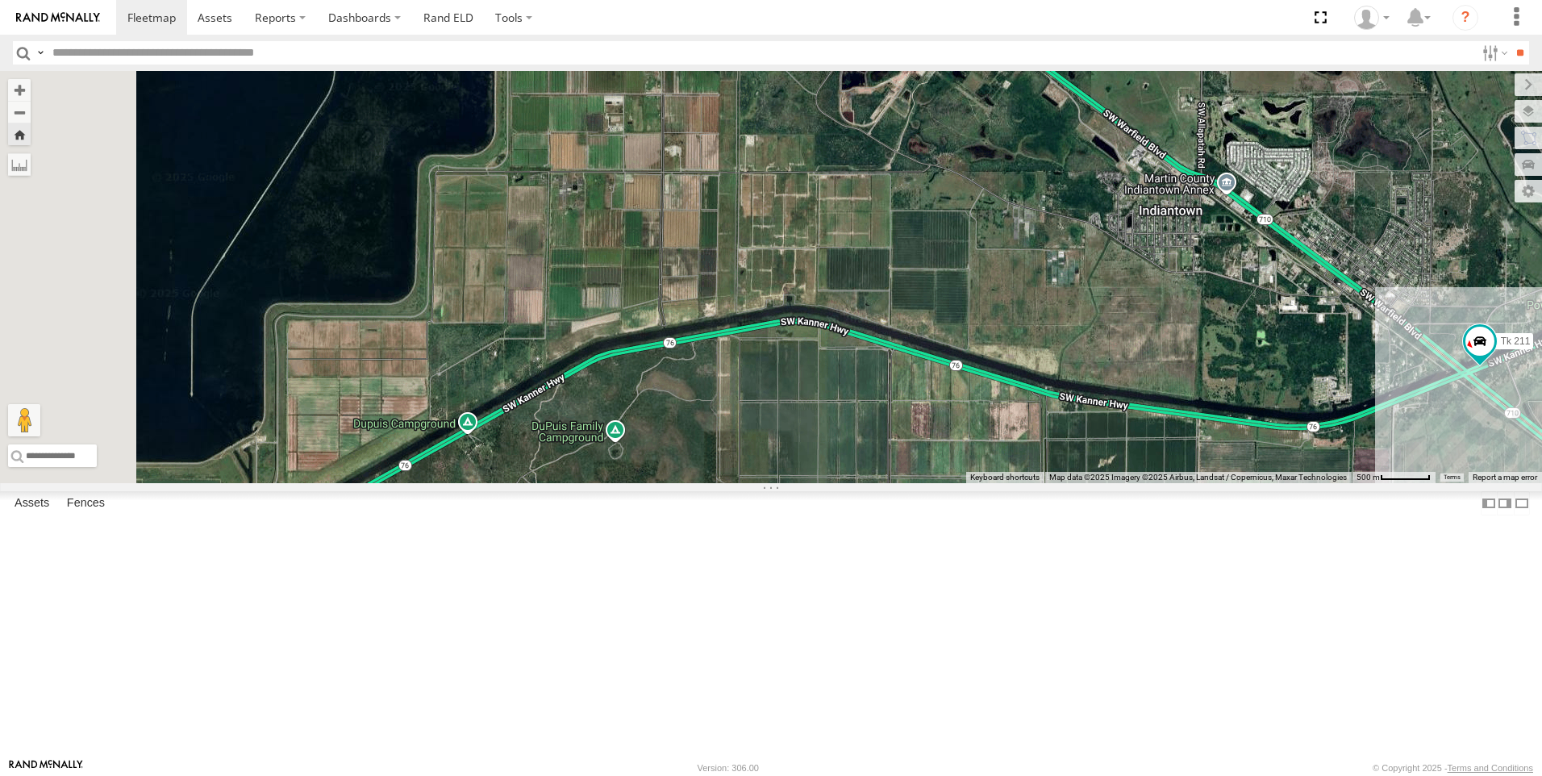
drag, startPoint x: 816, startPoint y: 671, endPoint x: 1574, endPoint y: 604, distance: 761.0
click at [1541, 604] on html at bounding box center [771, 388] width 1542 height 776
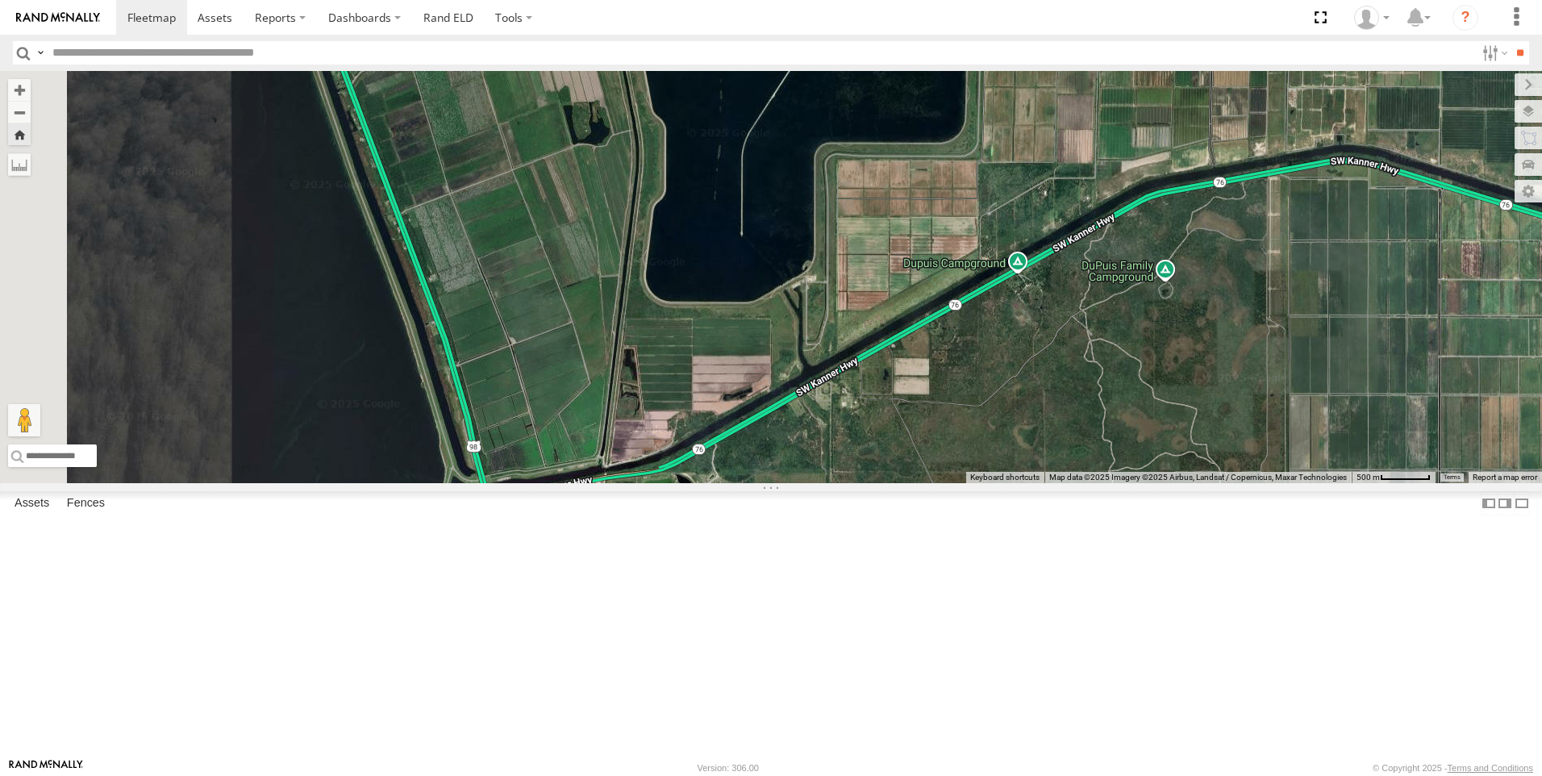
drag, startPoint x: 1150, startPoint y: 620, endPoint x: 1705, endPoint y: 458, distance: 578.0
click at [1541, 458] on html at bounding box center [771, 388] width 1542 height 776
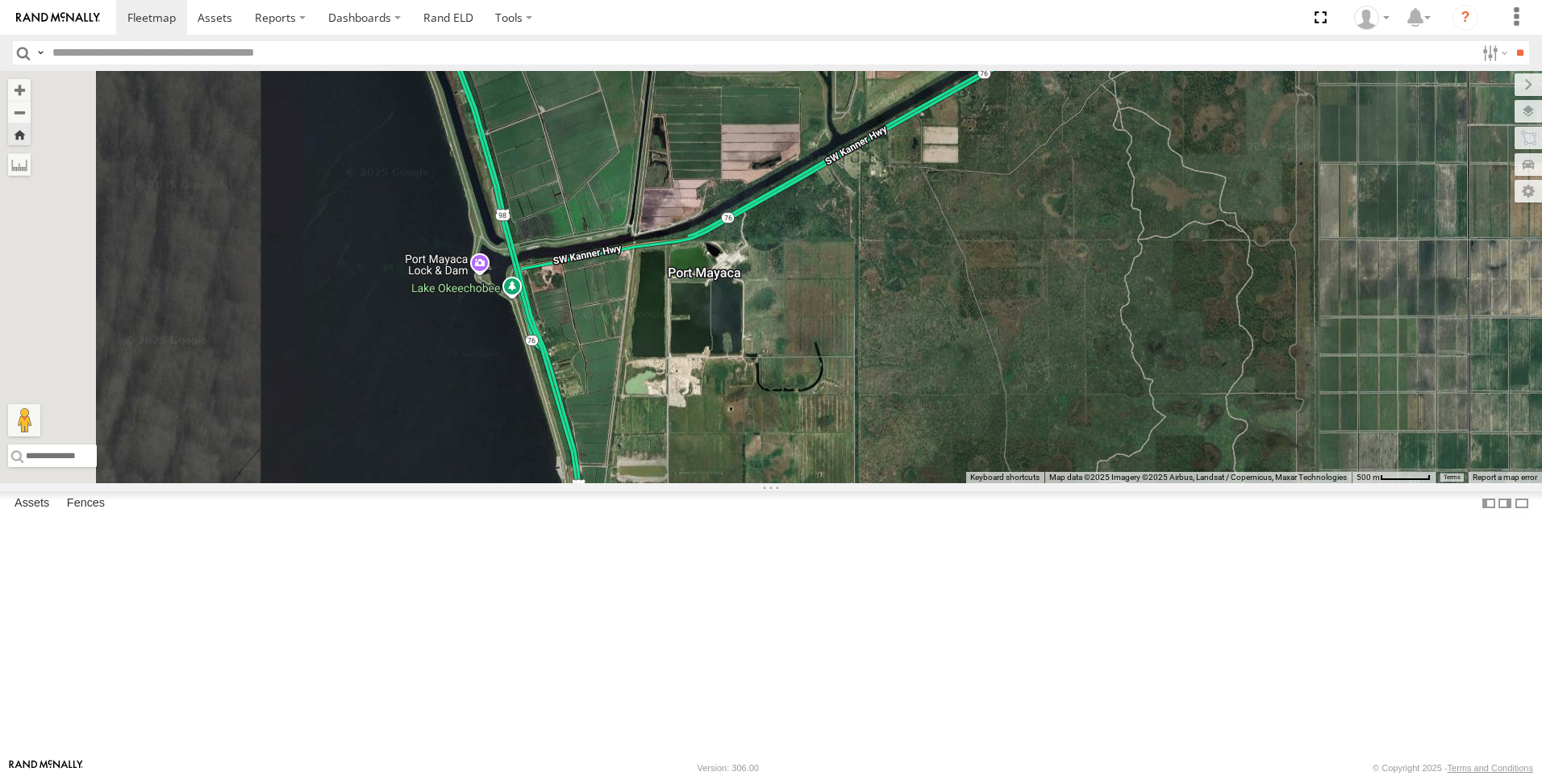
drag, startPoint x: 1466, startPoint y: 535, endPoint x: 1491, endPoint y: 302, distance: 233.6
click at [1491, 302] on div "Tk 211" at bounding box center [771, 277] width 1542 height 412
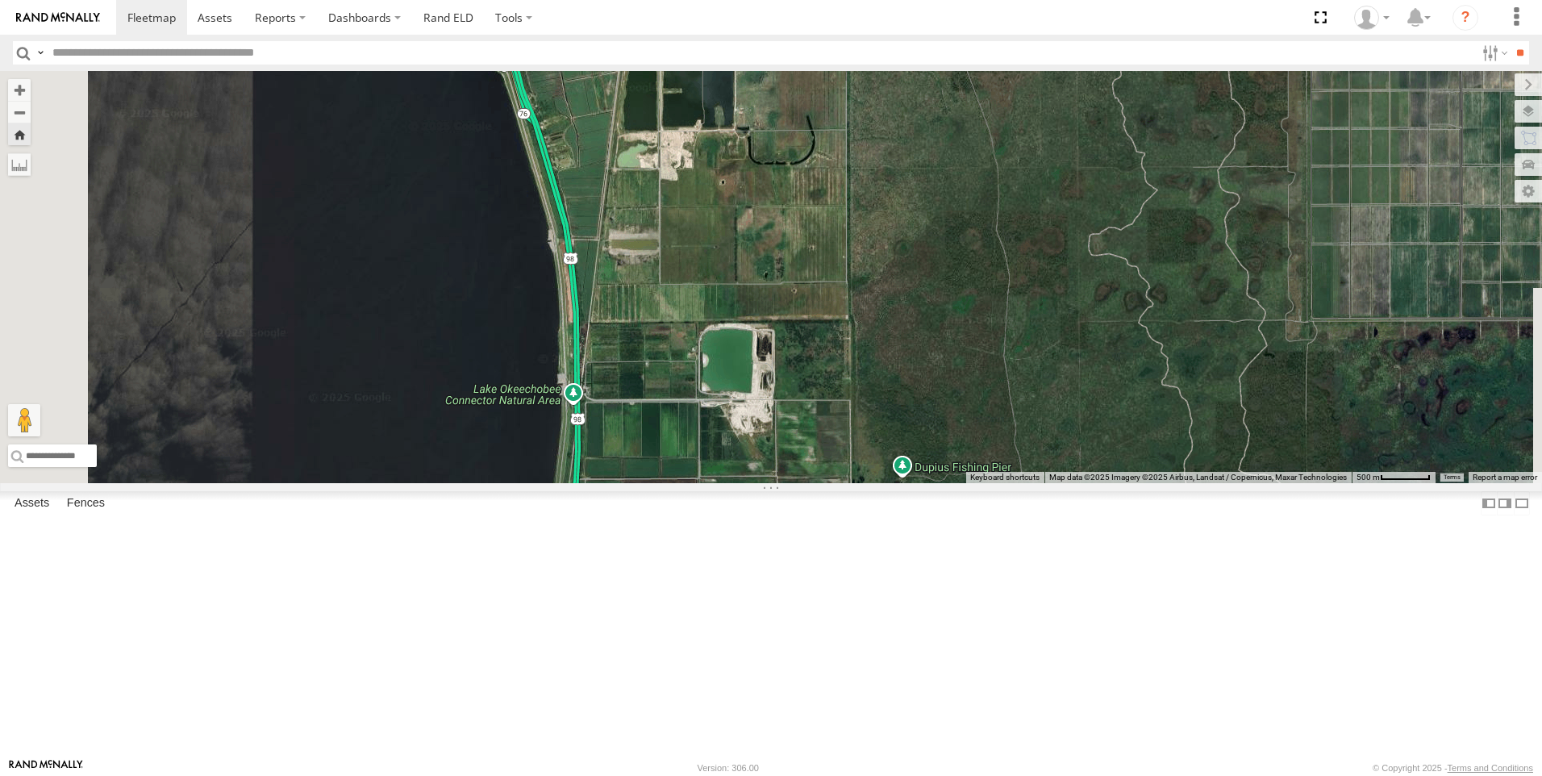
drag, startPoint x: 1109, startPoint y: 503, endPoint x: 1101, endPoint y: 273, distance: 230.8
click at [1101, 273] on div "Tk 211" at bounding box center [771, 277] width 1542 height 412
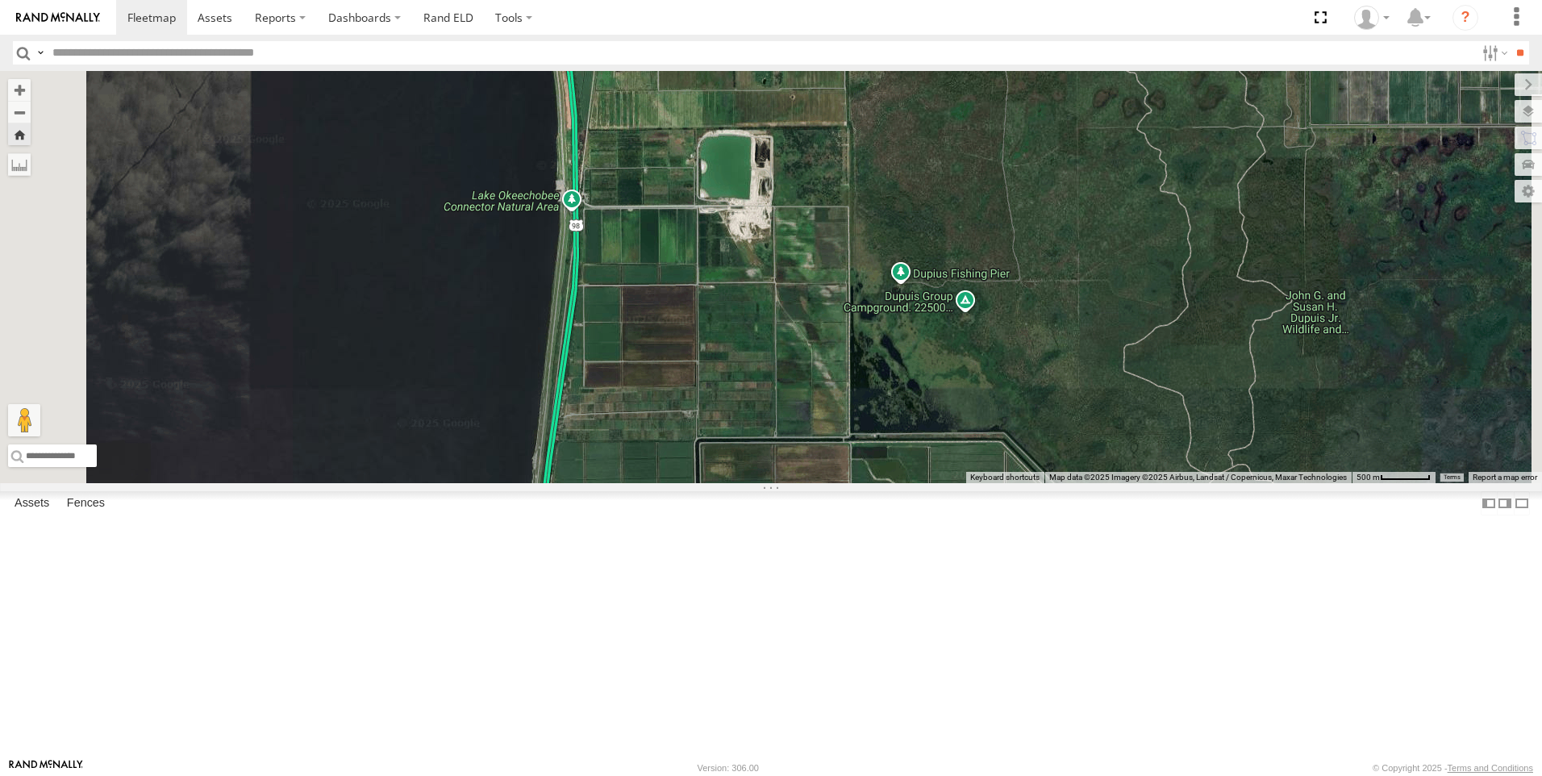
drag, startPoint x: 1097, startPoint y: 384, endPoint x: 1095, endPoint y: 195, distance: 188.7
click at [1095, 195] on div "Tk 211" at bounding box center [771, 277] width 1542 height 412
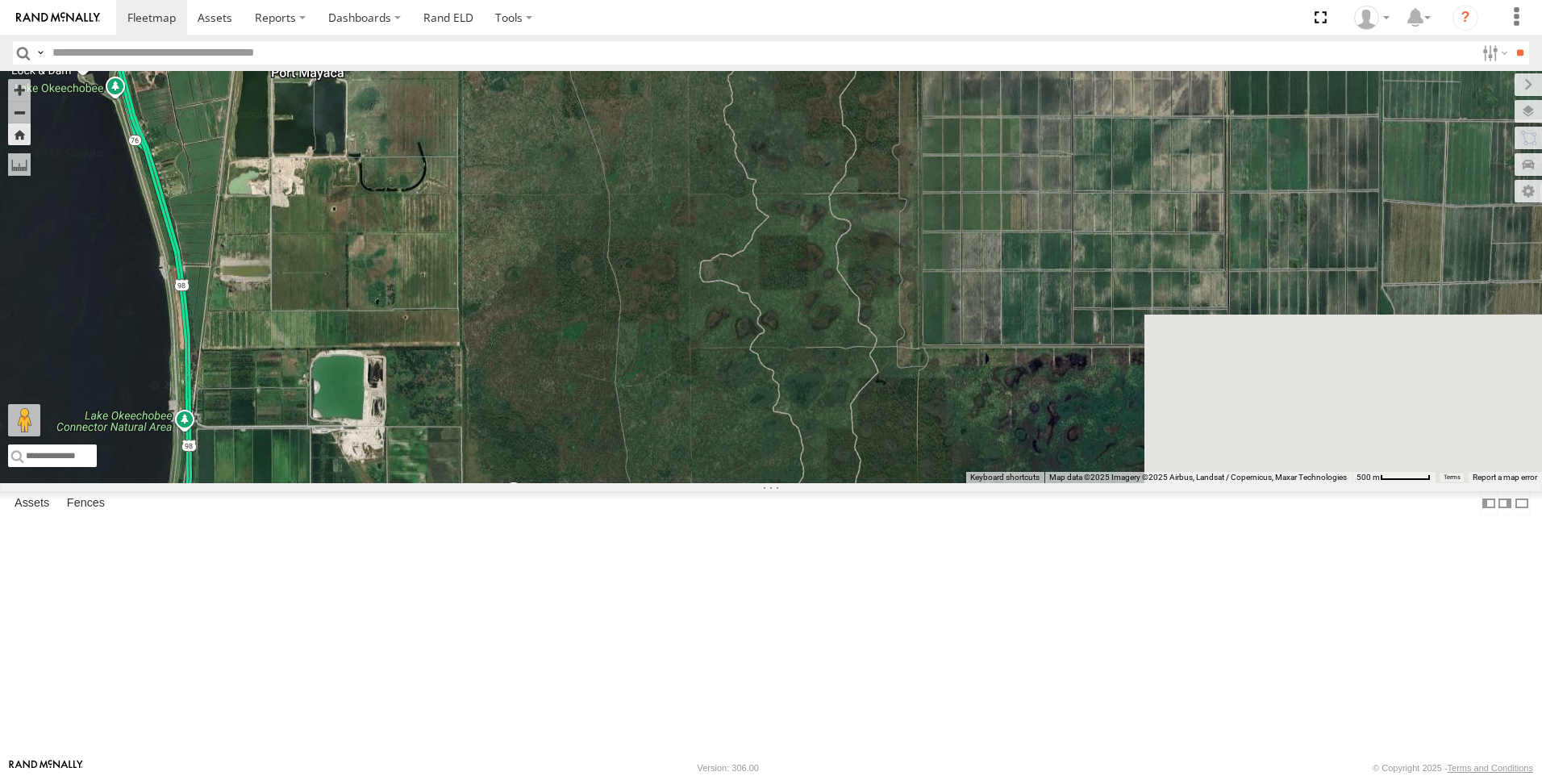
drag, startPoint x: 1010, startPoint y: 497, endPoint x: 1016, endPoint y: 377, distance: 119.5
click at [1016, 377] on div "Tk 211" at bounding box center [771, 277] width 1542 height 412
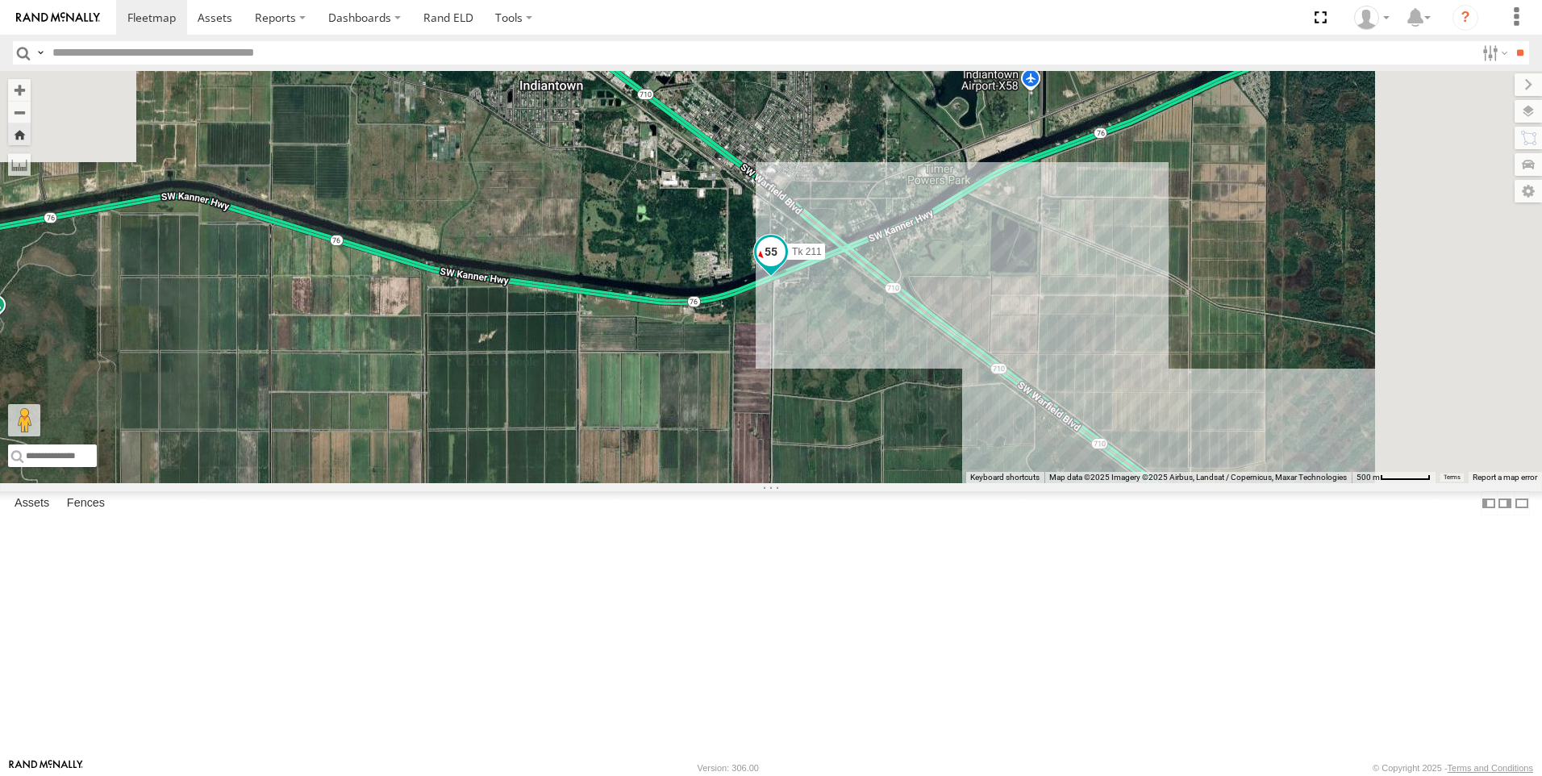
click at [785, 266] on span at bounding box center [770, 251] width 29 height 29
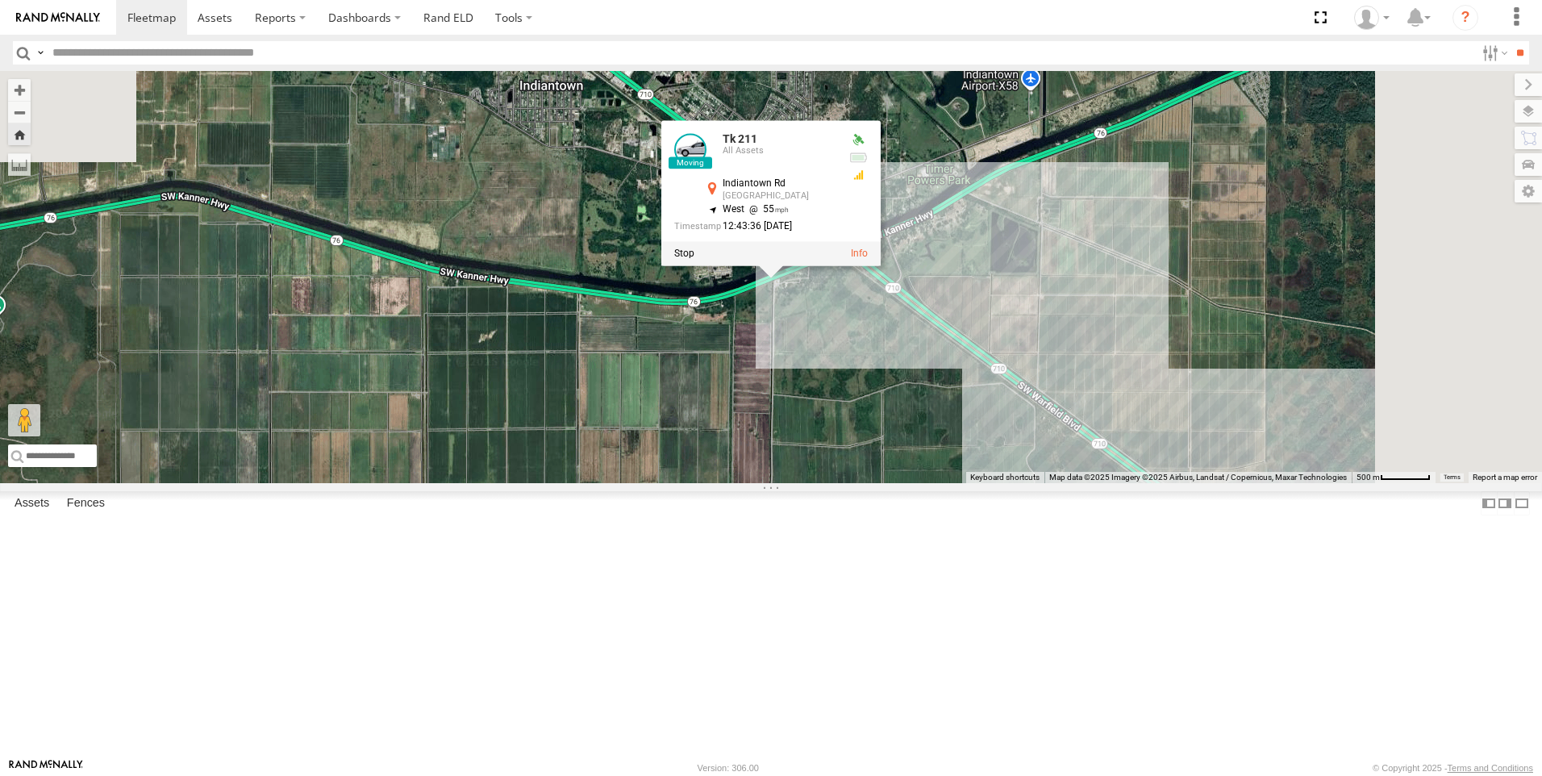
click at [881, 265] on div at bounding box center [770, 253] width 219 height 24
click at [694, 259] on label at bounding box center [684, 253] width 20 height 11
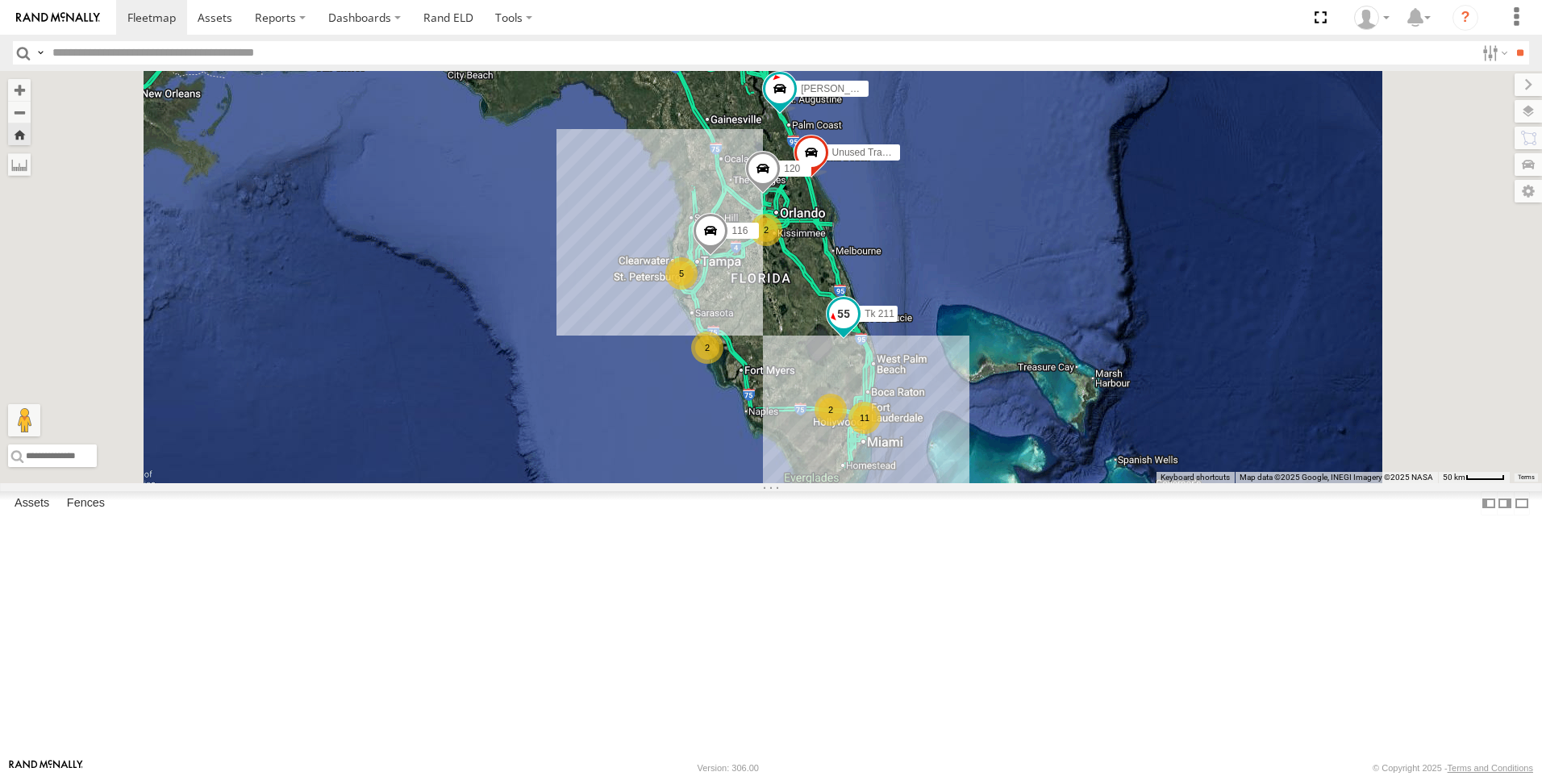
click at [858, 328] on span at bounding box center [843, 313] width 29 height 29
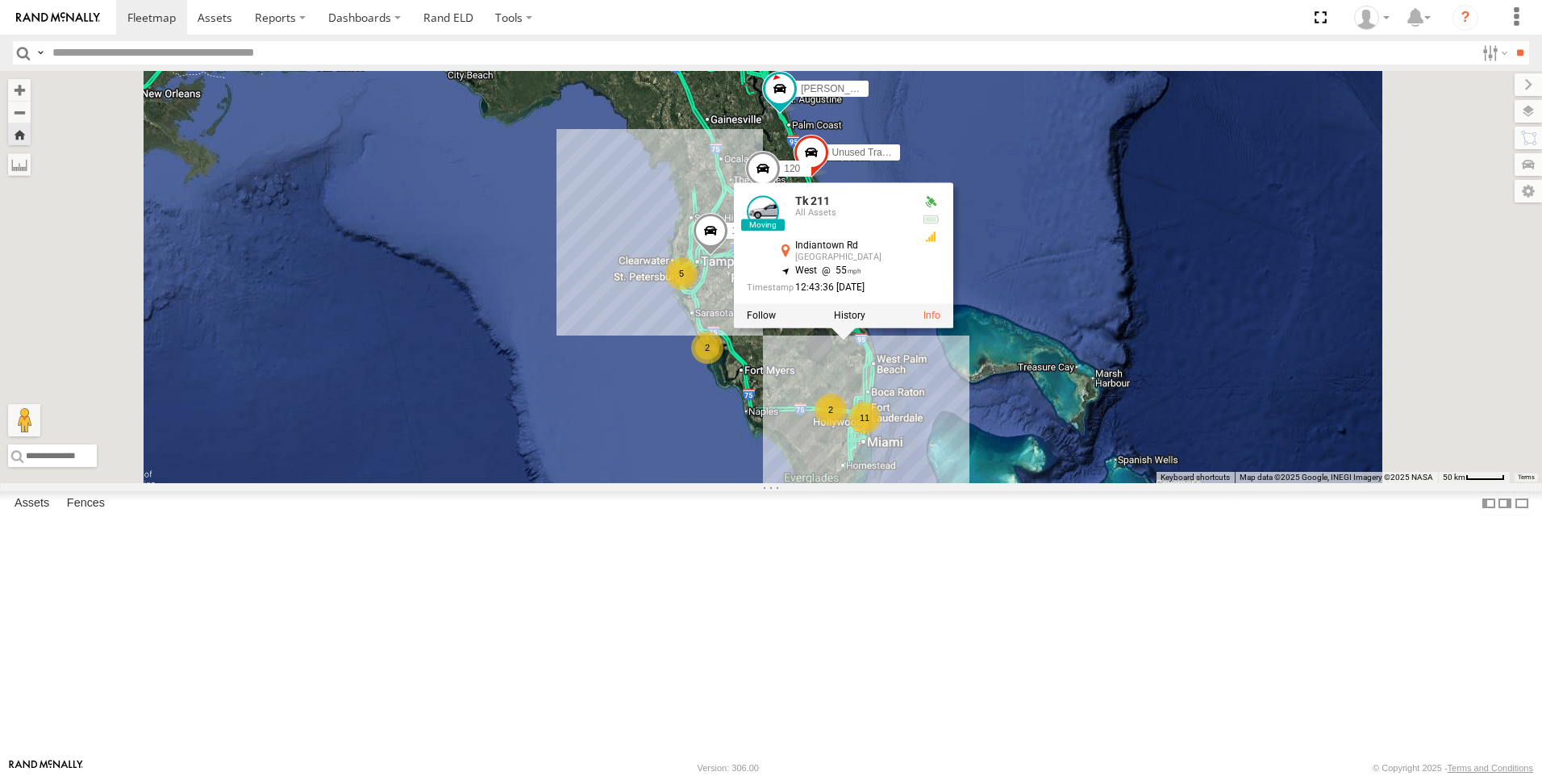
click at [1184, 445] on div "5 11 Tk 211 120 Unused Tracker 2 2 2 116 [PERSON_NAME] Tk 211 All Assets [GEOGR…" at bounding box center [771, 277] width 1542 height 412
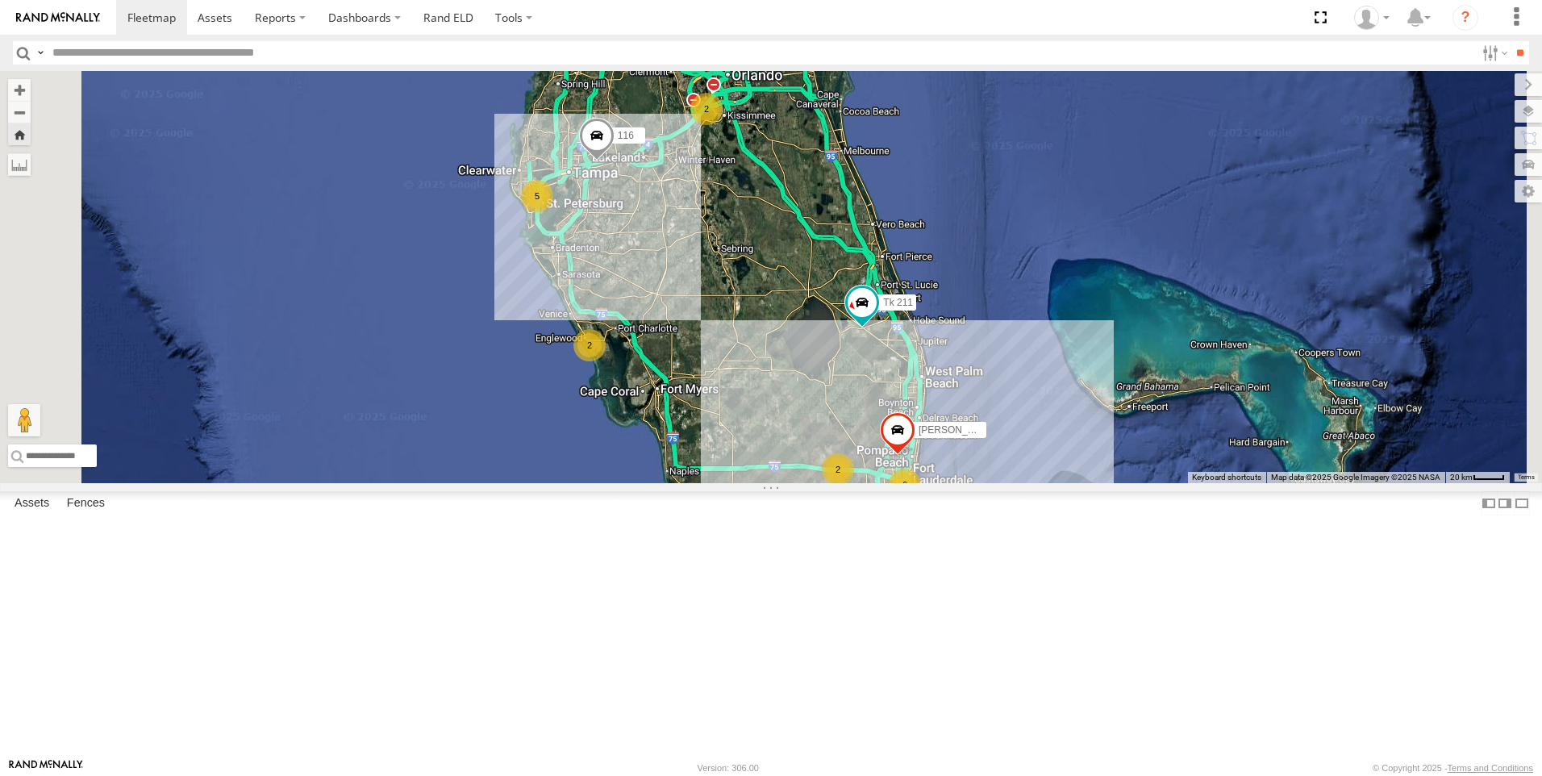
drag, startPoint x: 935, startPoint y: 512, endPoint x: 1035, endPoint y: 501, distance: 100.6
click at [1035, 483] on div "Tk 211 120 Unused Tracker 116 [PERSON_NAME] 5 6 4 2 2 2 [PERSON_NAME]" at bounding box center [771, 277] width 1542 height 412
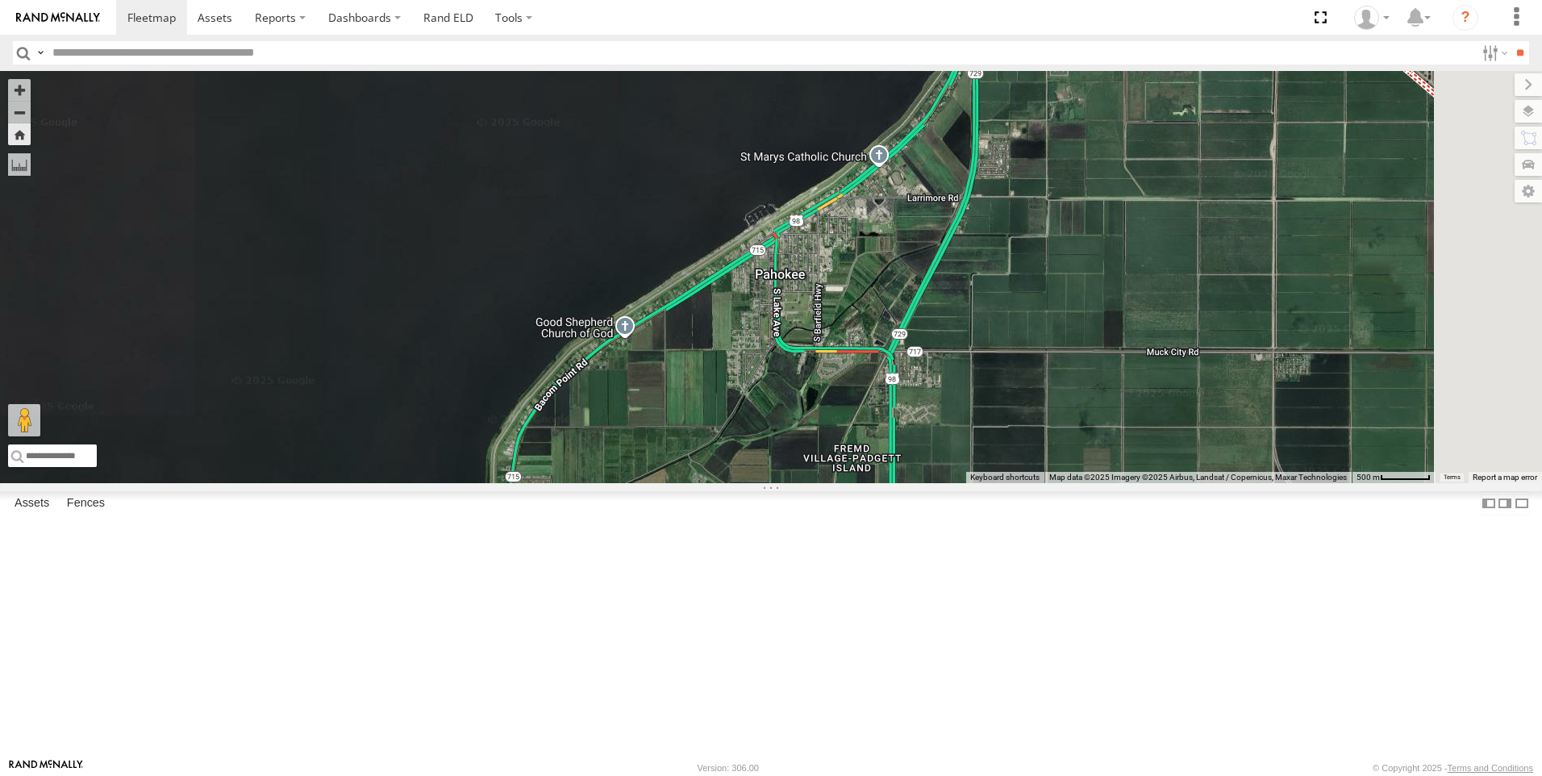
drag, startPoint x: 1039, startPoint y: 391, endPoint x: 1042, endPoint y: 657, distance: 266.1
click at [1042, 483] on div "Tk 211 120 Unused Tracker 116 [PERSON_NAME] [PERSON_NAME]" at bounding box center [771, 277] width 1542 height 412
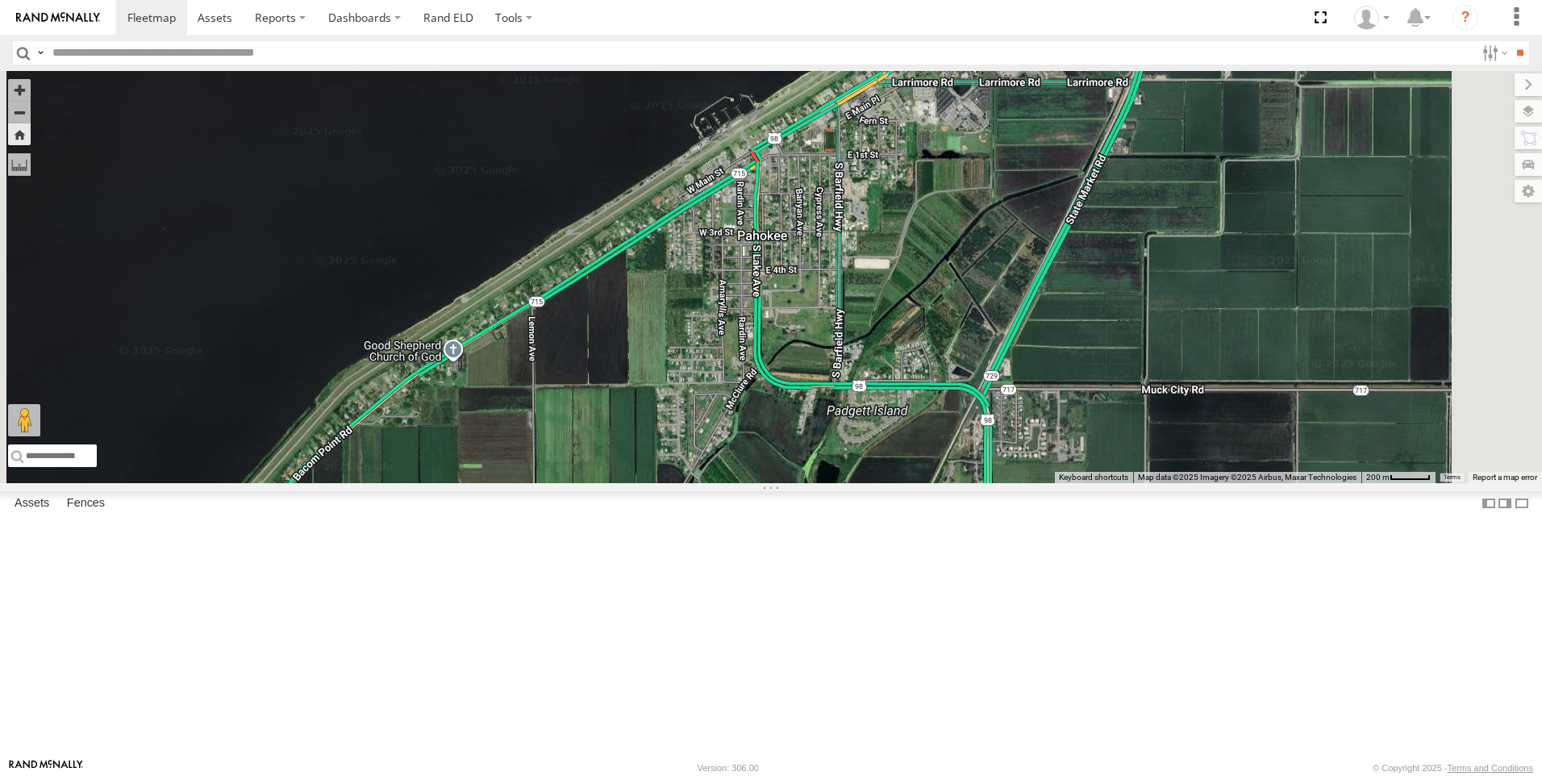
drag, startPoint x: 1019, startPoint y: 556, endPoint x: 1053, endPoint y: 751, distance: 197.4
click at [1053, 483] on div "Tk 211 120 Unused Tracker 116 [PERSON_NAME] Laz [PERSON_NAME] Keyboard shortcut…" at bounding box center [771, 277] width 1542 height 412
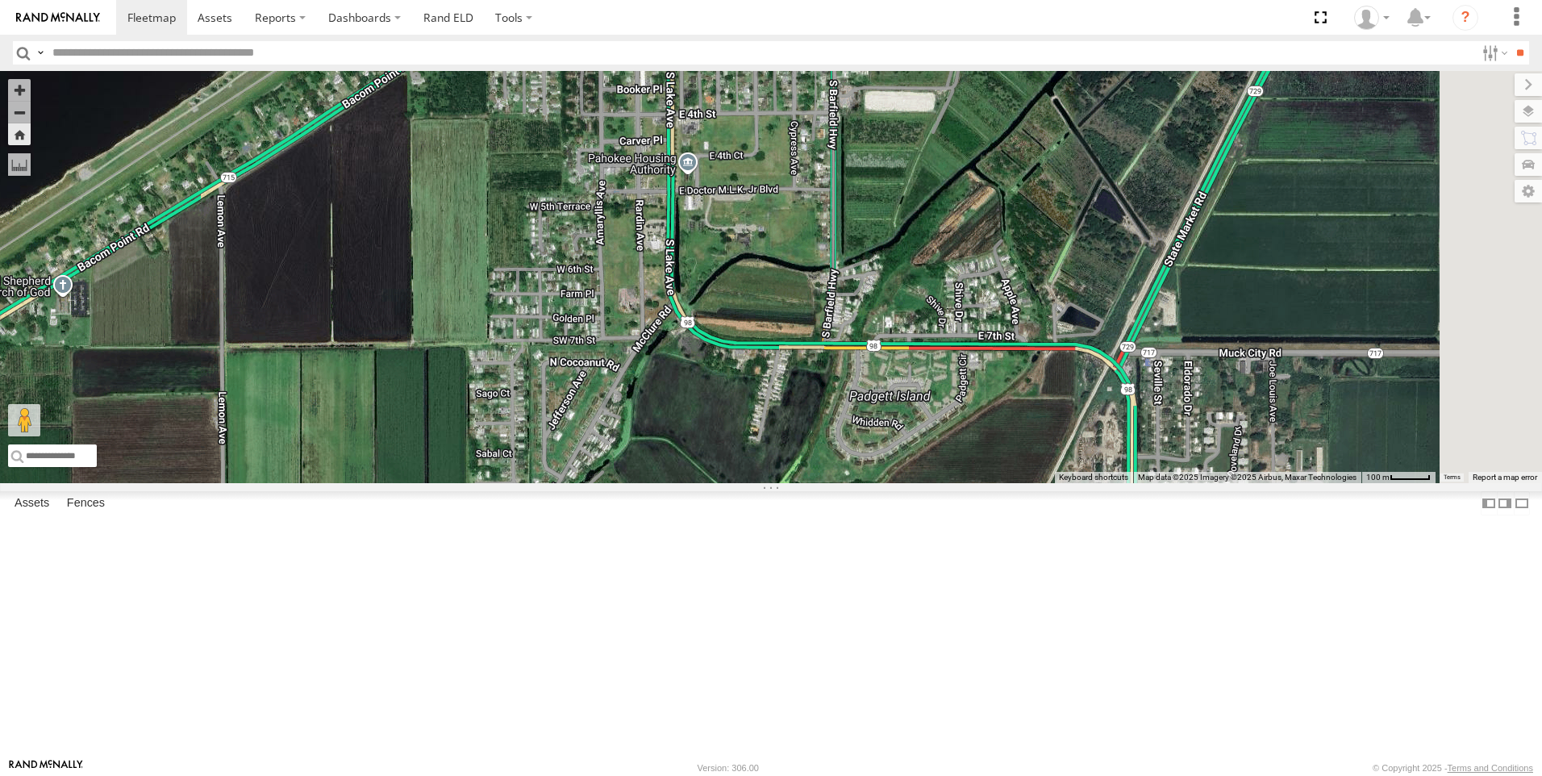
drag, startPoint x: 1041, startPoint y: 624, endPoint x: 1046, endPoint y: 806, distance: 181.5
click at [1046, 775] on html at bounding box center [771, 388] width 1542 height 776
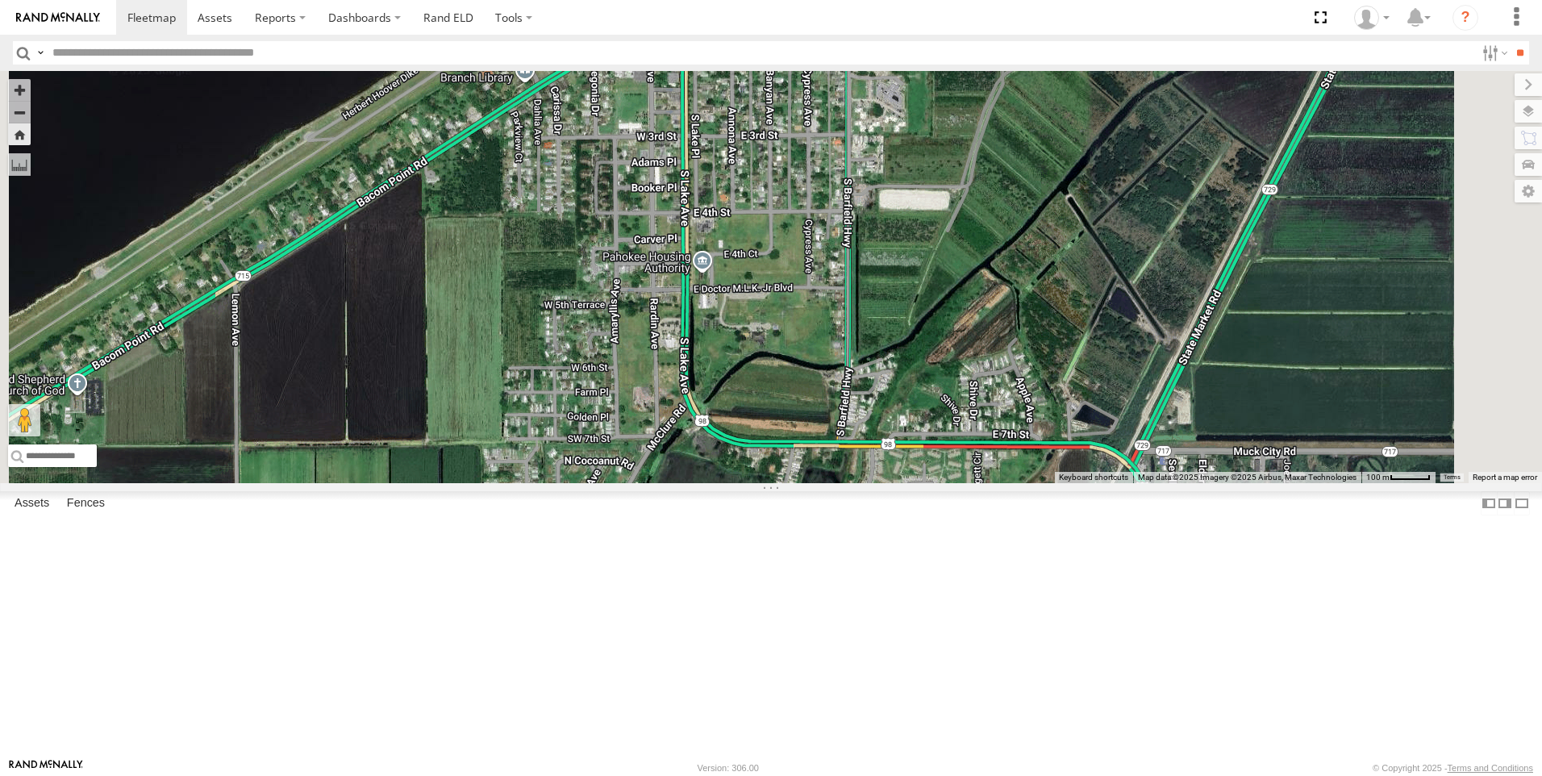
drag, startPoint x: 1048, startPoint y: 727, endPoint x: 1064, endPoint y: 810, distance: 85.3
click at [1064, 775] on html at bounding box center [771, 388] width 1542 height 776
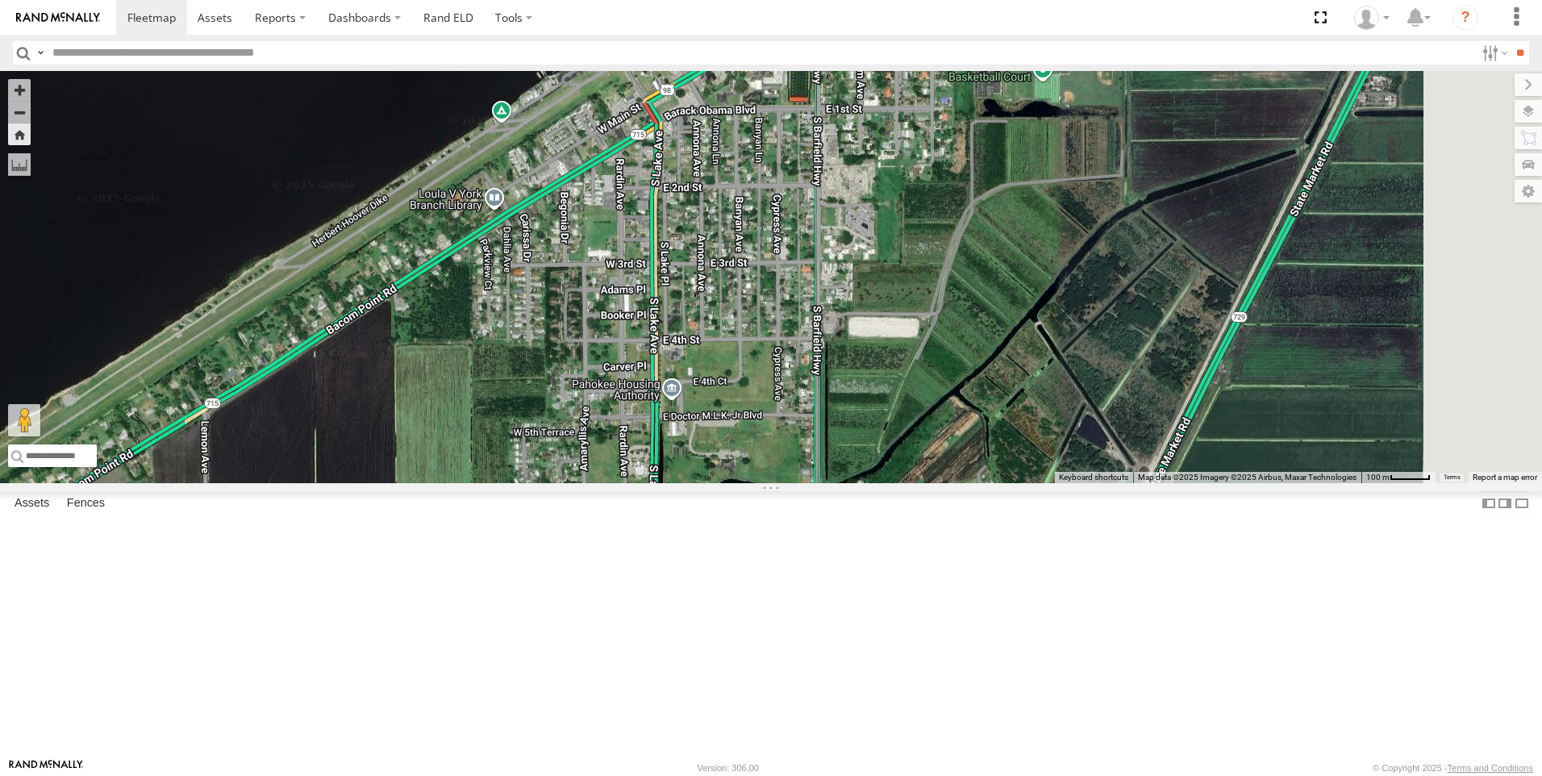
drag, startPoint x: 992, startPoint y: 499, endPoint x: 961, endPoint y: 601, distance: 106.1
click at [961, 483] on div "Tk 211 120 Unused Tracker 116 [PERSON_NAME] [PERSON_NAME]" at bounding box center [771, 277] width 1542 height 412
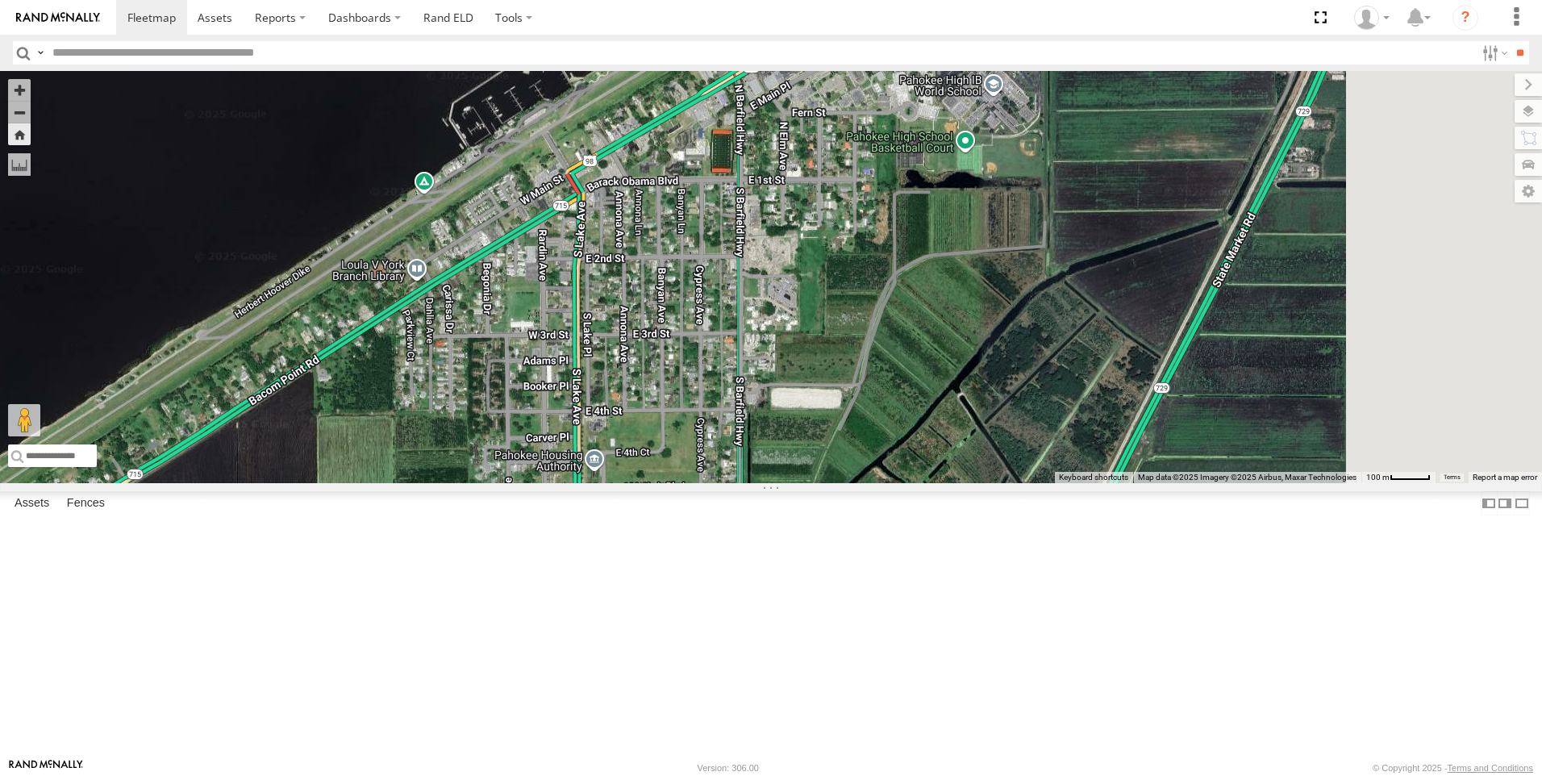
drag, startPoint x: 1006, startPoint y: 519, endPoint x: 926, endPoint y: 594, distance: 109.5
click at [926, 483] on div "Tk 211 120 Unused Tracker 116 [PERSON_NAME] [PERSON_NAME]" at bounding box center [771, 277] width 1542 height 412
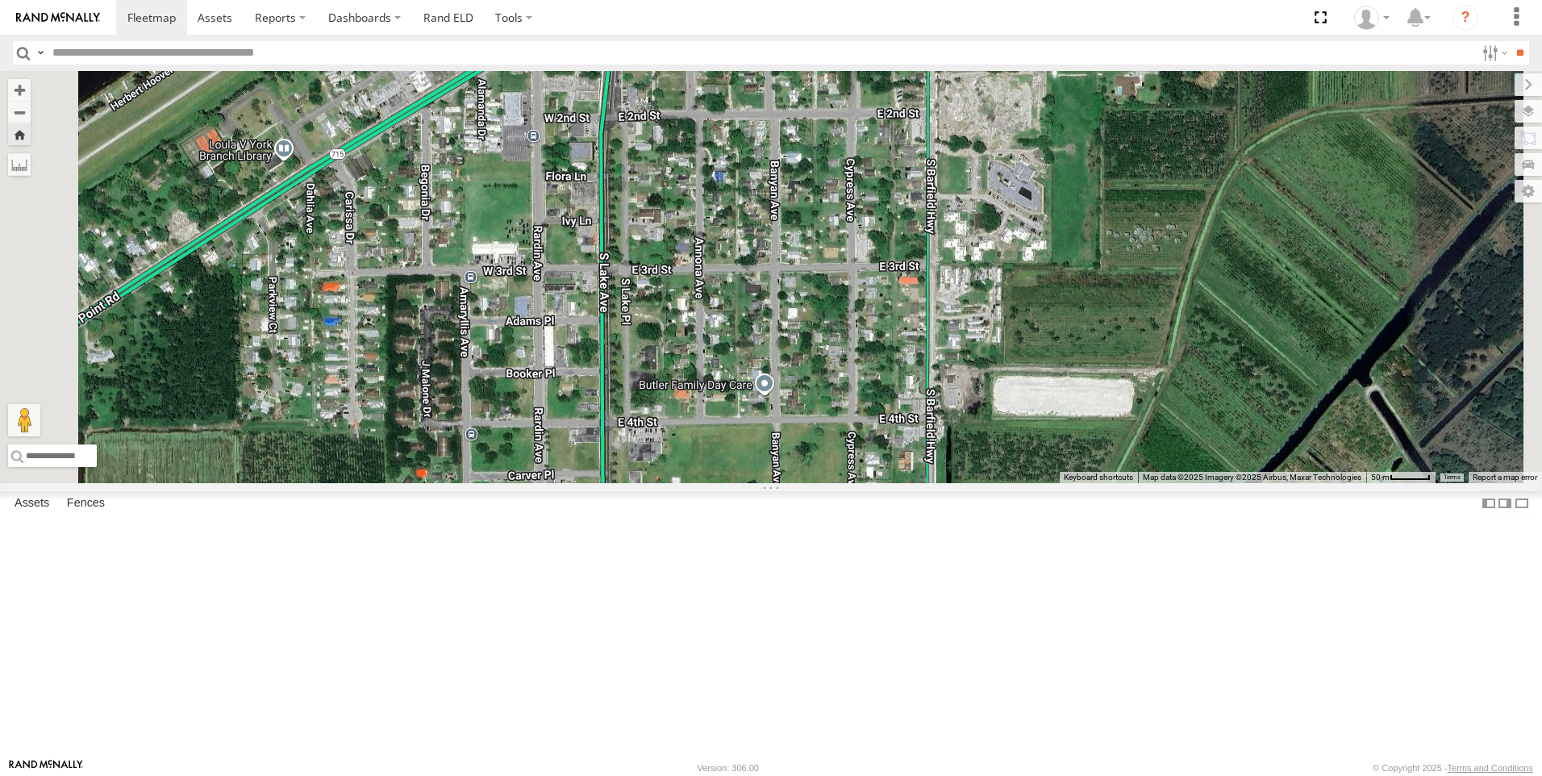
drag, startPoint x: 917, startPoint y: 451, endPoint x: 1060, endPoint y: 351, distance: 174.3
click at [1060, 351] on div "Tk 211 120 Unused Tracker 116 [PERSON_NAME] [PERSON_NAME]" at bounding box center [771, 277] width 1542 height 412
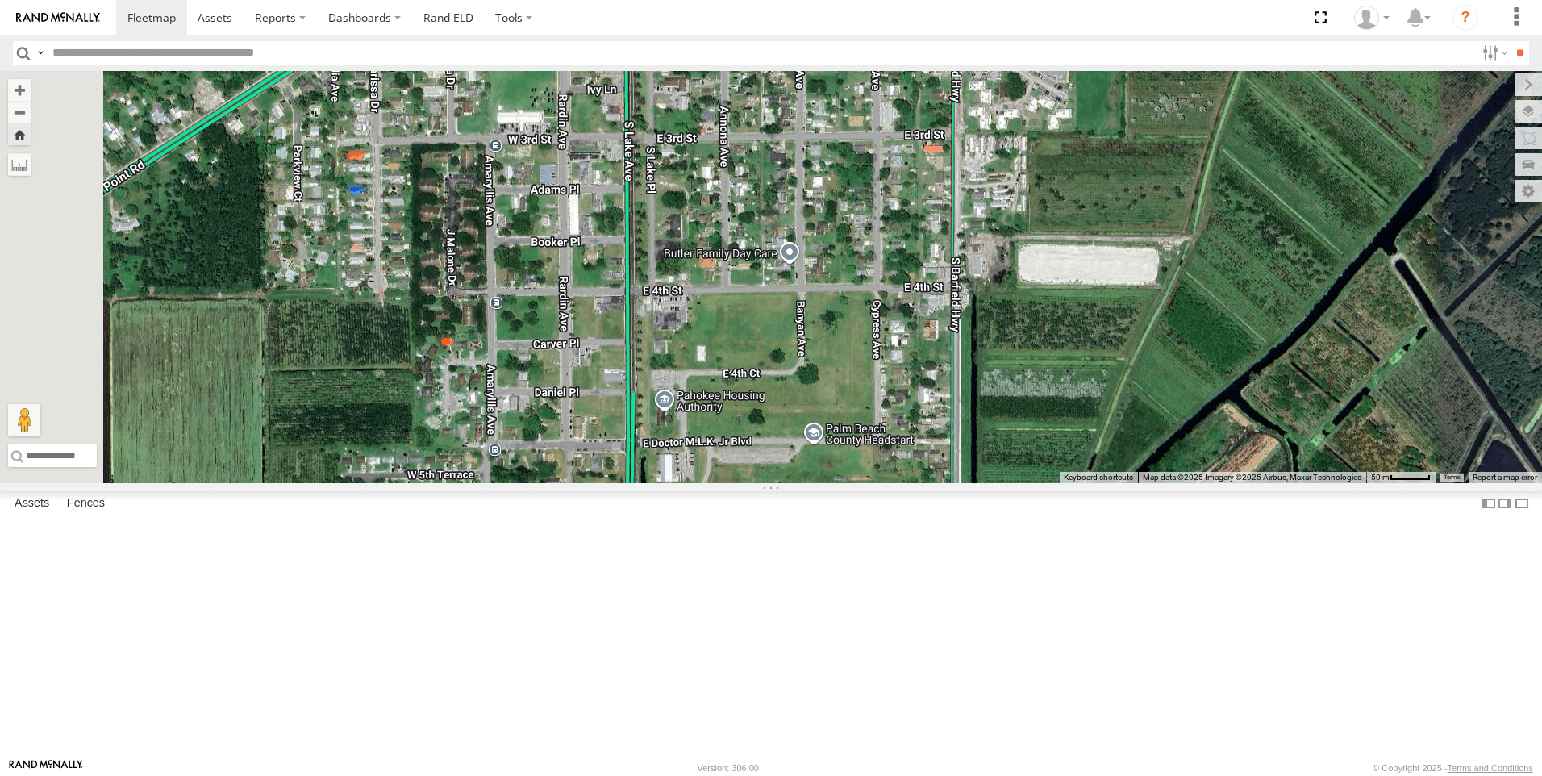
drag, startPoint x: 953, startPoint y: 406, endPoint x: 982, endPoint y: 267, distance: 141.7
click at [982, 267] on div "Tk 211 120 Unused Tracker 116 [PERSON_NAME] [PERSON_NAME]" at bounding box center [771, 277] width 1542 height 412
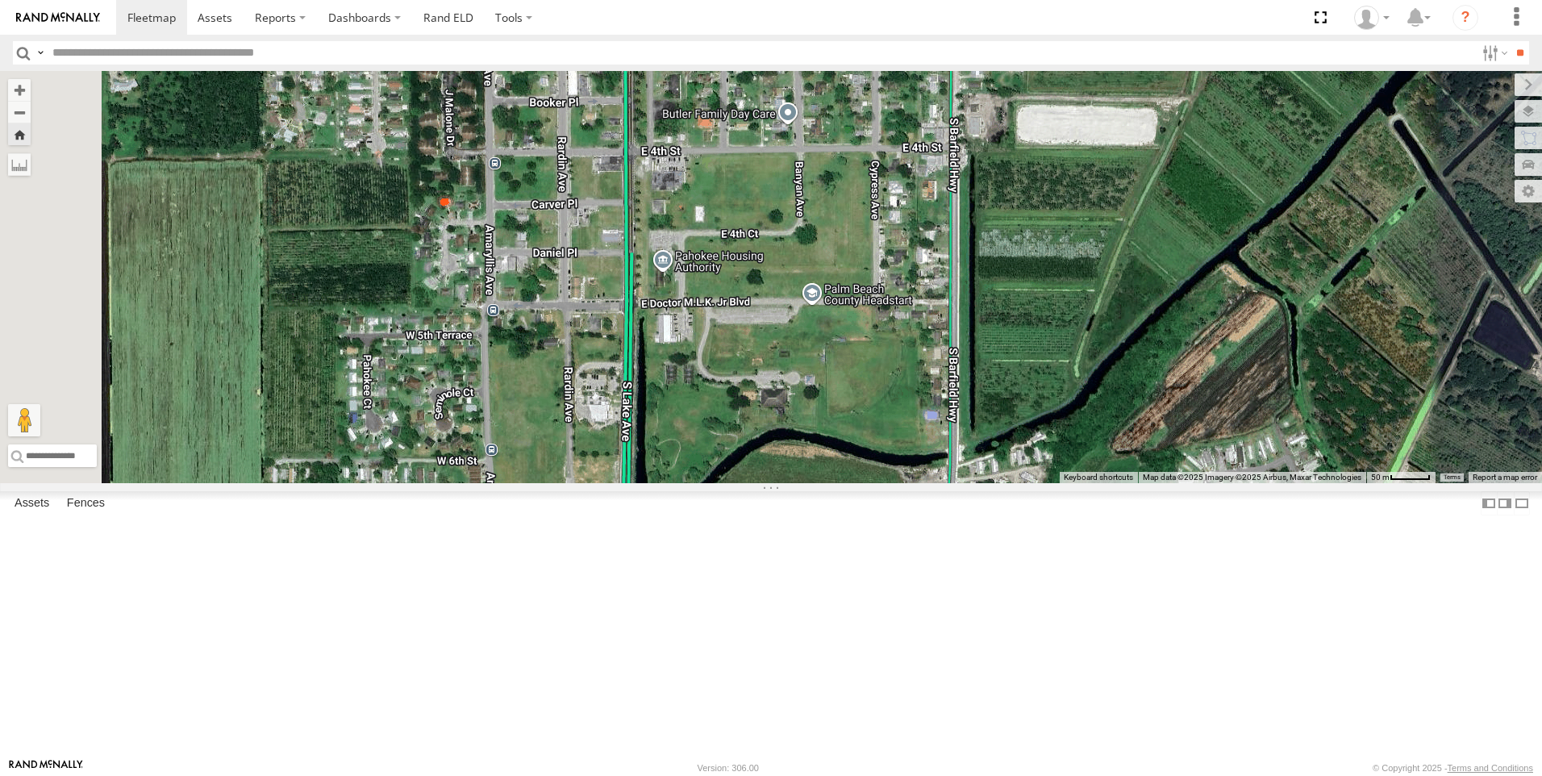
drag, startPoint x: 979, startPoint y: 311, endPoint x: 975, endPoint y: 177, distance: 134.7
click at [975, 177] on div "Tk 211 120 Unused Tracker 116 [PERSON_NAME] [PERSON_NAME]" at bounding box center [771, 277] width 1542 height 412
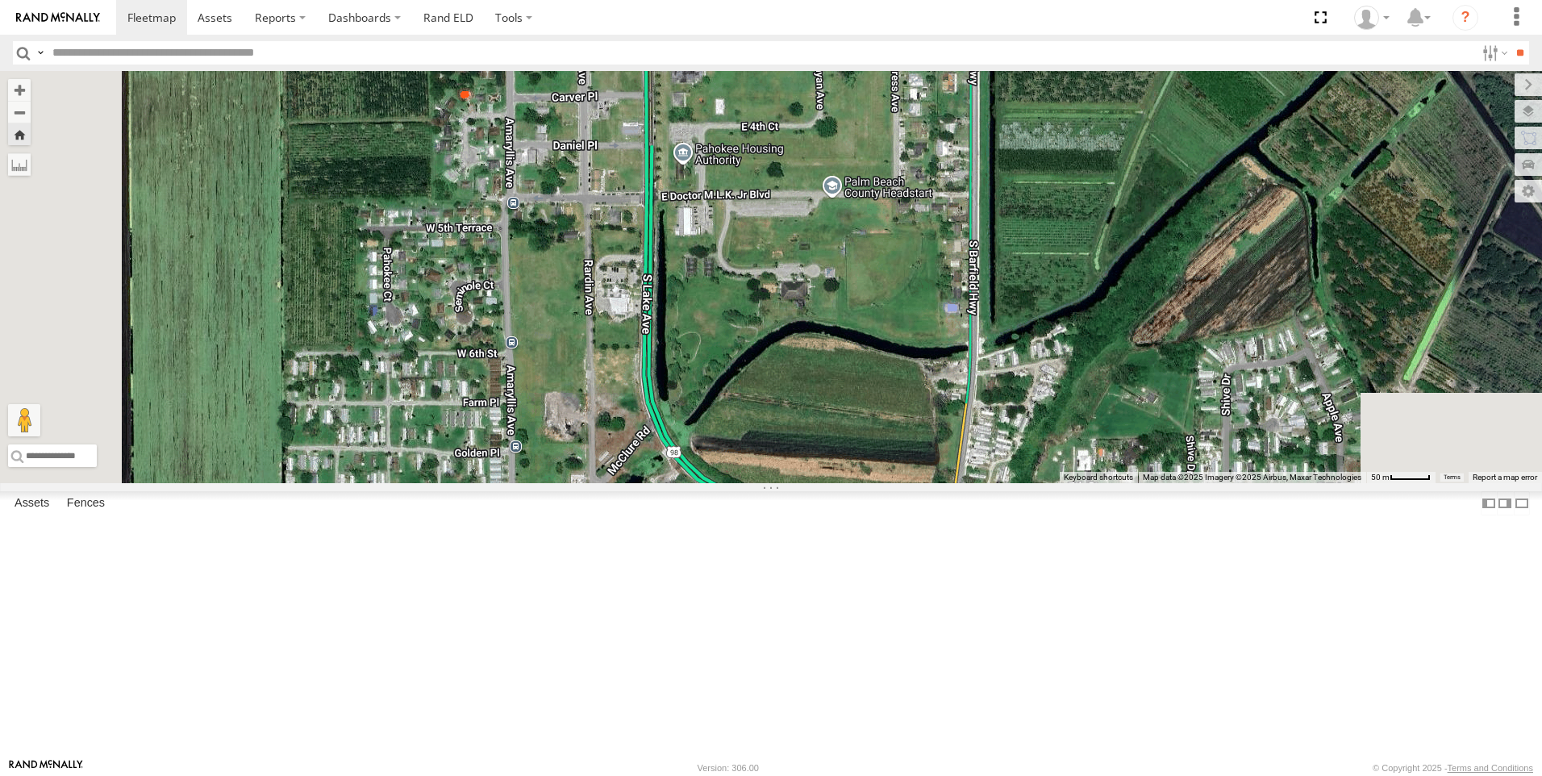
drag, startPoint x: 967, startPoint y: 173, endPoint x: 988, endPoint y: 62, distance: 112.5
click at [988, 62] on body at bounding box center [771, 388] width 1542 height 776
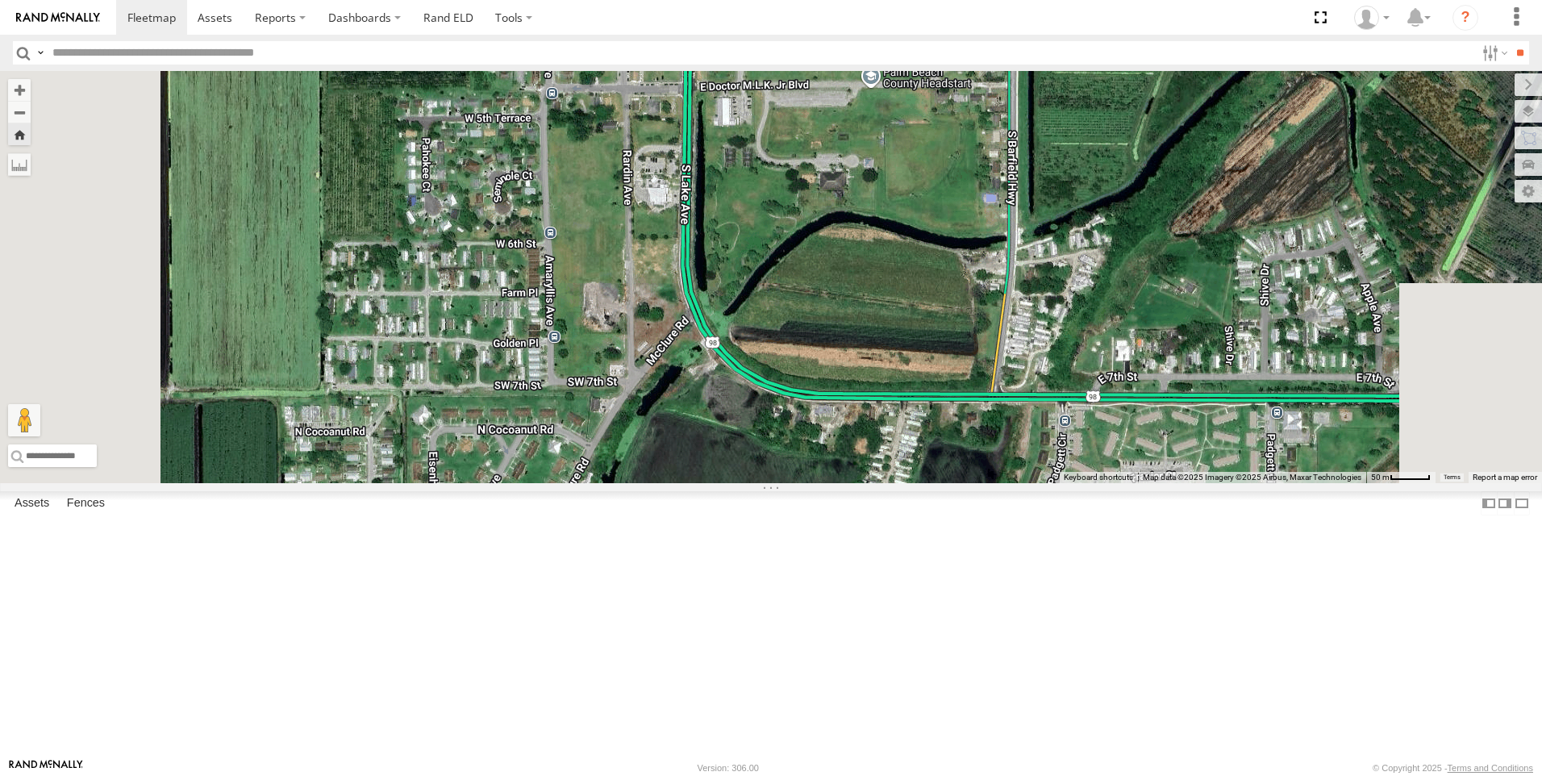
drag, startPoint x: 915, startPoint y: 378, endPoint x: 954, endPoint y: 256, distance: 127.8
click at [954, 258] on div "Tk 211 120 Unused Tracker 116 [PERSON_NAME] [PERSON_NAME]" at bounding box center [771, 277] width 1542 height 412
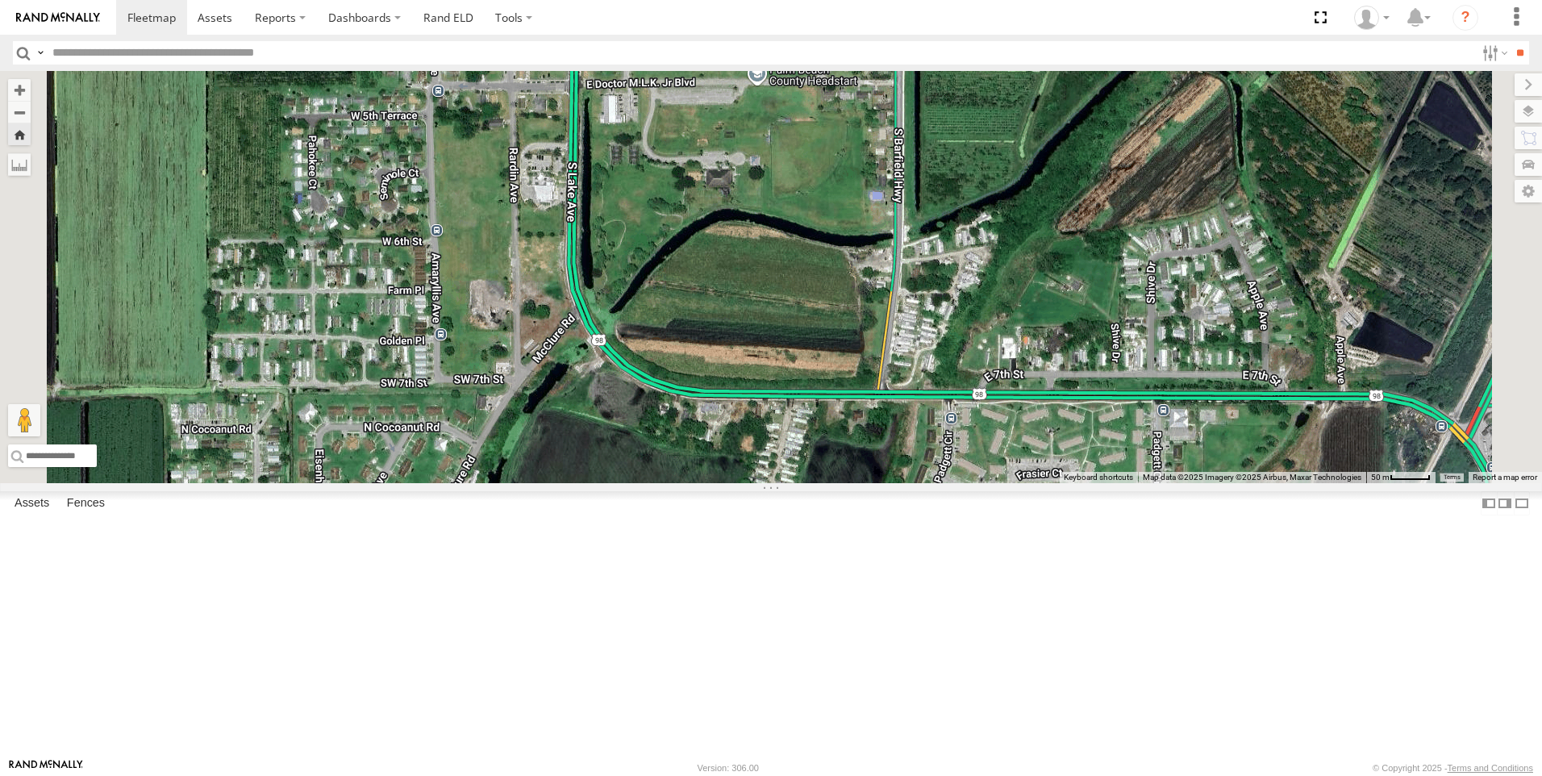
drag, startPoint x: 875, startPoint y: 456, endPoint x: 756, endPoint y: 477, distance: 120.4
click at [756, 477] on div "Tk 211 120 Unused Tracker 116 [PERSON_NAME] [PERSON_NAME]" at bounding box center [771, 277] width 1542 height 412
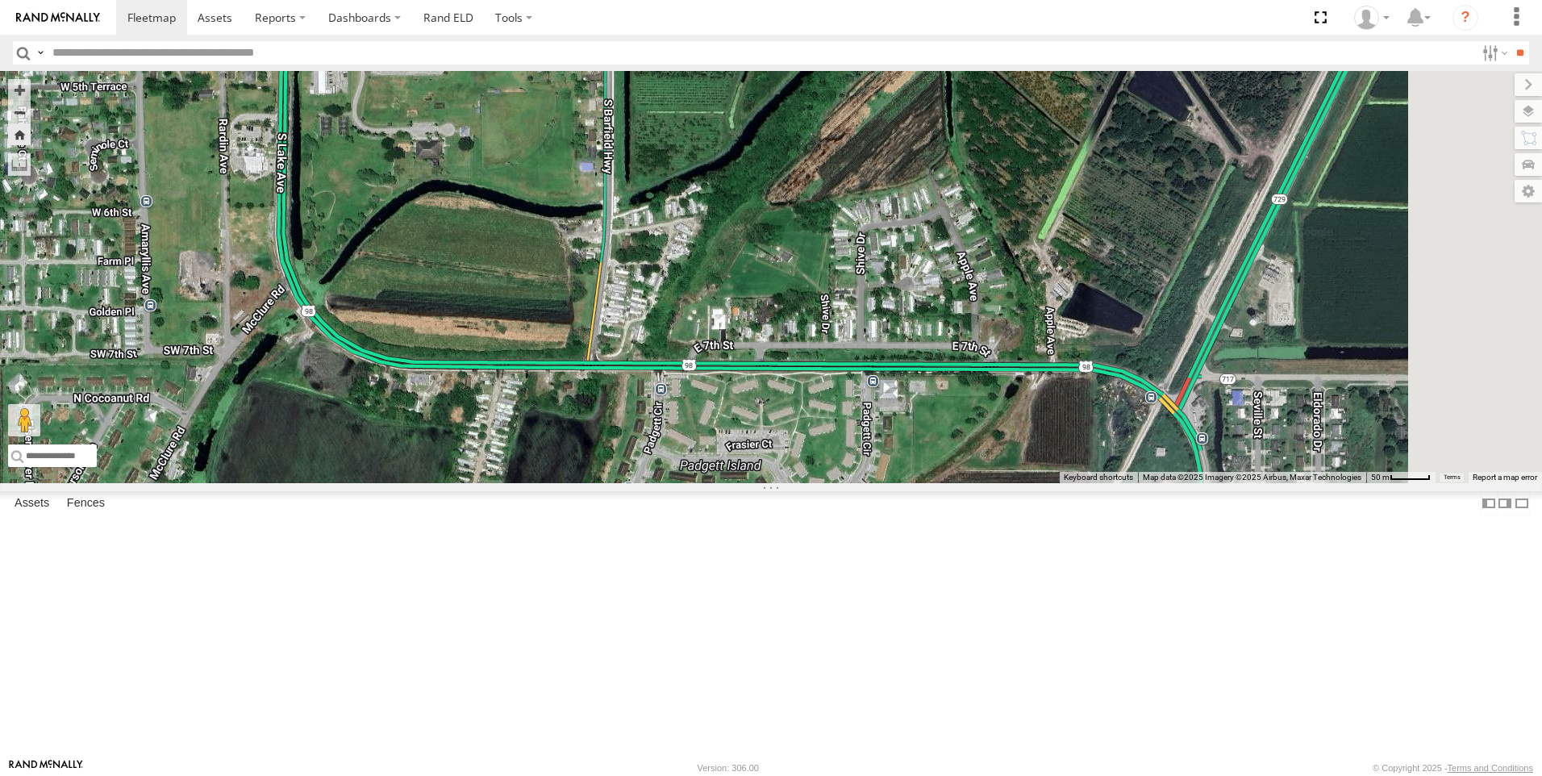
drag, startPoint x: 985, startPoint y: 512, endPoint x: 694, endPoint y: 483, distance: 293.4
click at [694, 483] on div "Tk 211 120 Unused Tracker 116 [PERSON_NAME] [PERSON_NAME]" at bounding box center [771, 277] width 1542 height 412
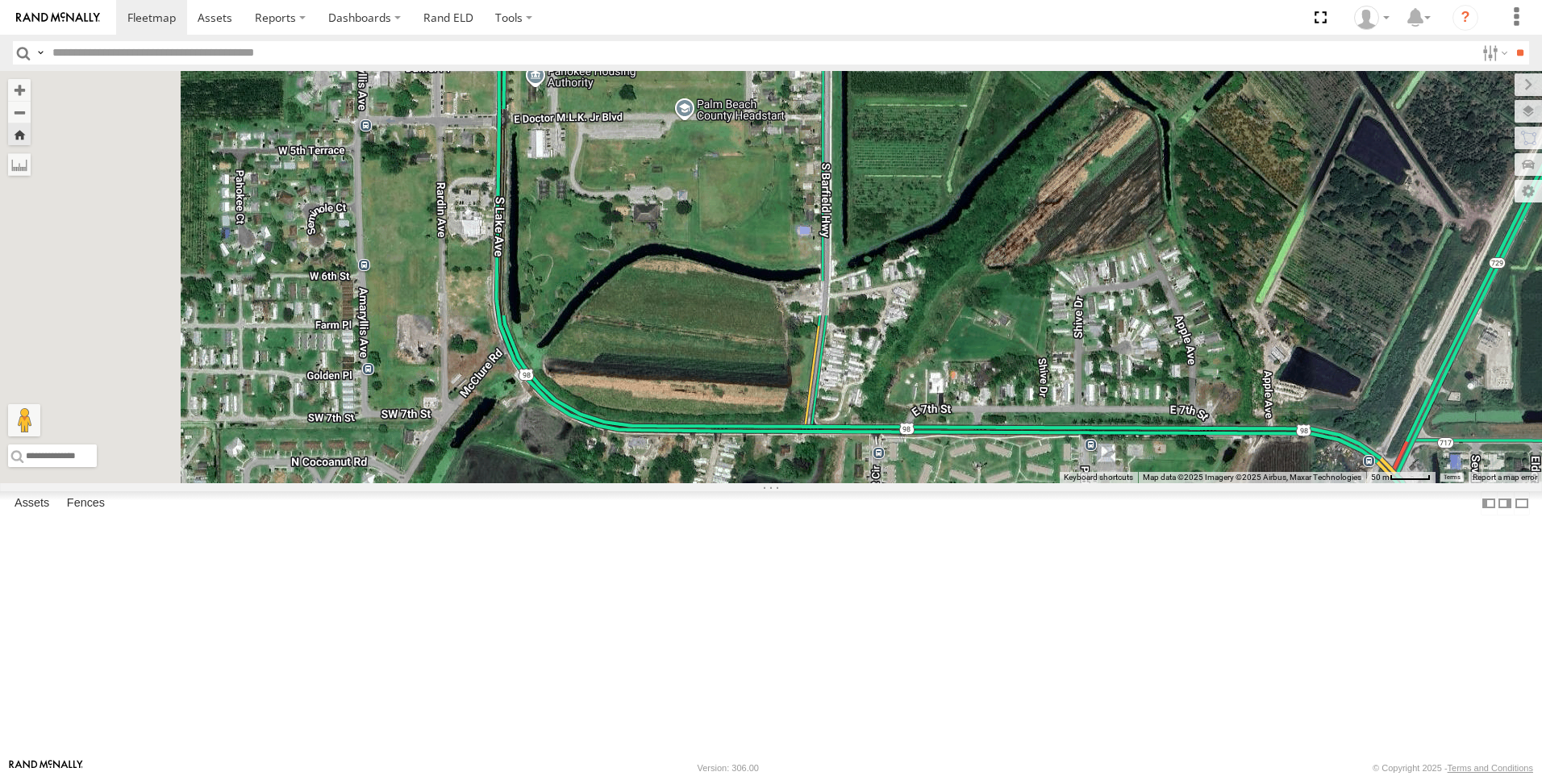
drag, startPoint x: 729, startPoint y: 435, endPoint x: 952, endPoint y: 498, distance: 231.5
click at [952, 483] on div at bounding box center [771, 277] width 1542 height 412
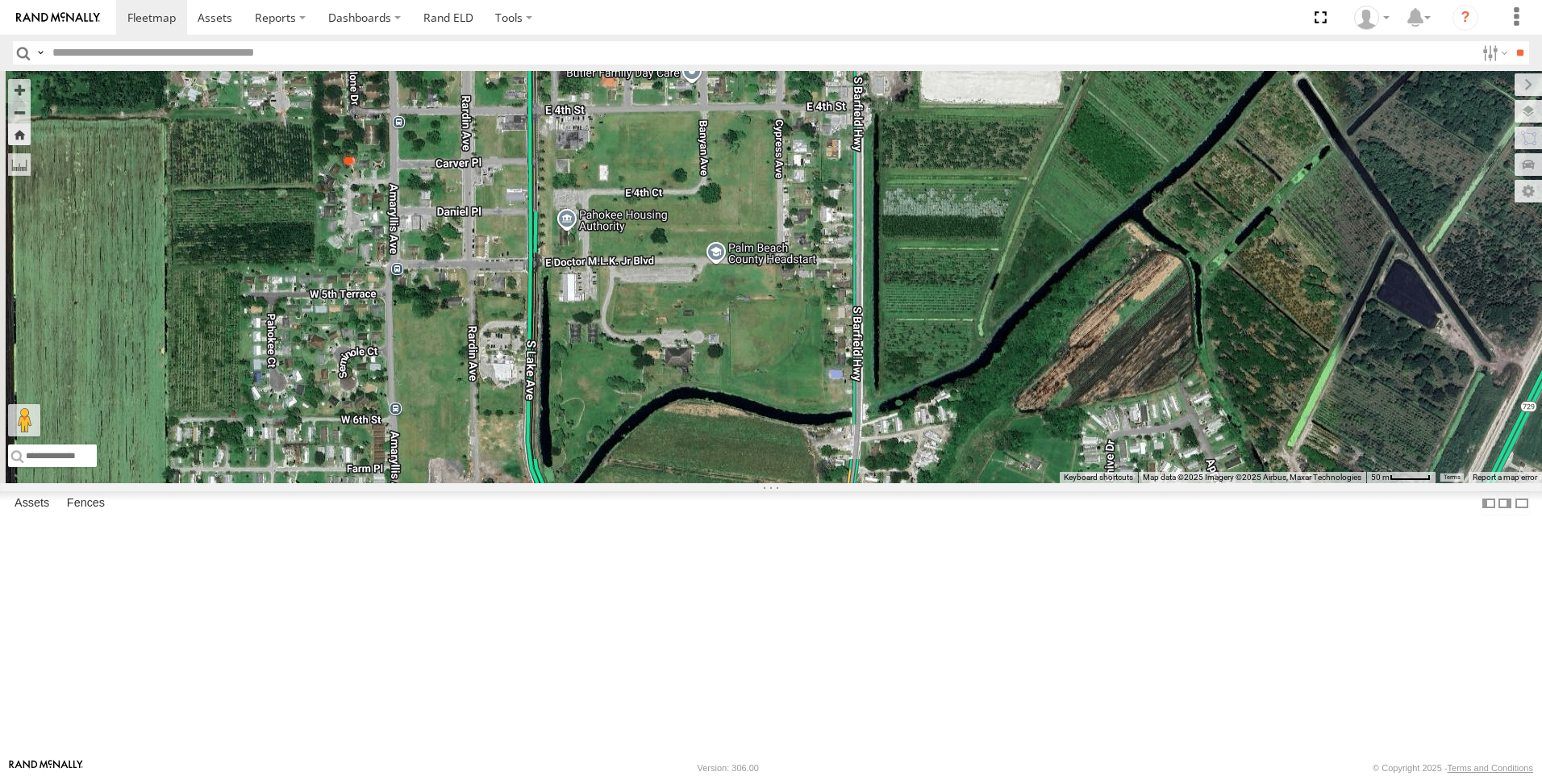
drag, startPoint x: 959, startPoint y: 476, endPoint x: 991, endPoint y: 621, distance: 148.7
click at [991, 483] on div at bounding box center [771, 277] width 1542 height 412
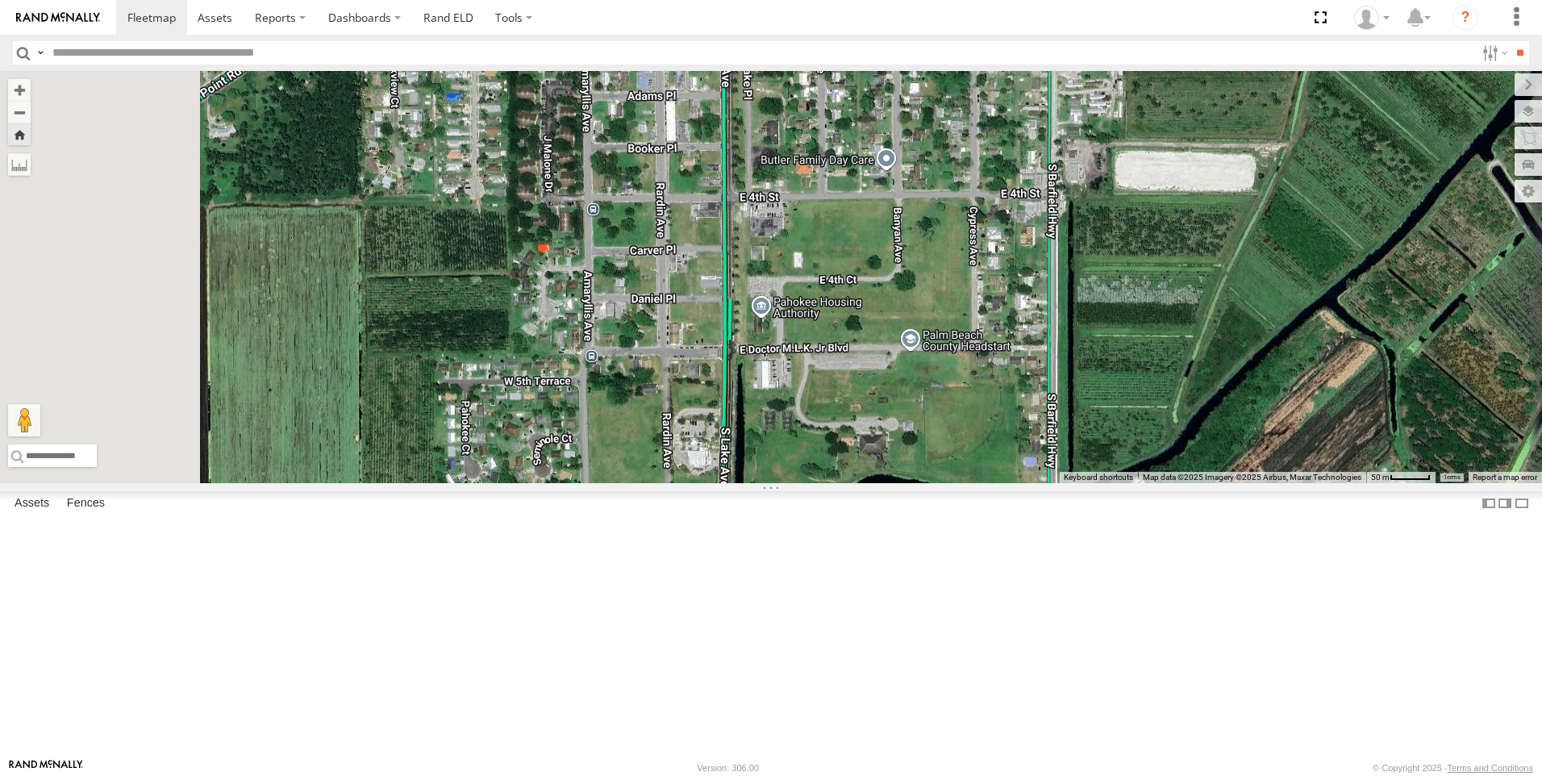
drag, startPoint x: 984, startPoint y: 496, endPoint x: 1184, endPoint y: 588, distance: 220.1
click at [1184, 483] on div at bounding box center [771, 277] width 1542 height 412
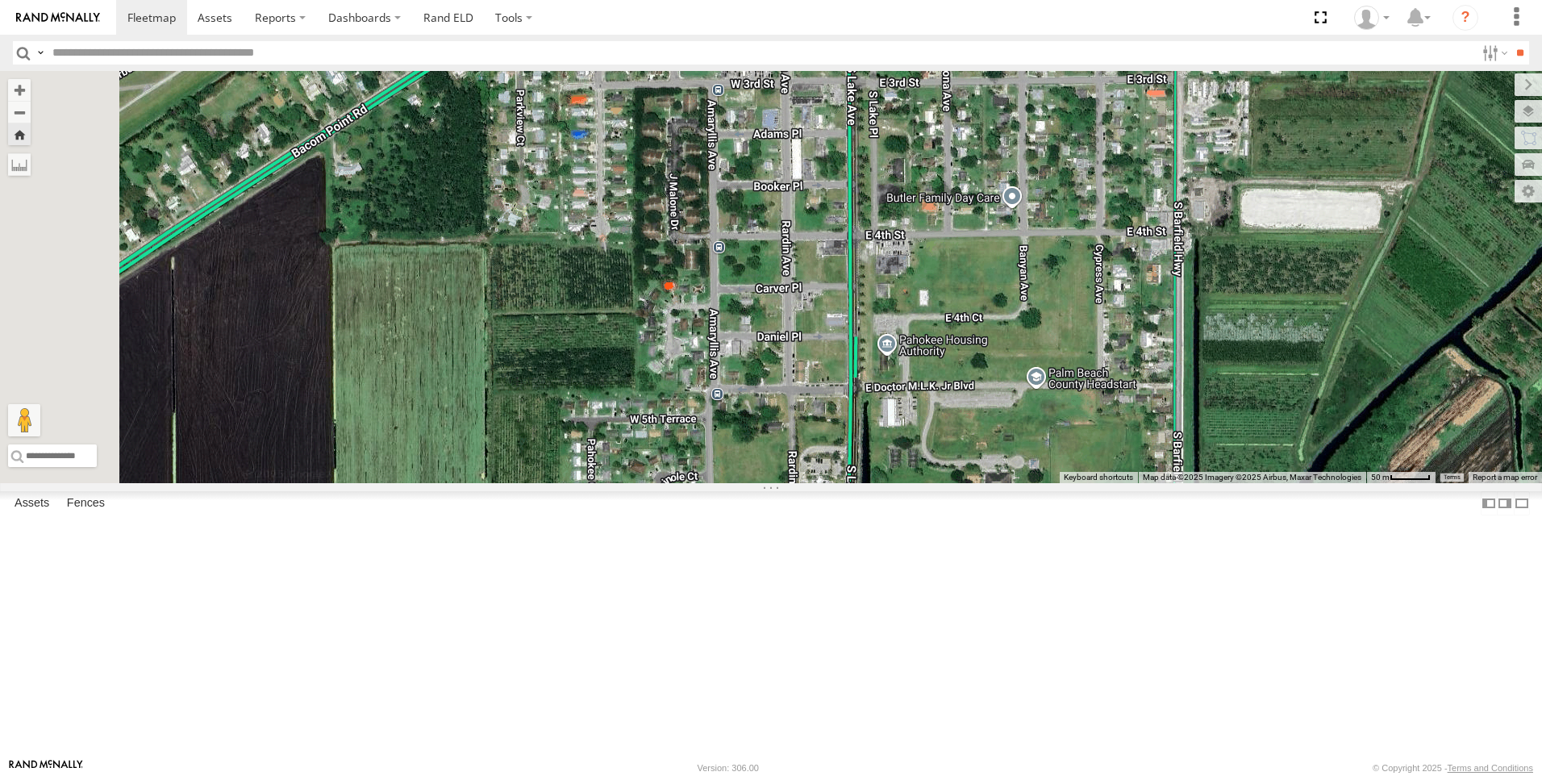
drag, startPoint x: 1140, startPoint y: 558, endPoint x: 1264, endPoint y: 596, distance: 129.8
click at [1264, 483] on div at bounding box center [771, 277] width 1542 height 412
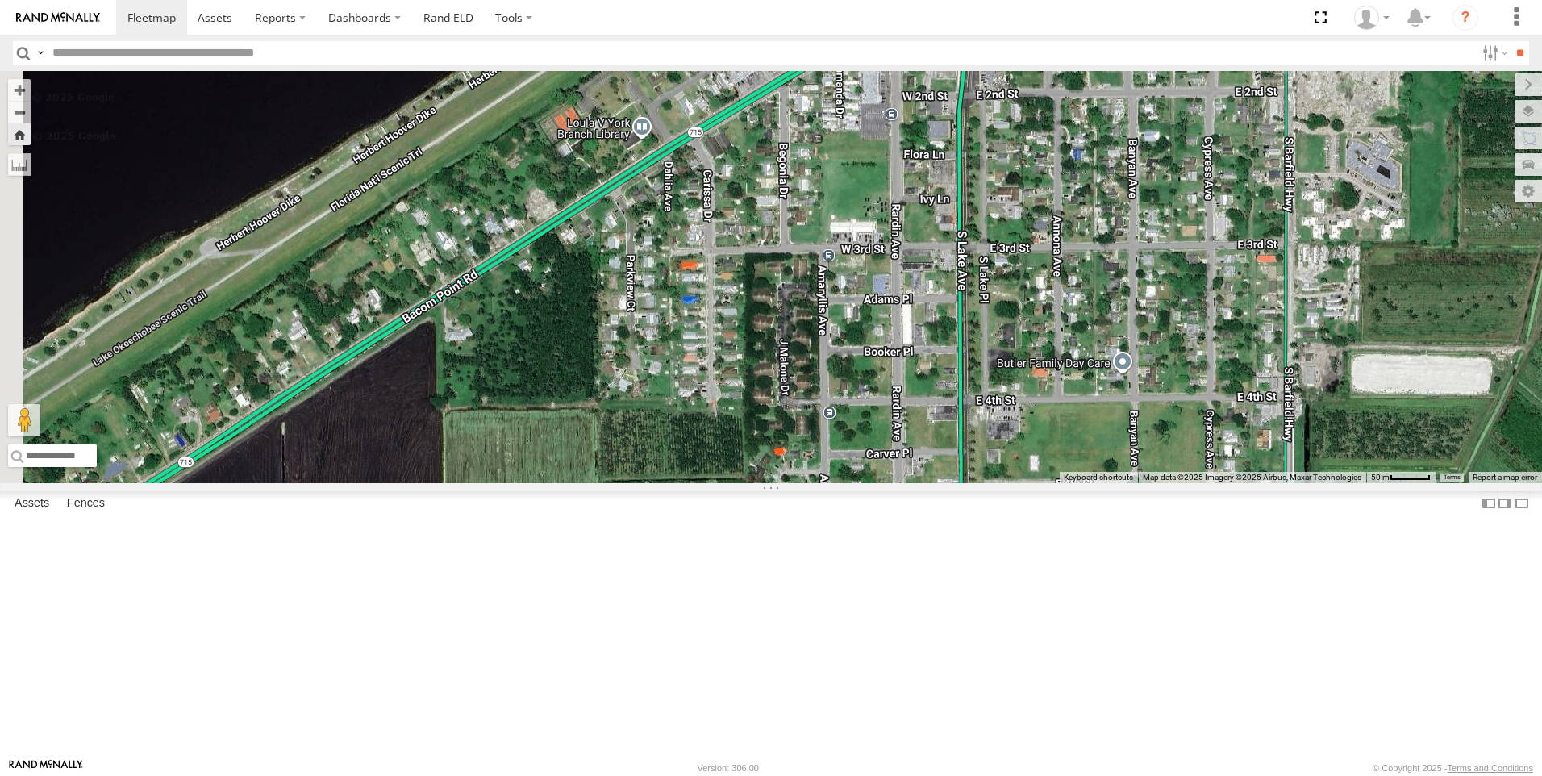
drag, startPoint x: 927, startPoint y: 467, endPoint x: 1043, endPoint y: 635, distance: 204.2
click at [1043, 483] on div at bounding box center [771, 277] width 1542 height 412
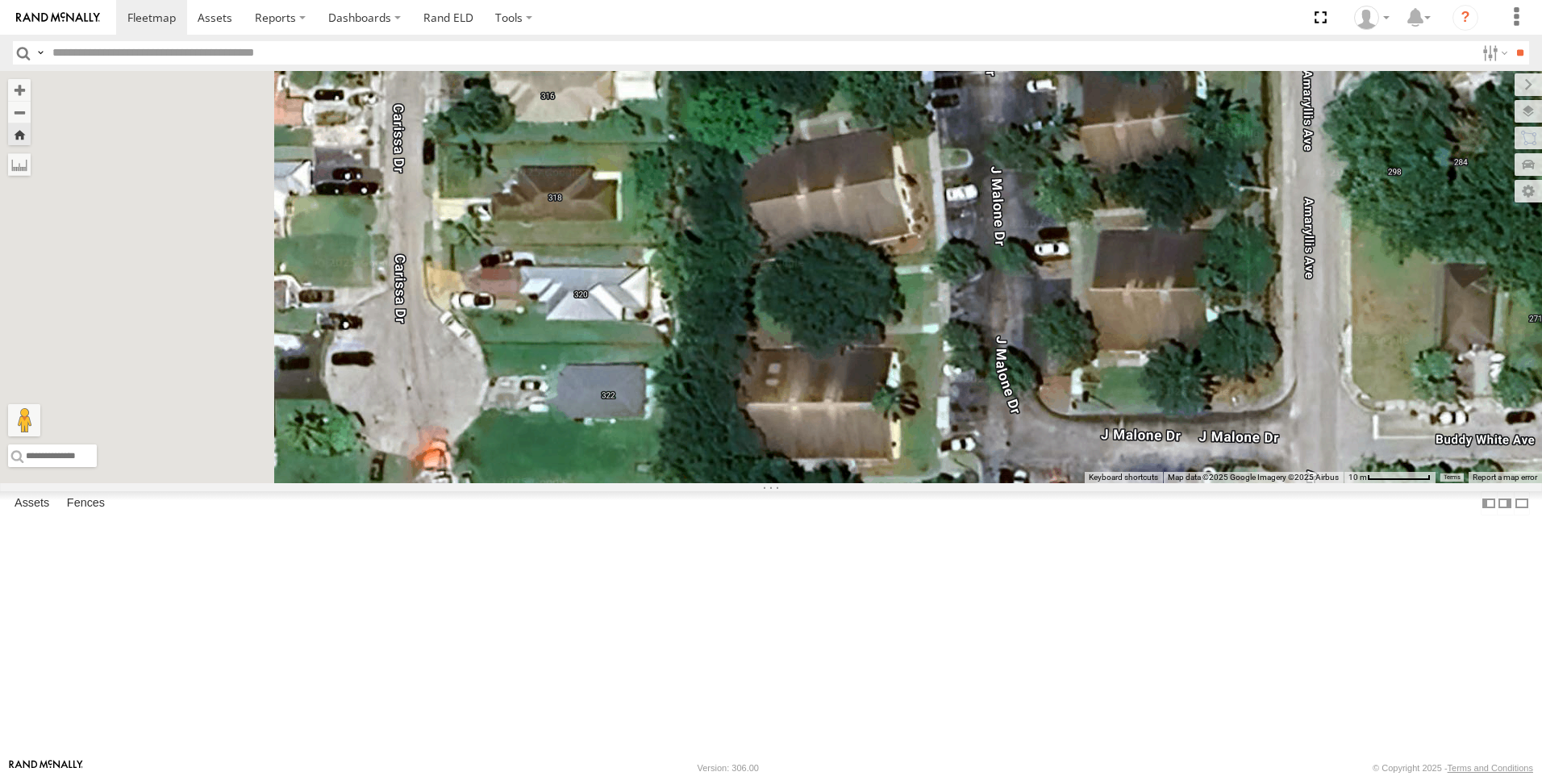
drag, startPoint x: 897, startPoint y: 431, endPoint x: 1182, endPoint y: 748, distance: 426.5
click at [1171, 483] on div "Keyboard shortcuts Map Data Map data ©2025 Google Imagery ©2025 Airbus Map data…" at bounding box center [771, 277] width 1542 height 412
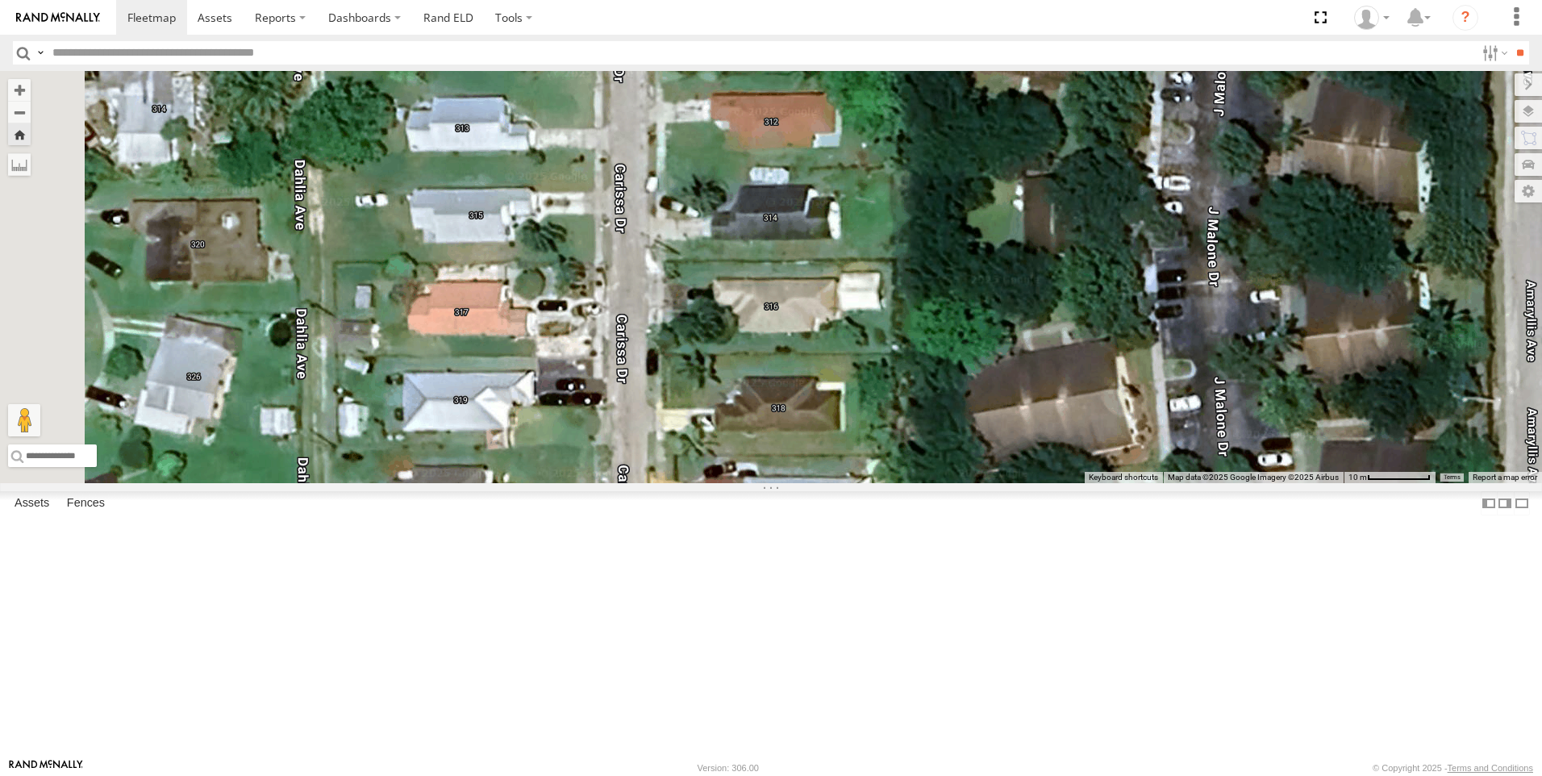
drag, startPoint x: 925, startPoint y: 545, endPoint x: 1126, endPoint y: 739, distance: 278.9
click at [1125, 483] on div at bounding box center [771, 277] width 1542 height 412
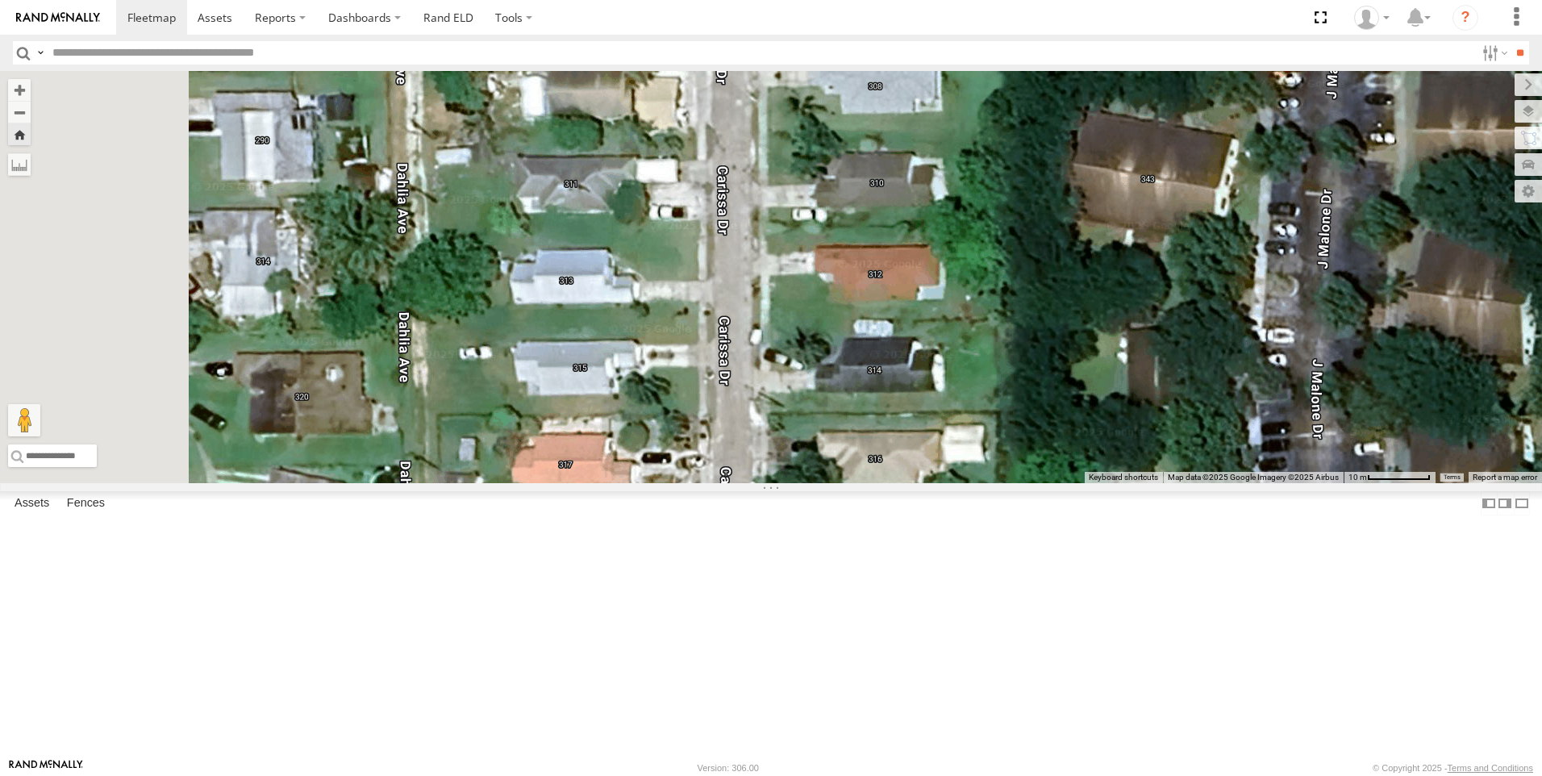
drag, startPoint x: 1008, startPoint y: 652, endPoint x: 1114, endPoint y: 810, distance: 190.1
click at [1114, 775] on html at bounding box center [771, 388] width 1542 height 776
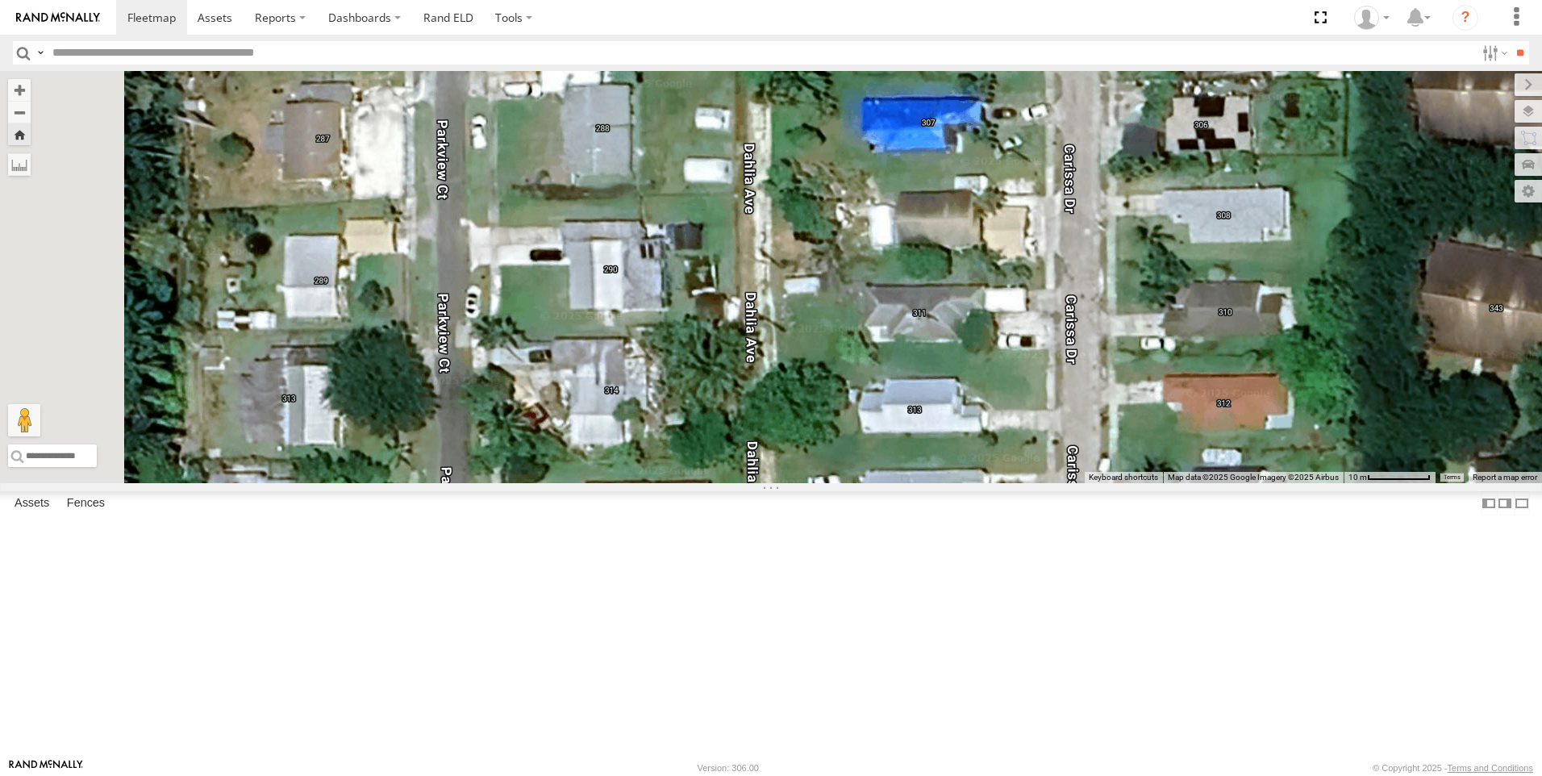
drag, startPoint x: 740, startPoint y: 402, endPoint x: 1093, endPoint y: 533, distance: 376.1
click at [1093, 483] on div at bounding box center [771, 277] width 1542 height 412
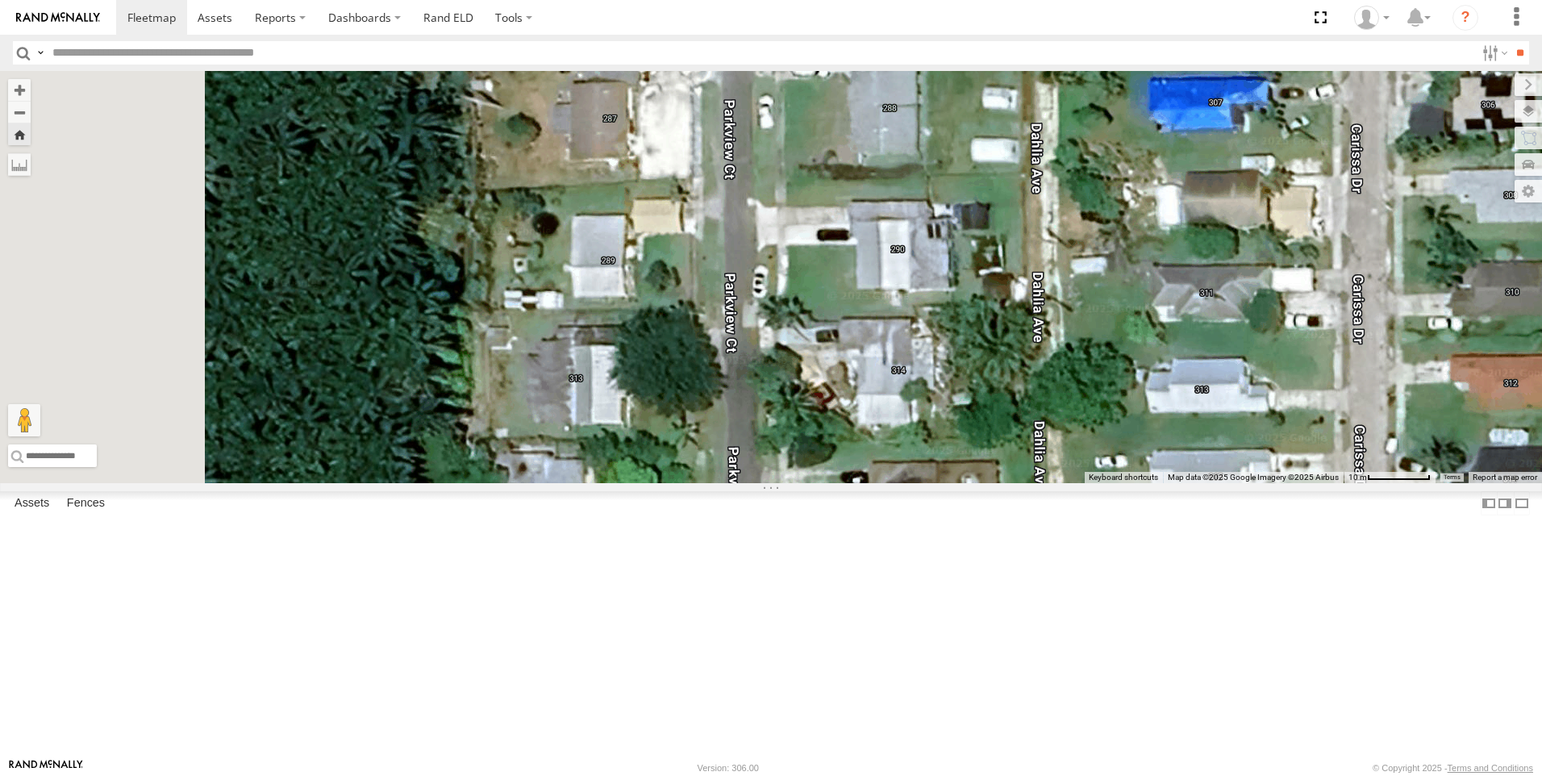
drag, startPoint x: 927, startPoint y: 503, endPoint x: 1231, endPoint y: 481, distance: 305.6
click at [1231, 481] on div at bounding box center [771, 277] width 1542 height 412
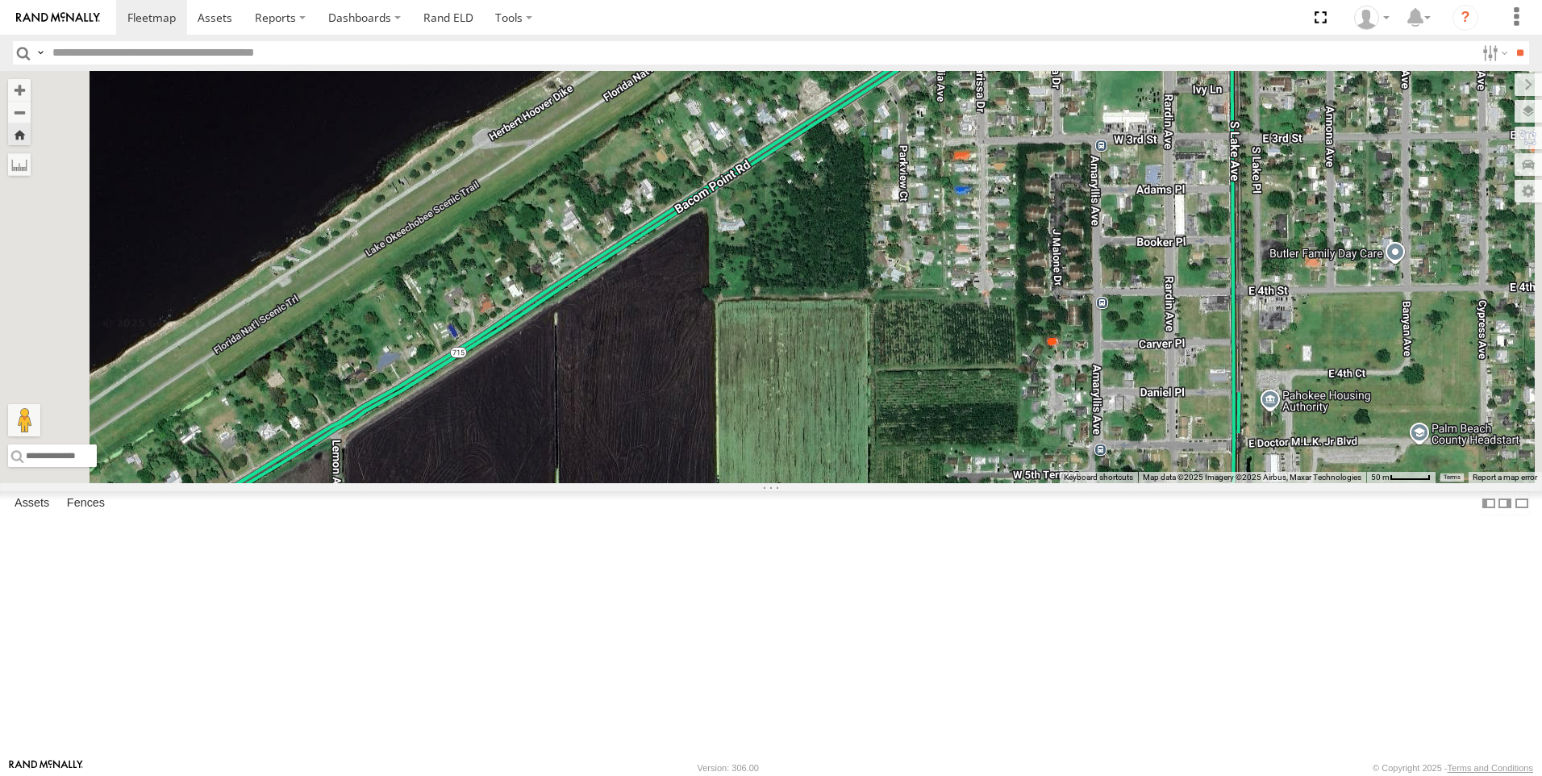
drag, startPoint x: 1191, startPoint y: 581, endPoint x: 1140, endPoint y: 415, distance: 173.0
click at [1140, 415] on div at bounding box center [771, 277] width 1542 height 412
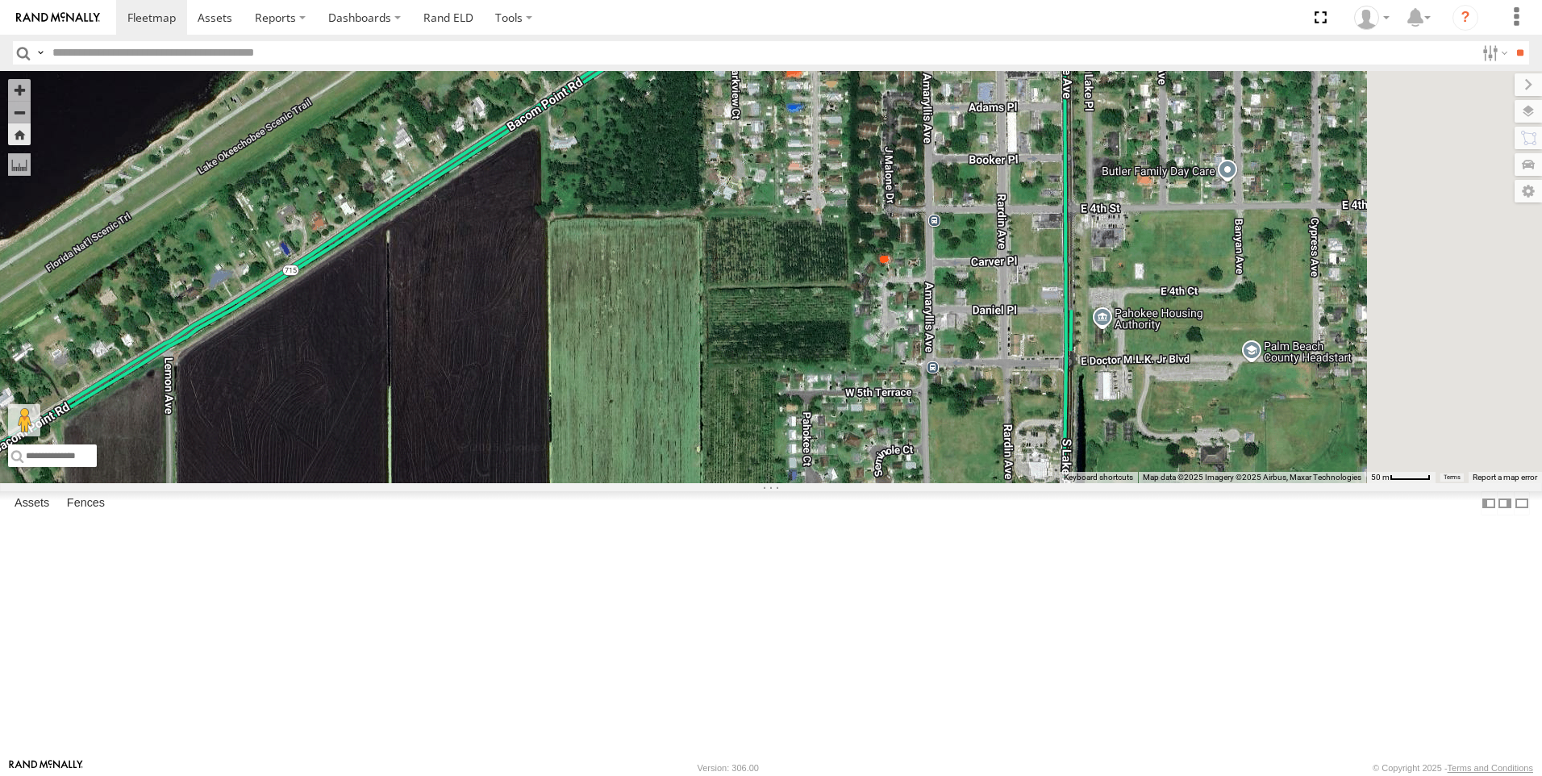
drag, startPoint x: 1277, startPoint y: 478, endPoint x: 1110, endPoint y: 395, distance: 186.5
click at [1110, 395] on div at bounding box center [771, 277] width 1542 height 412
